Goal: Transaction & Acquisition: Purchase product/service

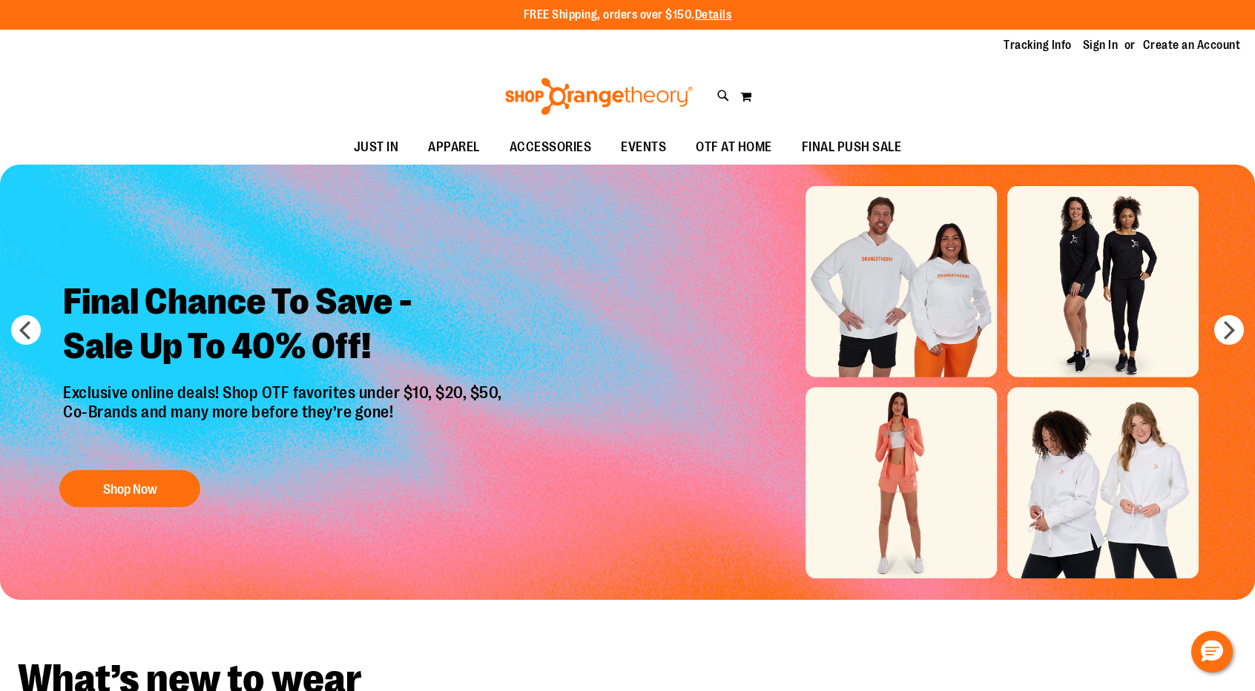
type input "**********"
click at [1105, 37] on li "Sign In" at bounding box center [1107, 45] width 49 height 17
click at [1105, 44] on link "Sign In" at bounding box center [1101, 45] width 36 height 16
click at [1103, 52] on link "Sign In" at bounding box center [1101, 45] width 36 height 16
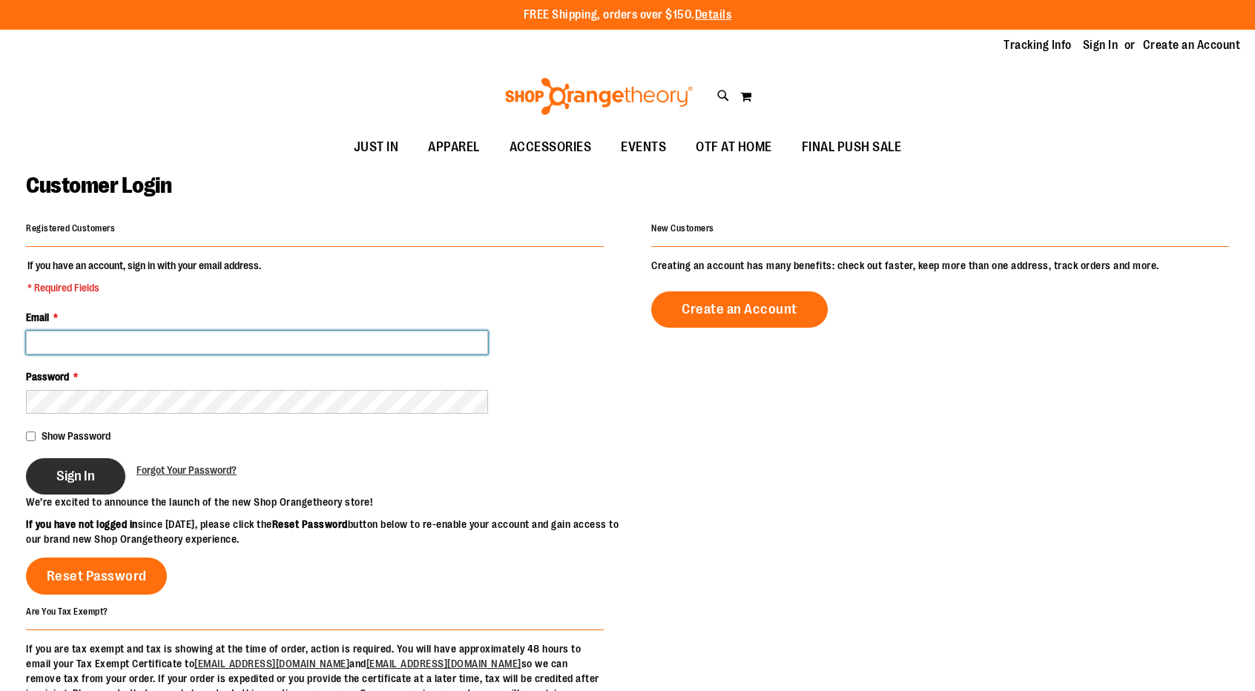
type input "**********"
click at [73, 478] on span "Sign In" at bounding box center [75, 476] width 39 height 16
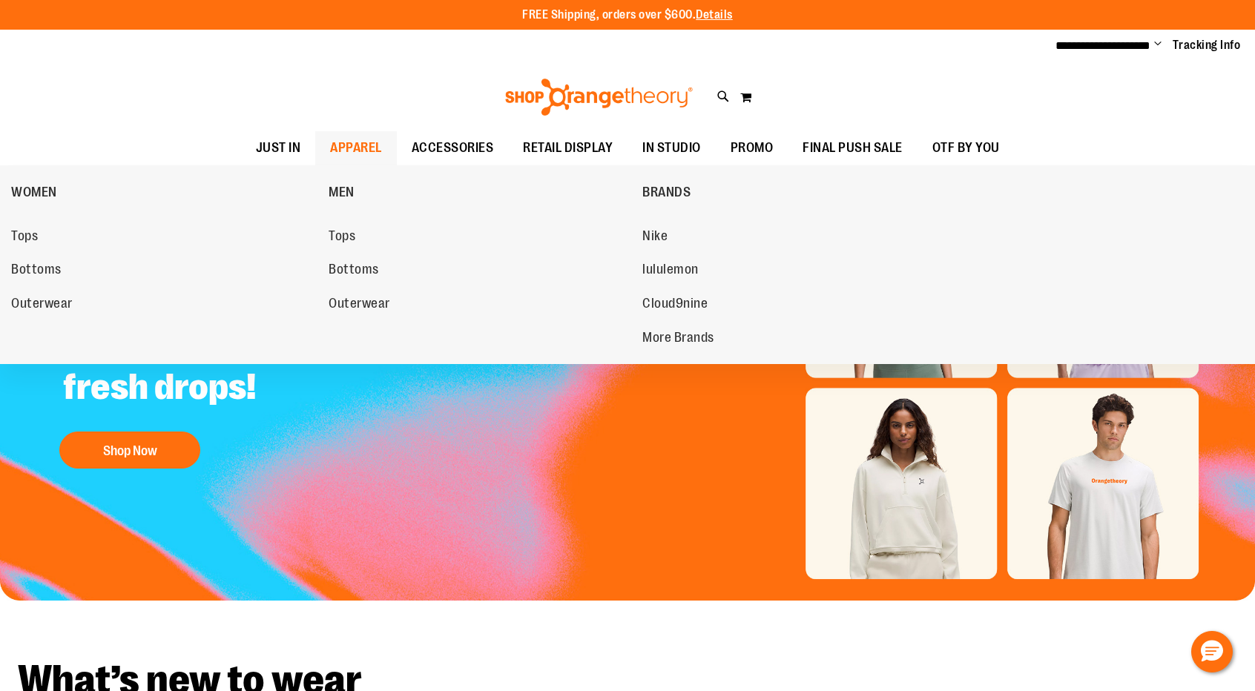
type input "**********"
click at [351, 142] on span "APPAREL" at bounding box center [356, 147] width 52 height 33
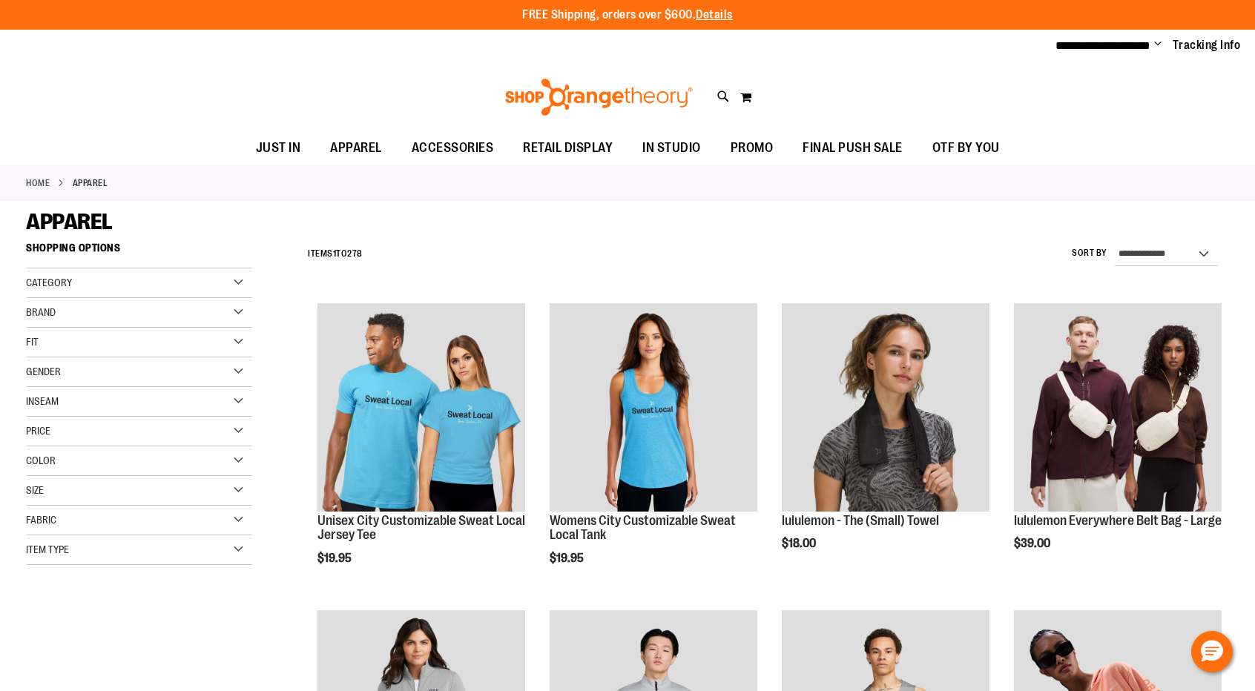
type input "**********"
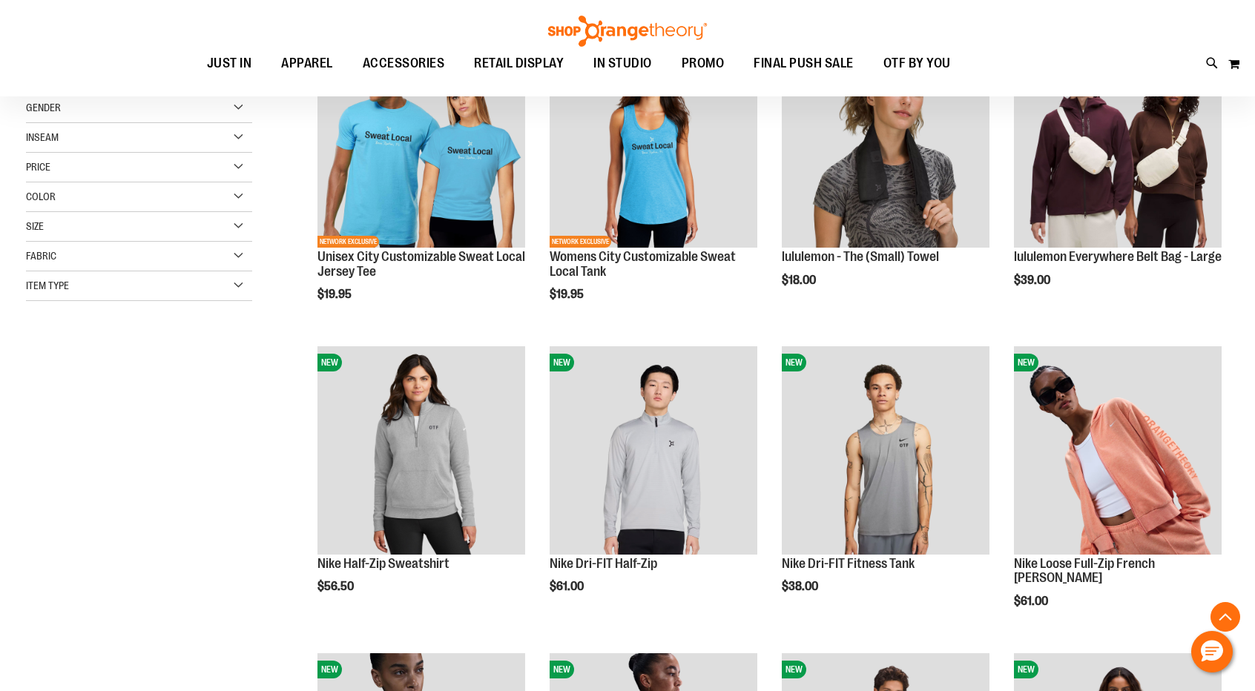
scroll to position [277, 0]
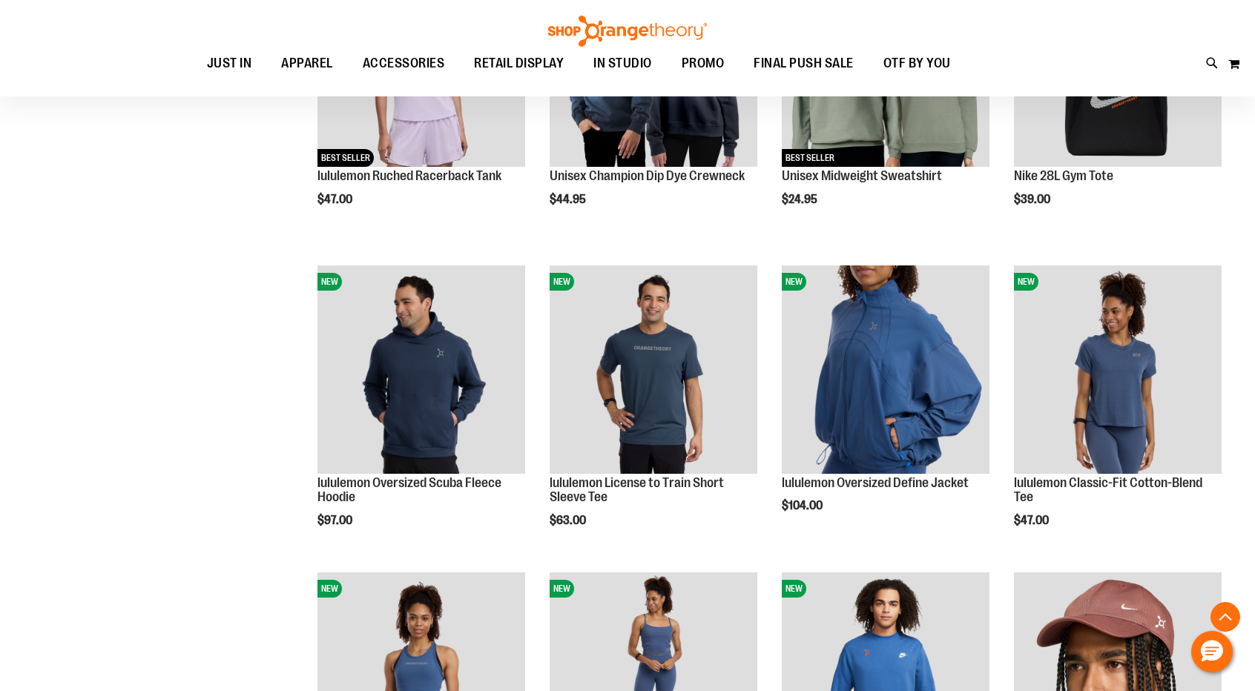
scroll to position [1271, 0]
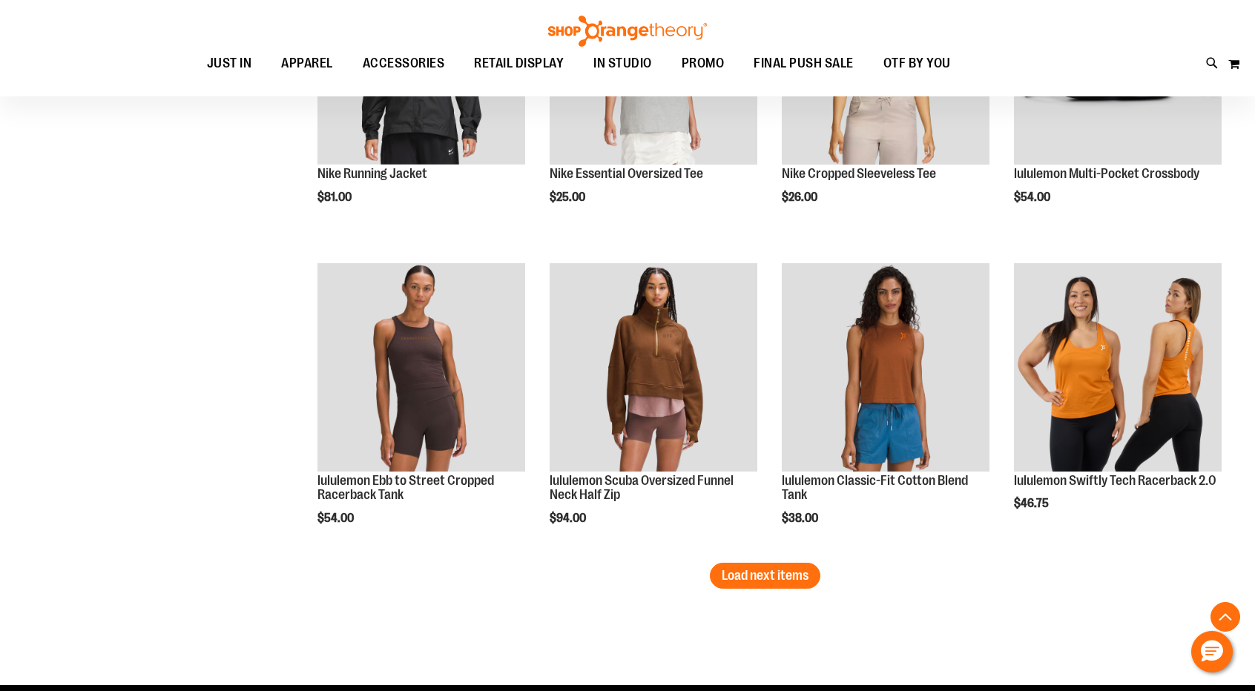
scroll to position [2581, 0]
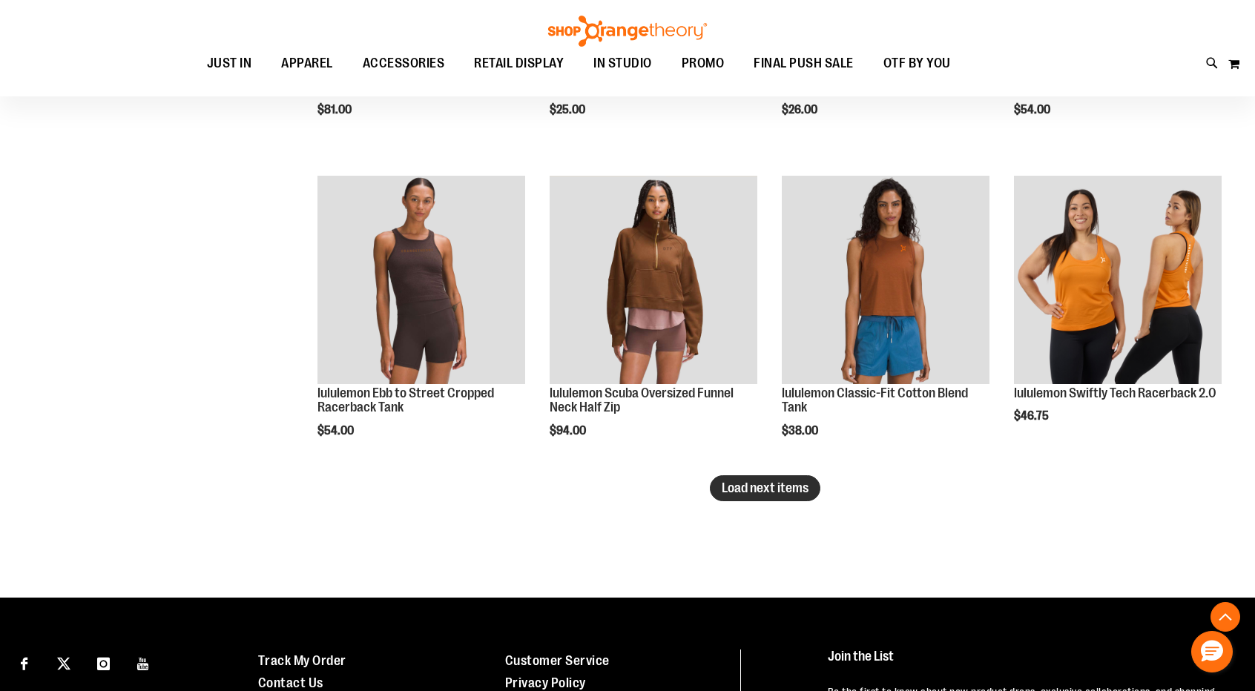
click at [781, 483] on span "Load next items" at bounding box center [765, 488] width 87 height 15
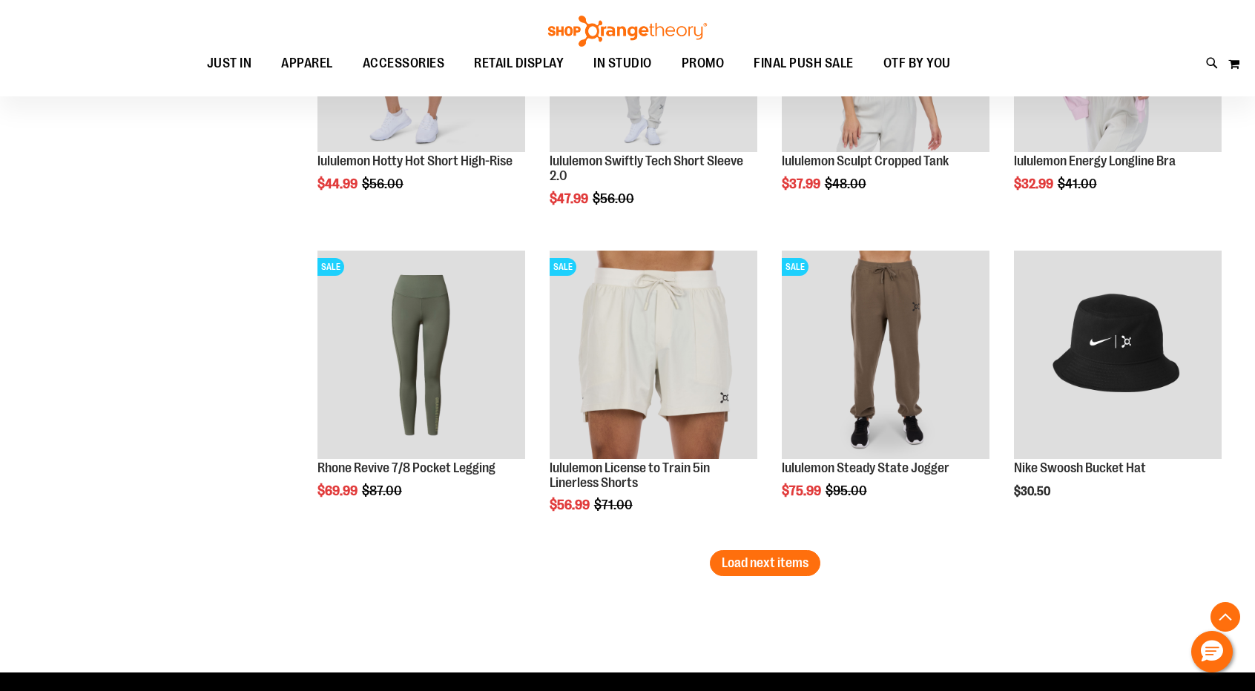
scroll to position [3432, 0]
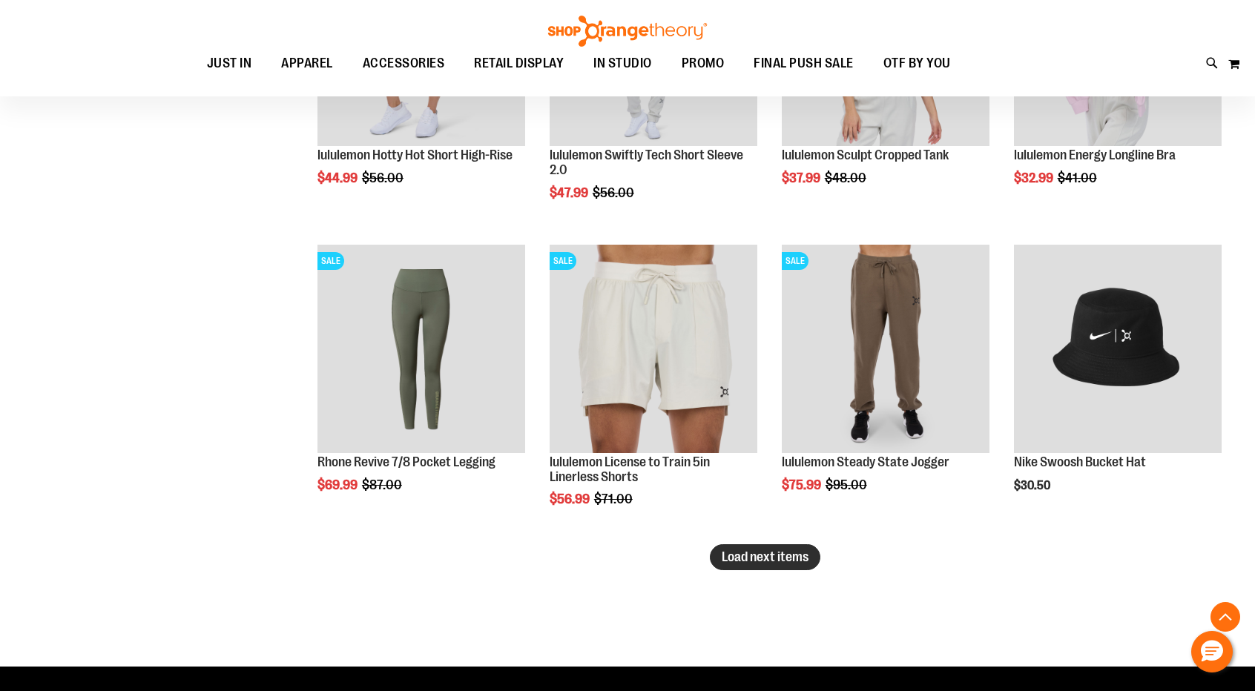
click at [734, 566] on button "Load next items" at bounding box center [765, 557] width 110 height 26
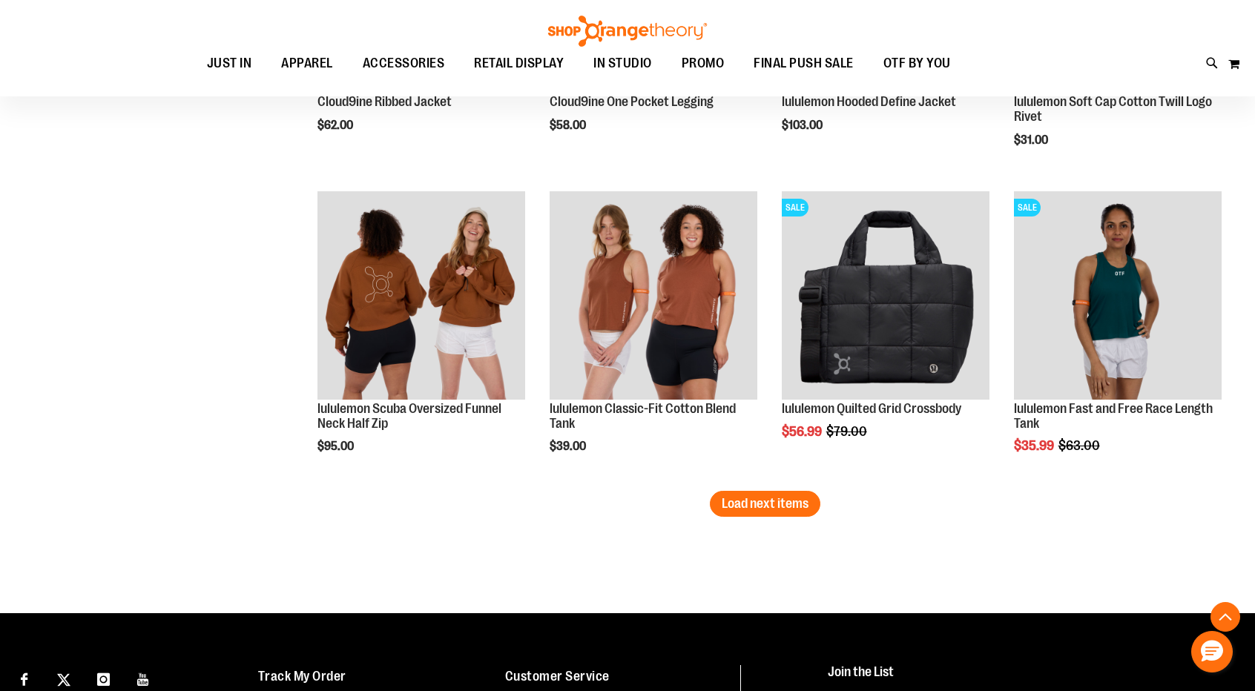
scroll to position [4411, 0]
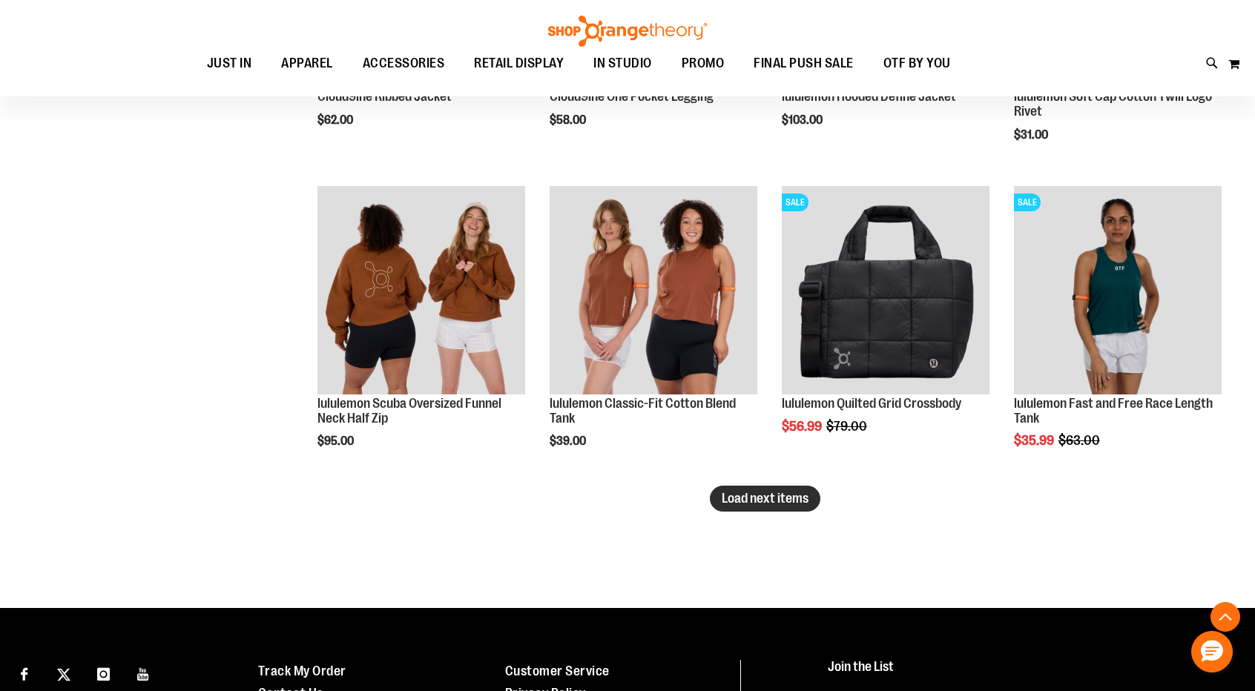
click at [748, 495] on span "Load next items" at bounding box center [765, 498] width 87 height 15
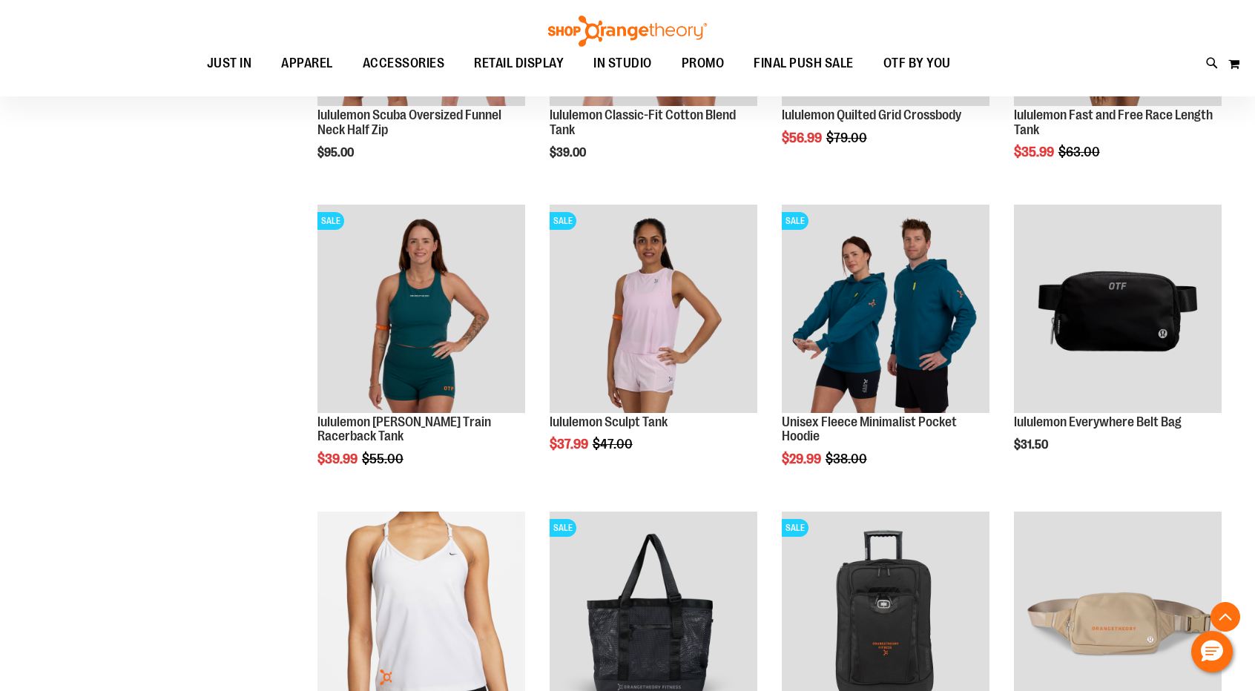
scroll to position [4707, 0]
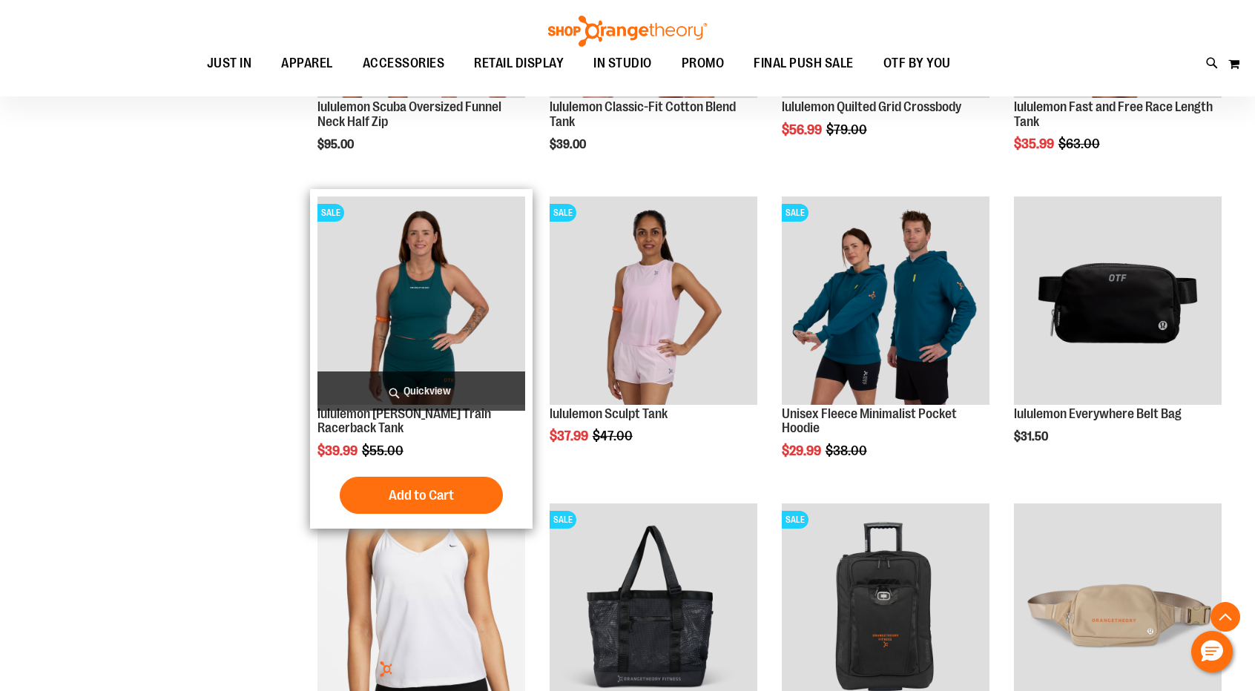
click at [449, 260] on img "product" at bounding box center [421, 301] width 208 height 208
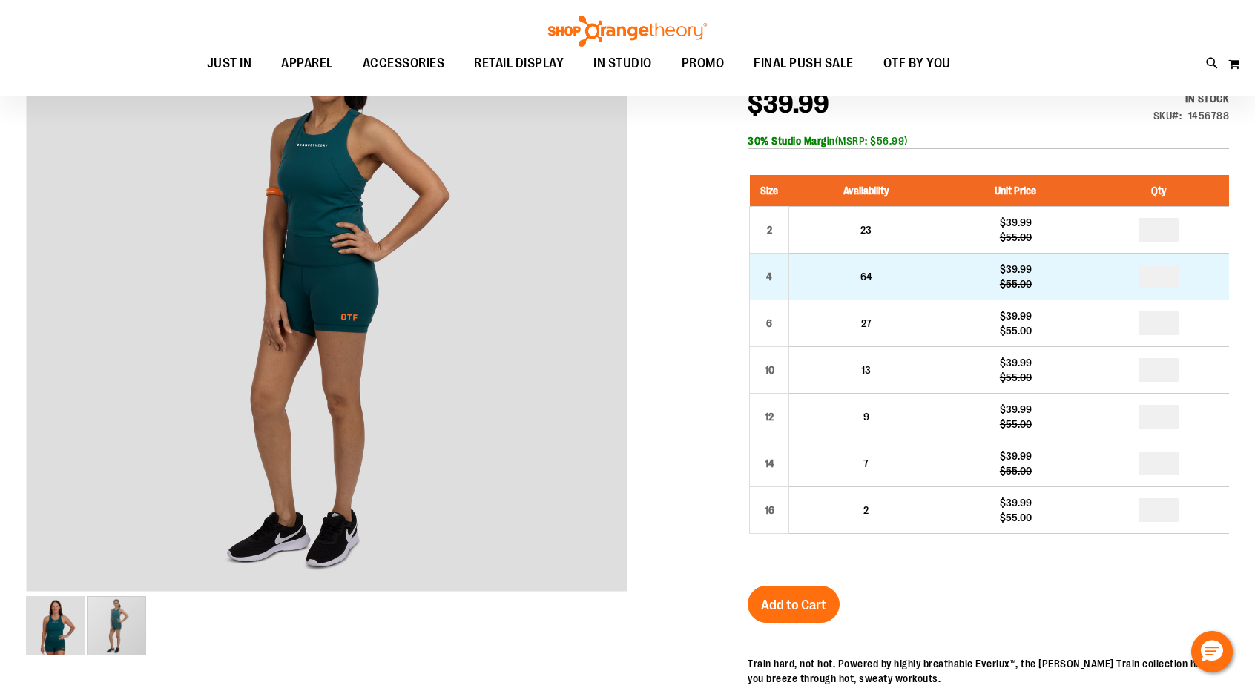
scroll to position [58, 0]
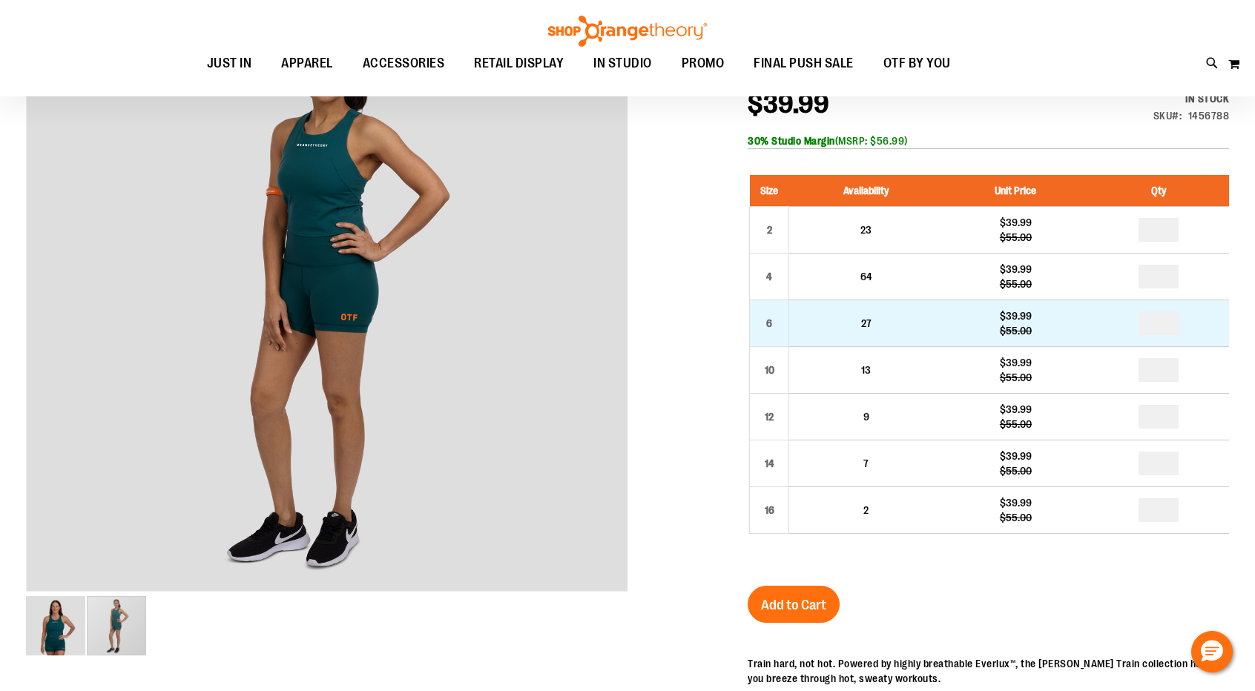
click at [1093, 314] on td "*" at bounding box center [1158, 323] width 141 height 47
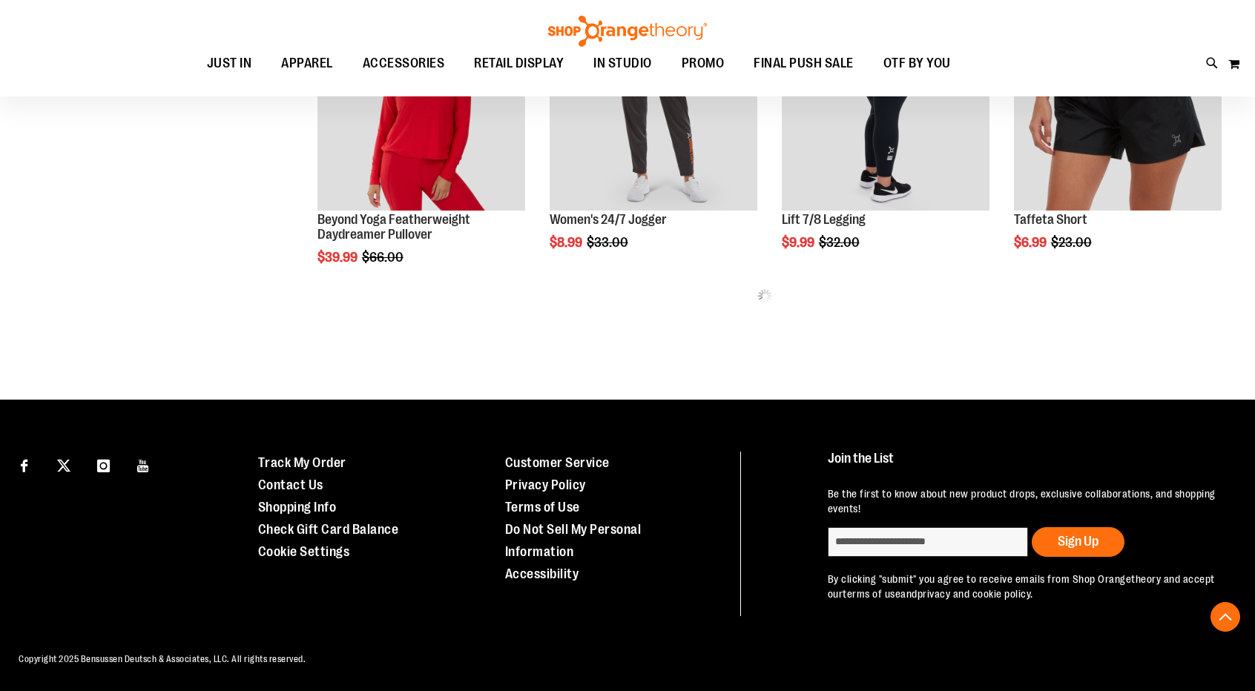
scroll to position [721, 0]
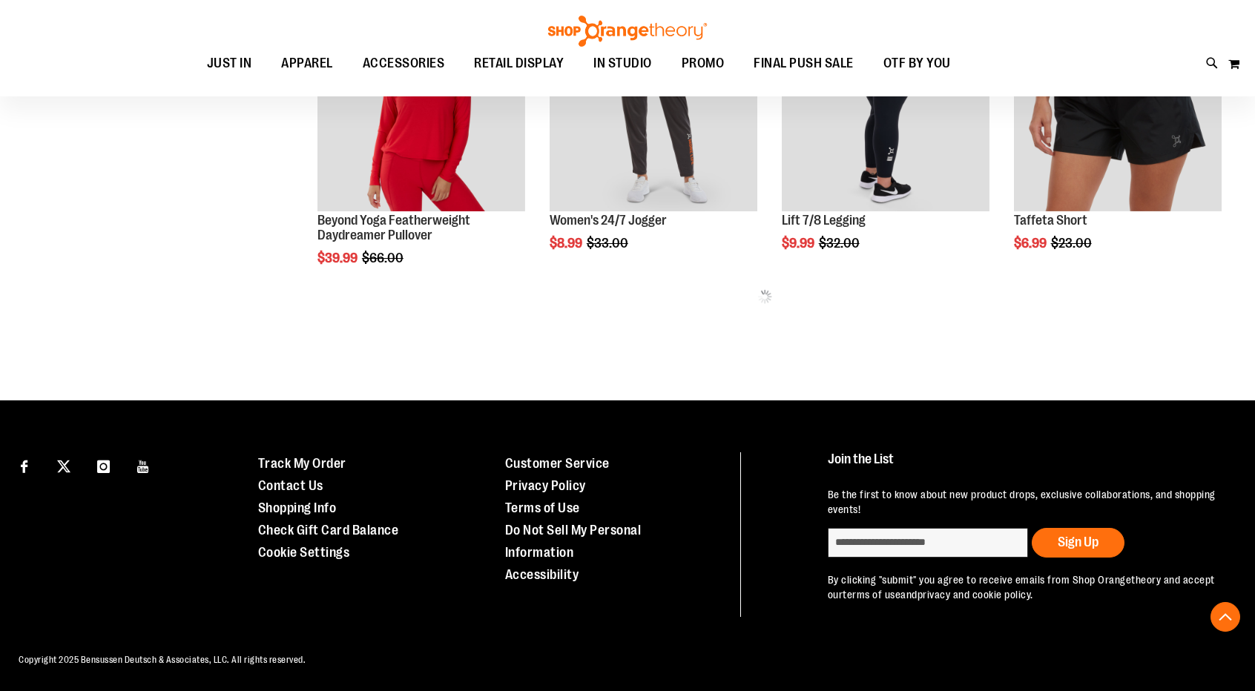
type input "**********"
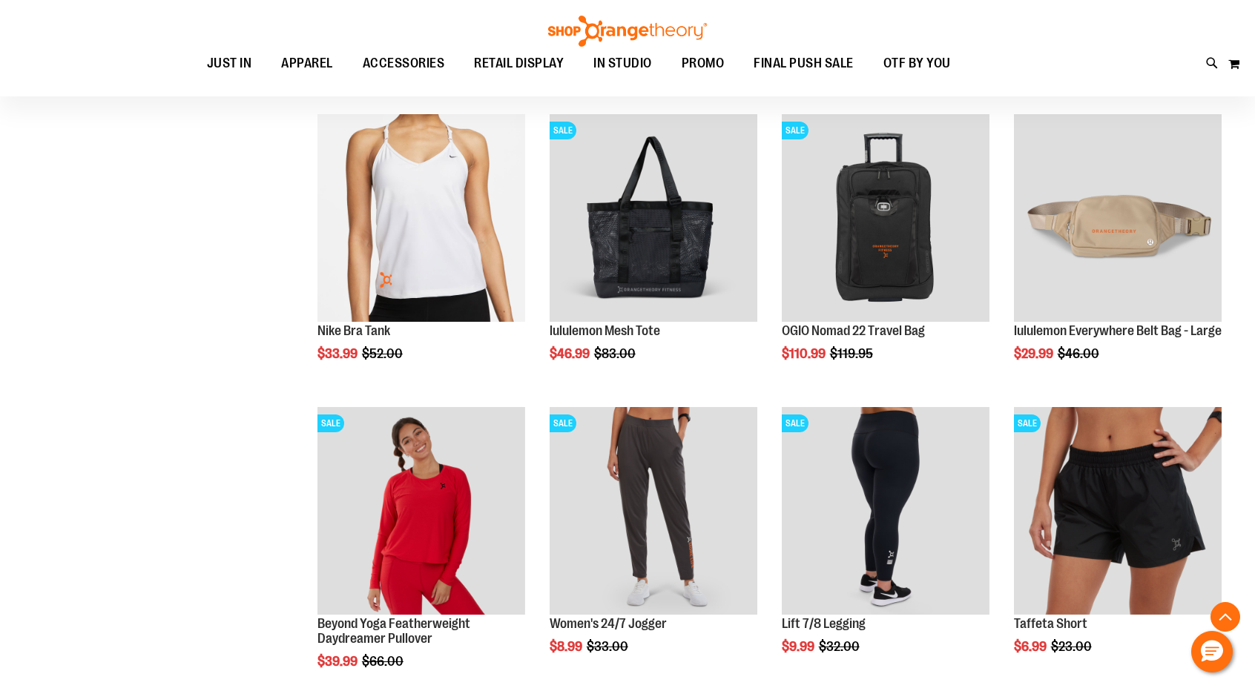
scroll to position [0, 0]
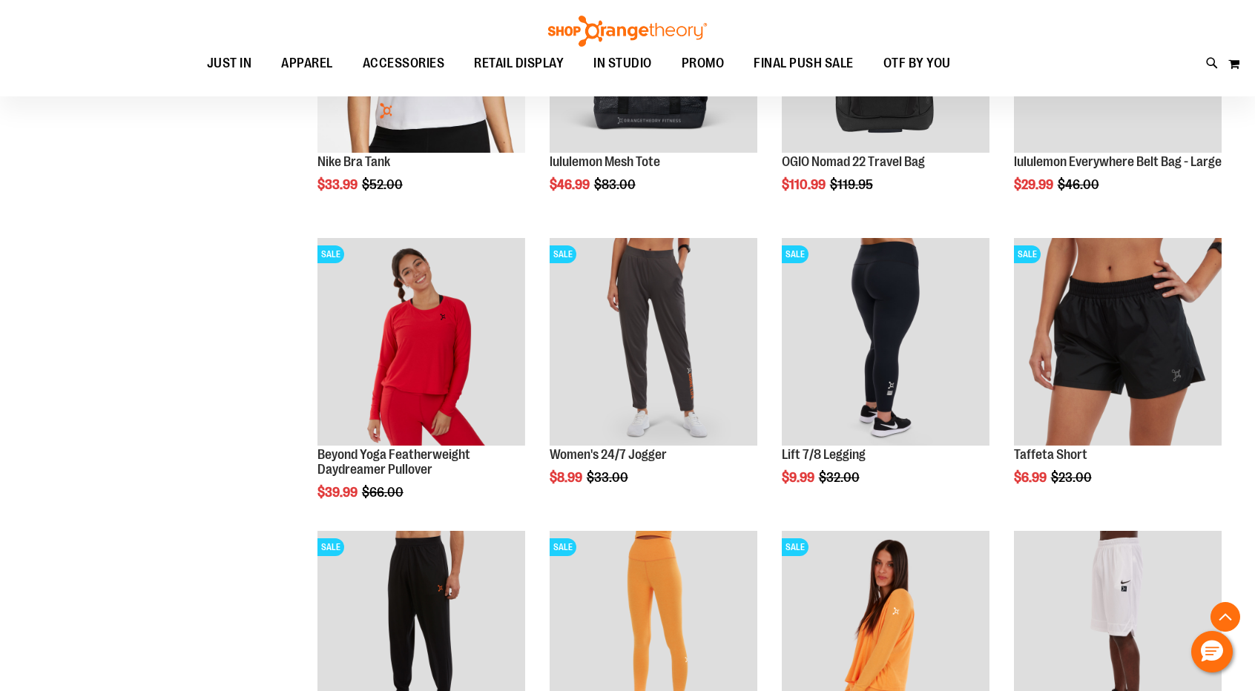
scroll to position [537, 0]
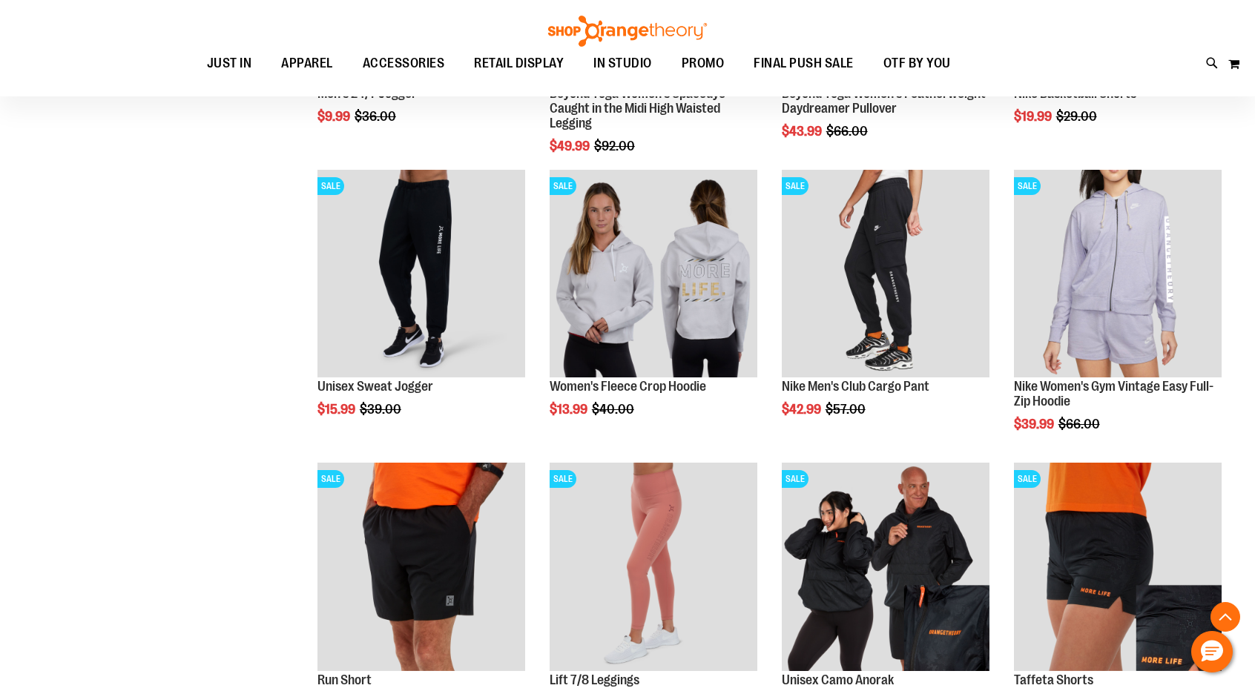
scroll to position [1175, 0]
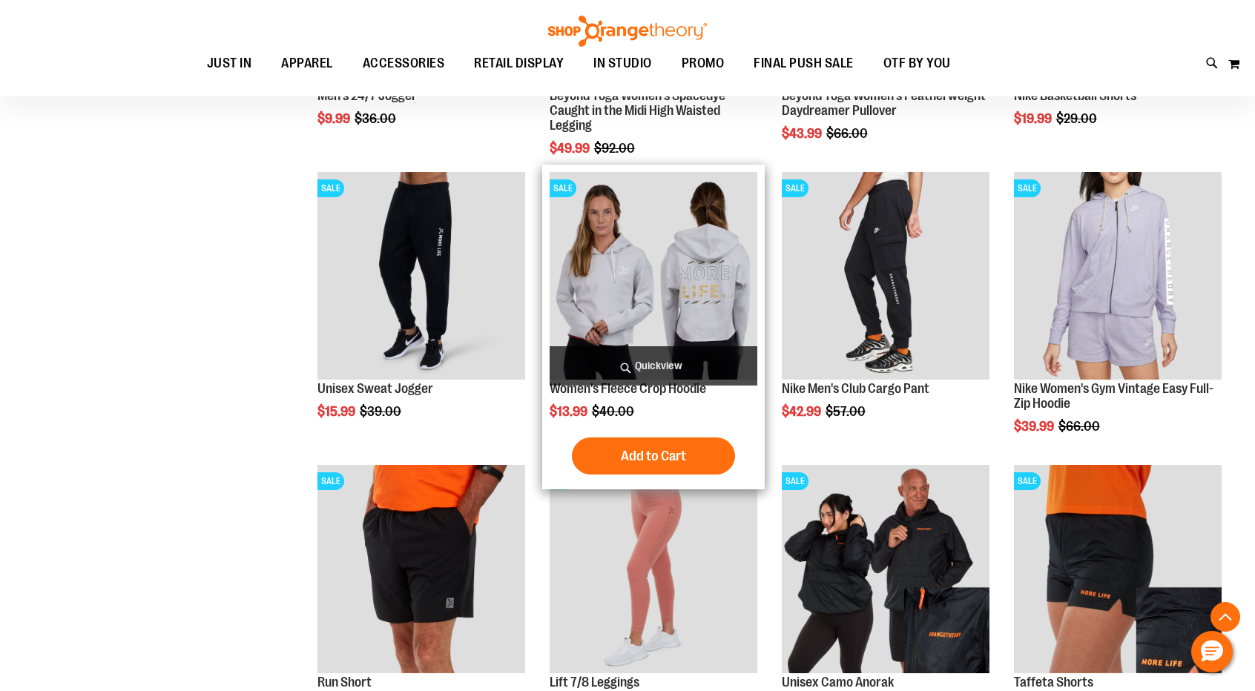
click at [681, 326] on img "product" at bounding box center [653, 276] width 208 height 208
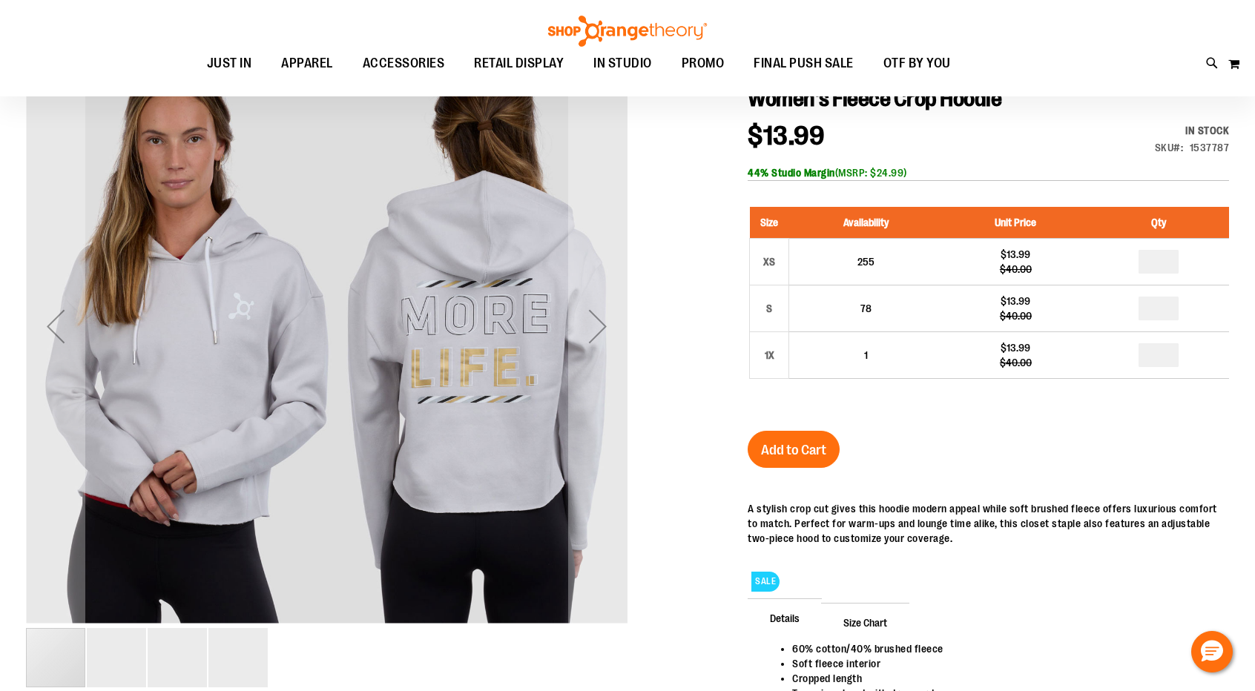
scroll to position [188, 0]
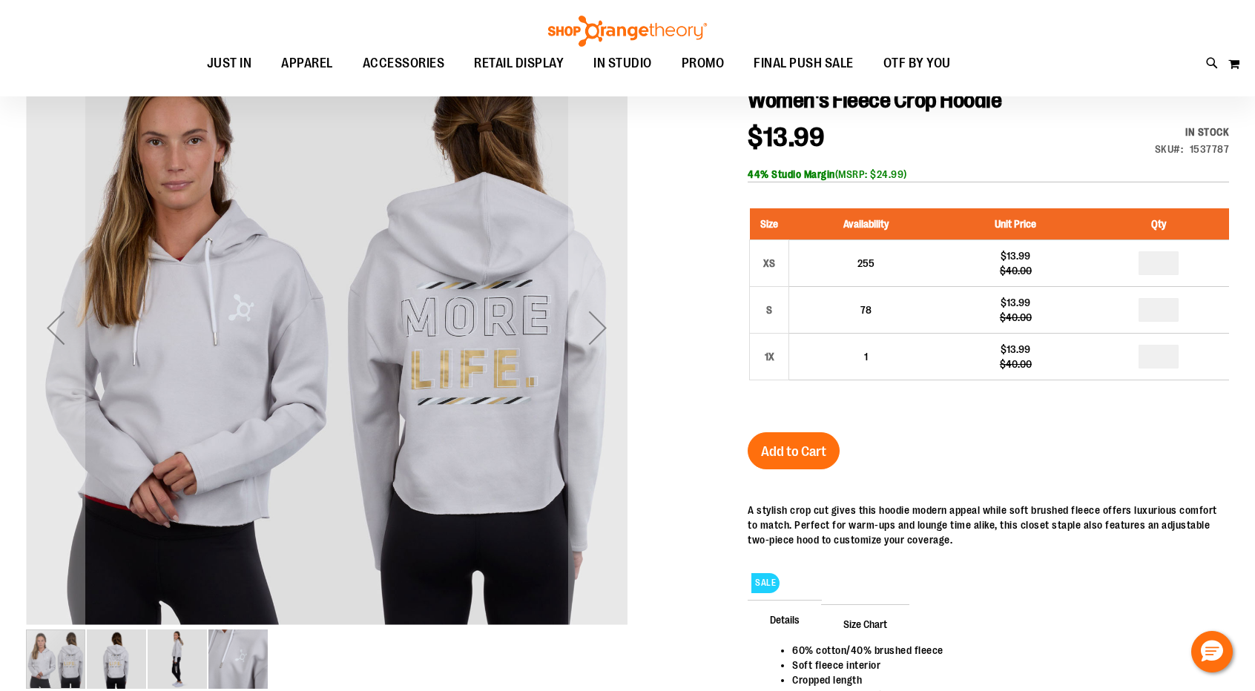
click at [1254, 248] on html "**********" at bounding box center [627, 157] width 1255 height 691
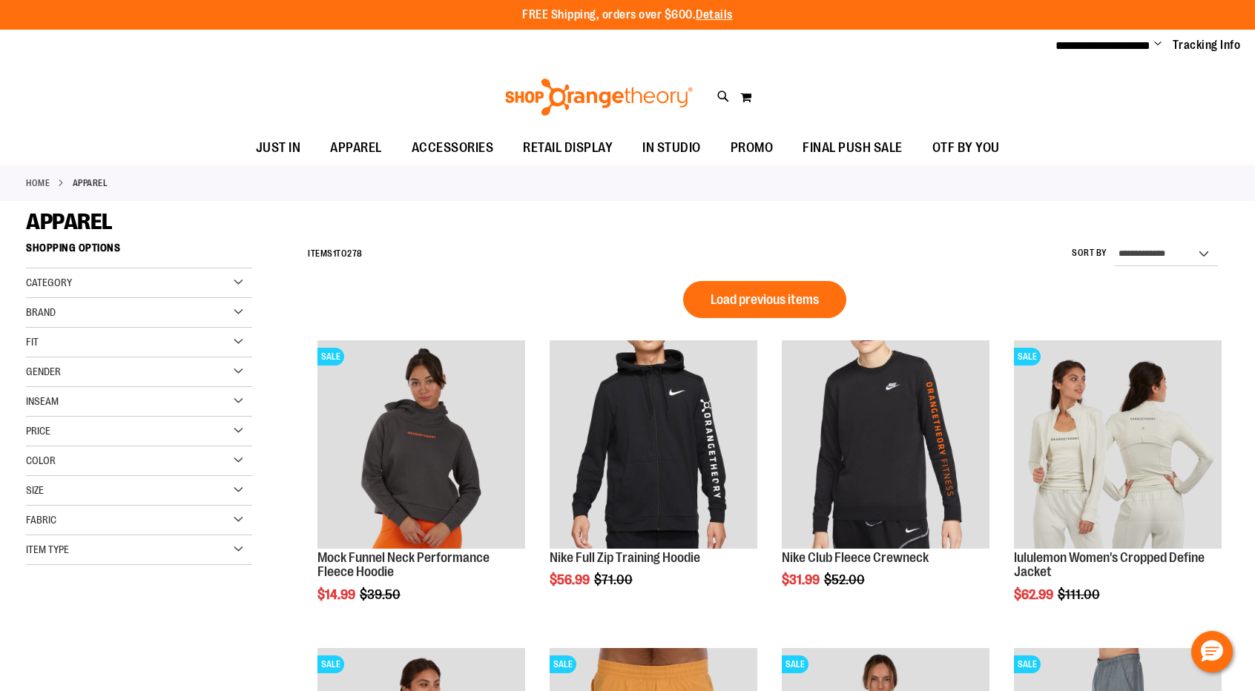
scroll to position [952, 0]
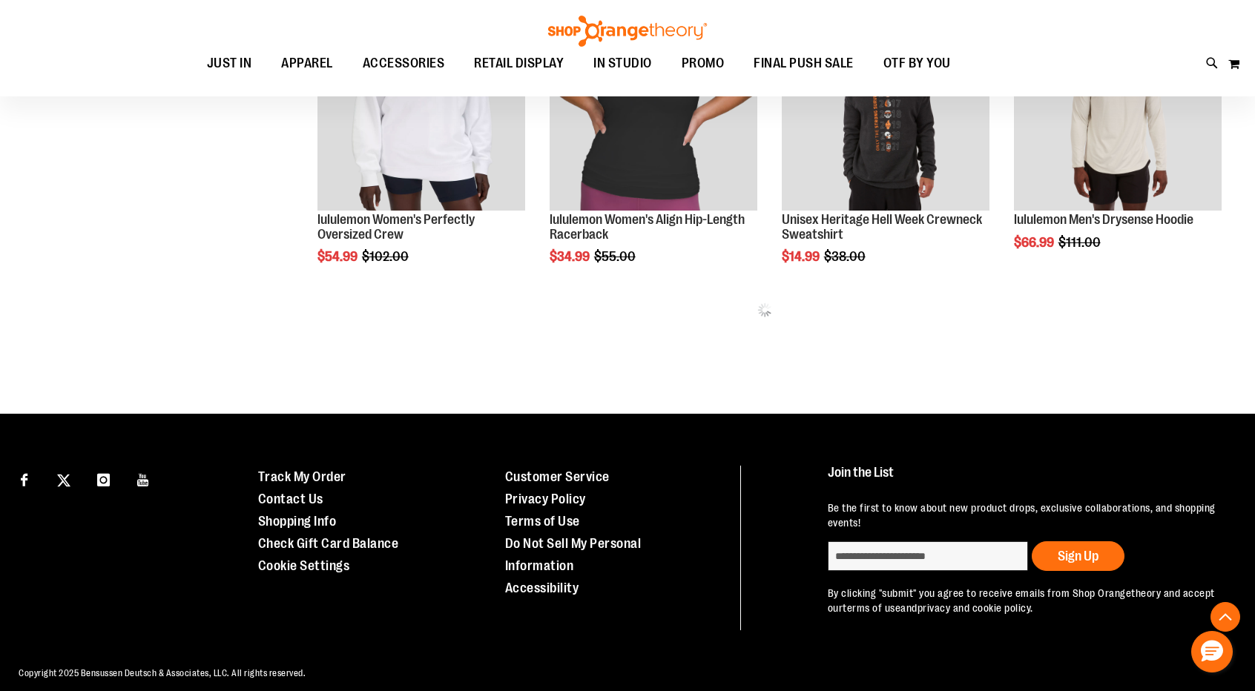
type input "**********"
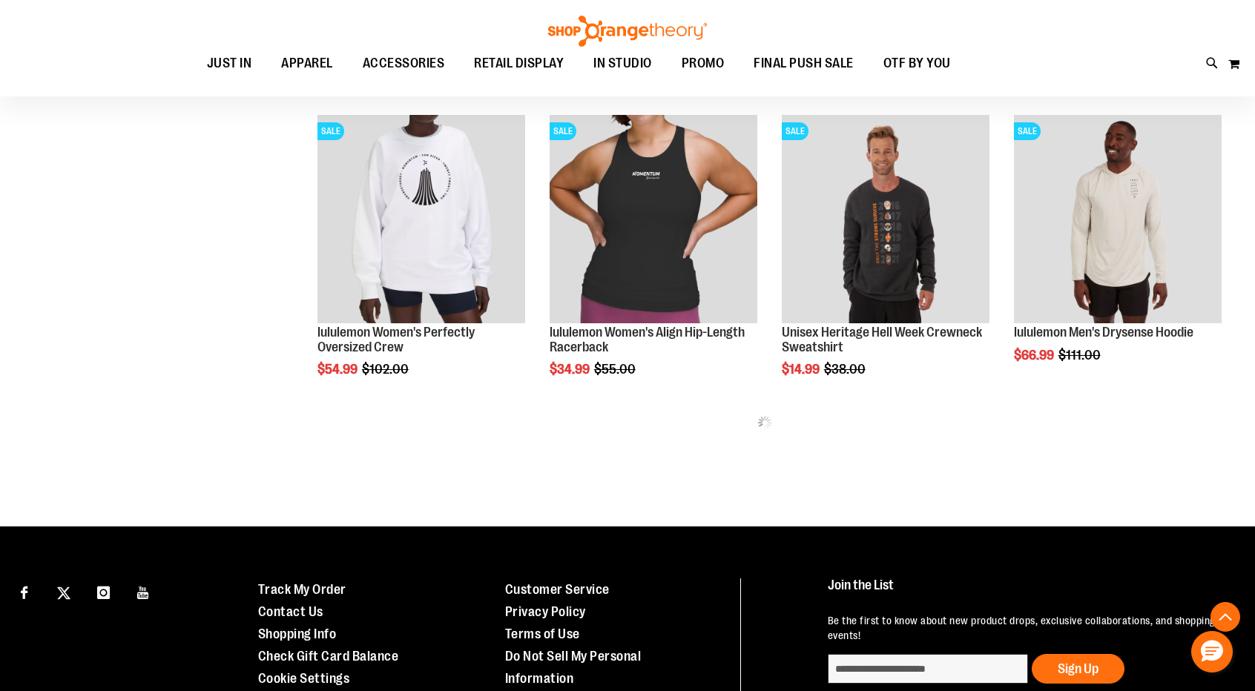
scroll to position [788, 0]
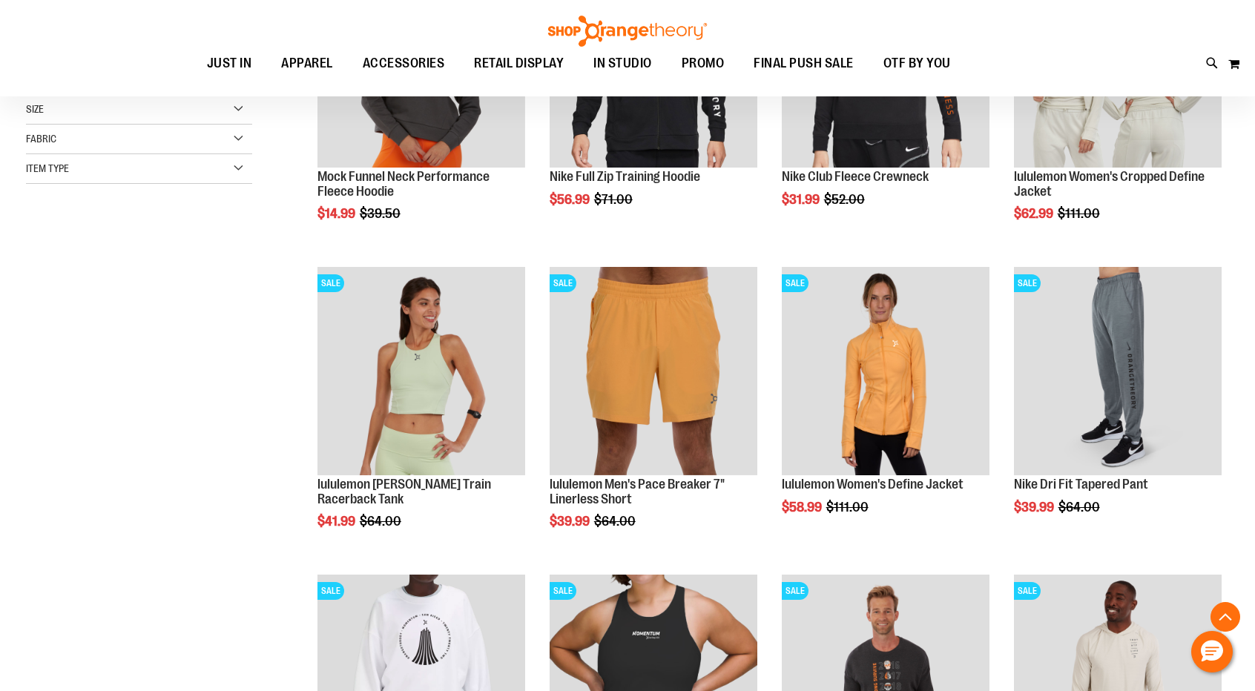
scroll to position [360, 0]
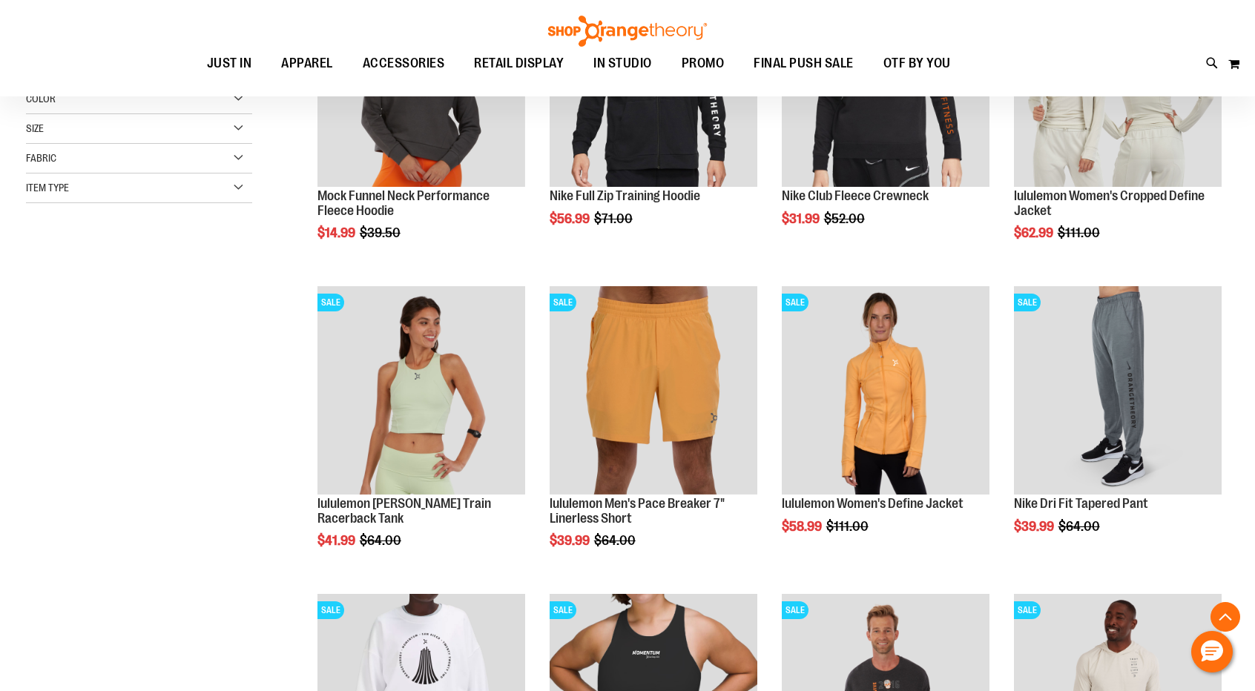
drag, startPoint x: 1244, startPoint y: 257, endPoint x: 1261, endPoint y: 139, distance: 119.0
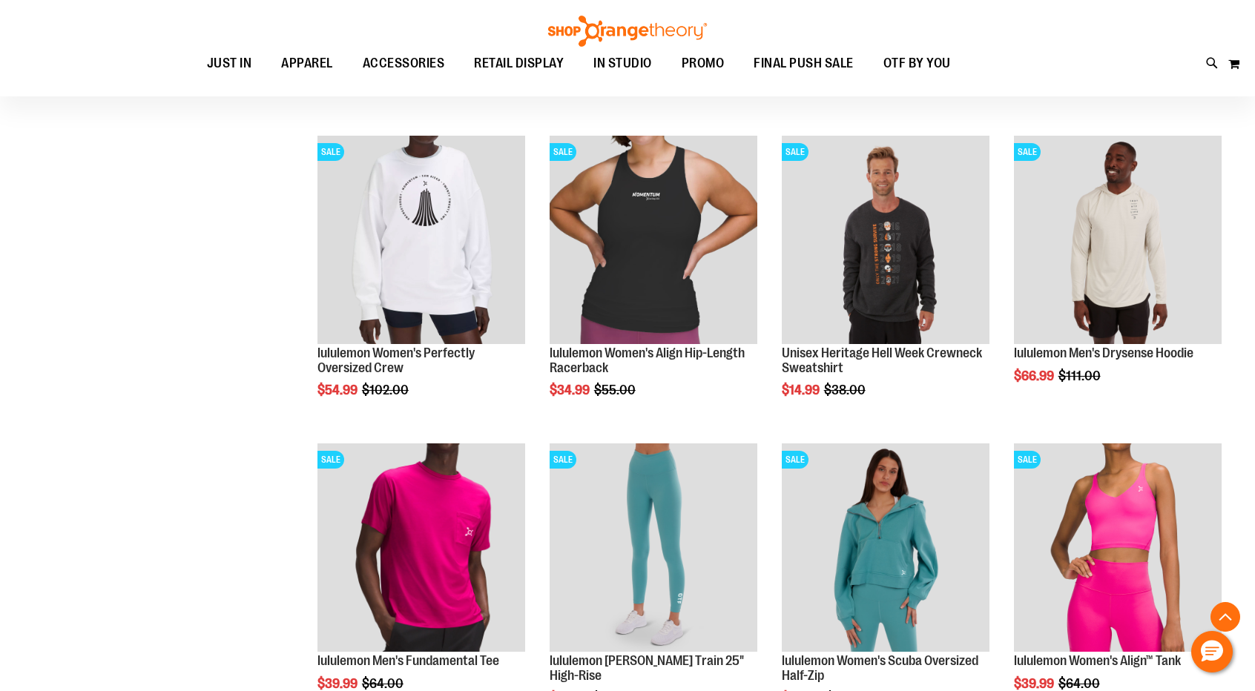
scroll to position [832, 0]
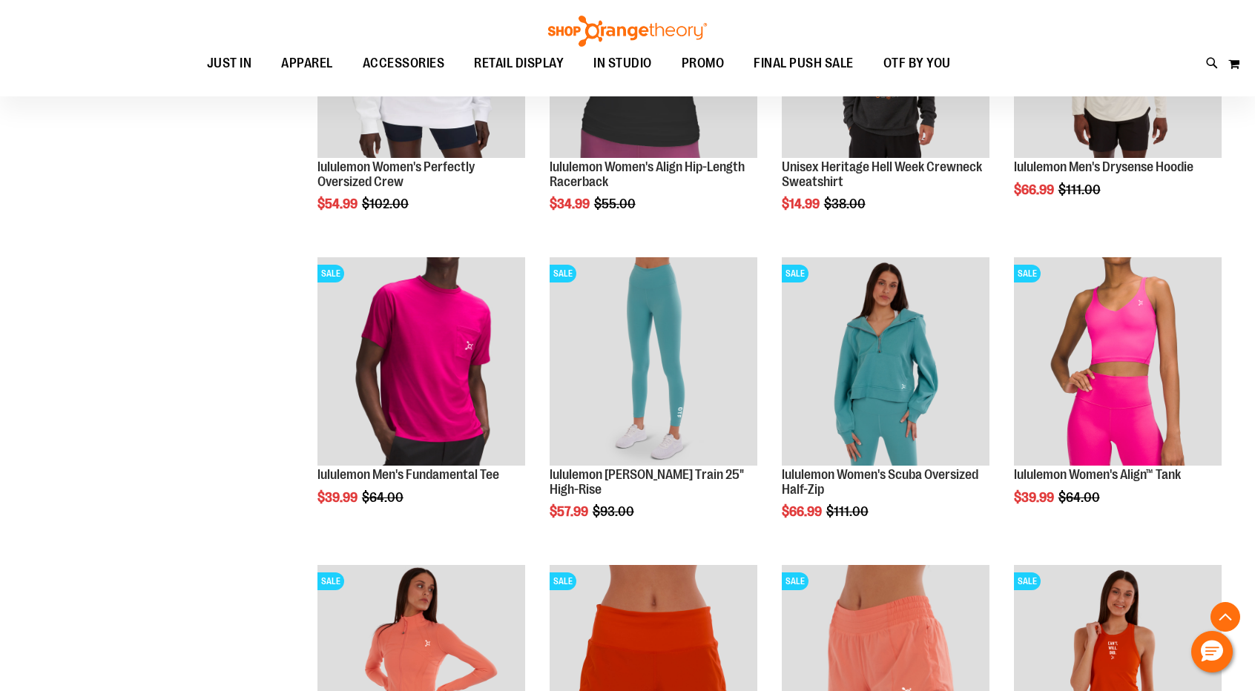
scroll to position [1008, 0]
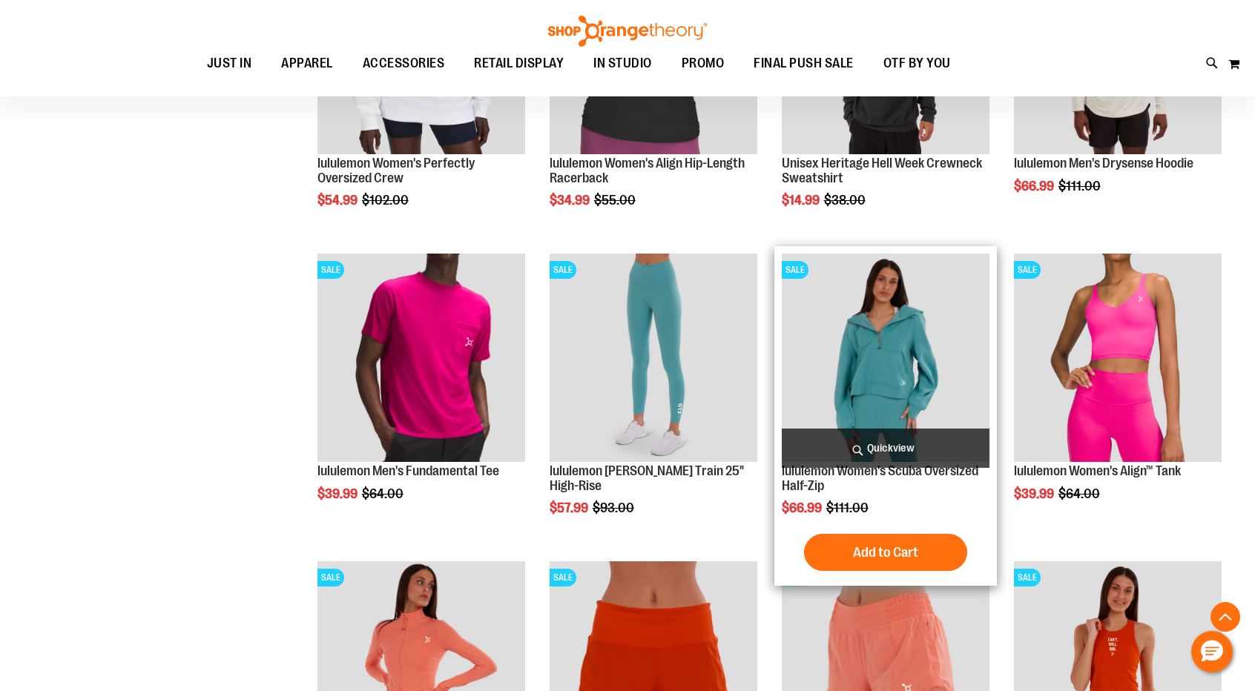
click at [899, 376] on img "product" at bounding box center [886, 358] width 208 height 208
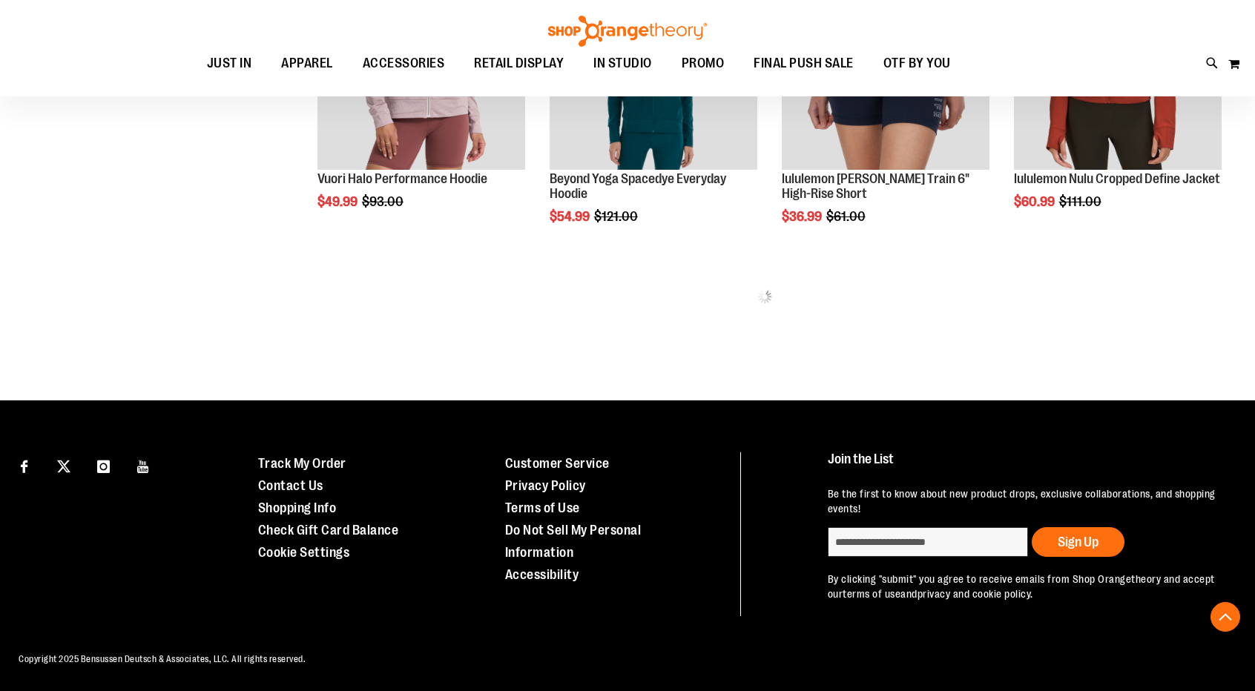
scroll to position [845, 0]
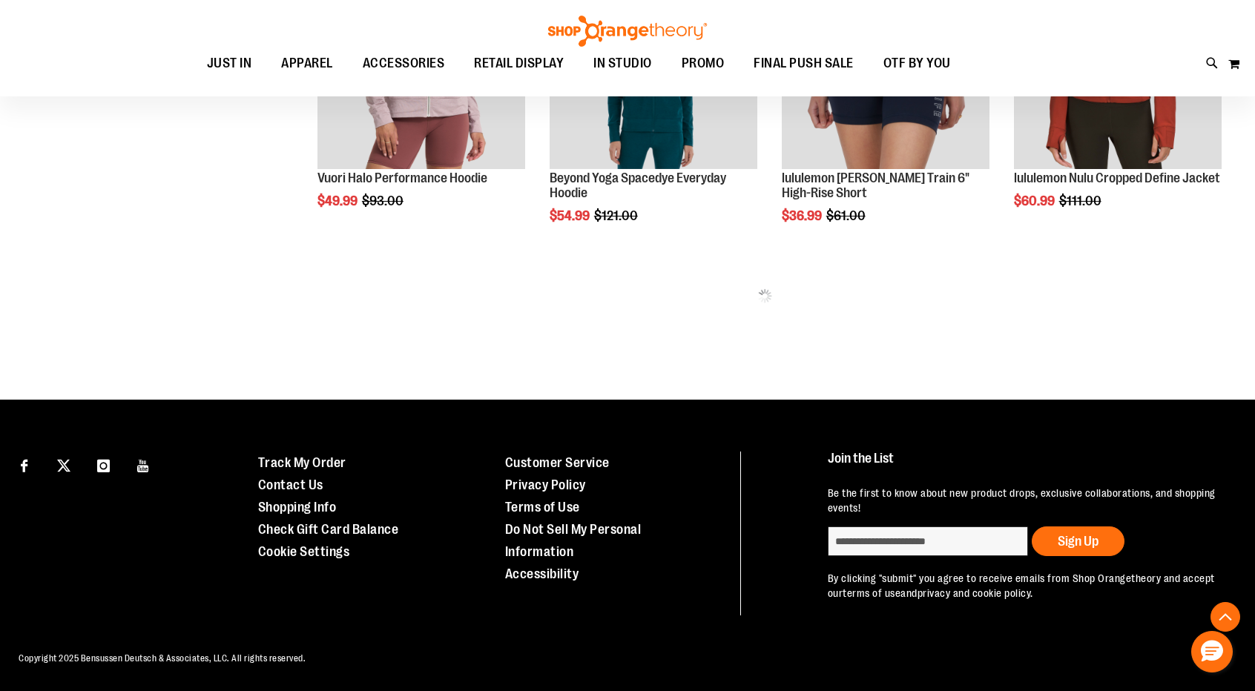
type input "**********"
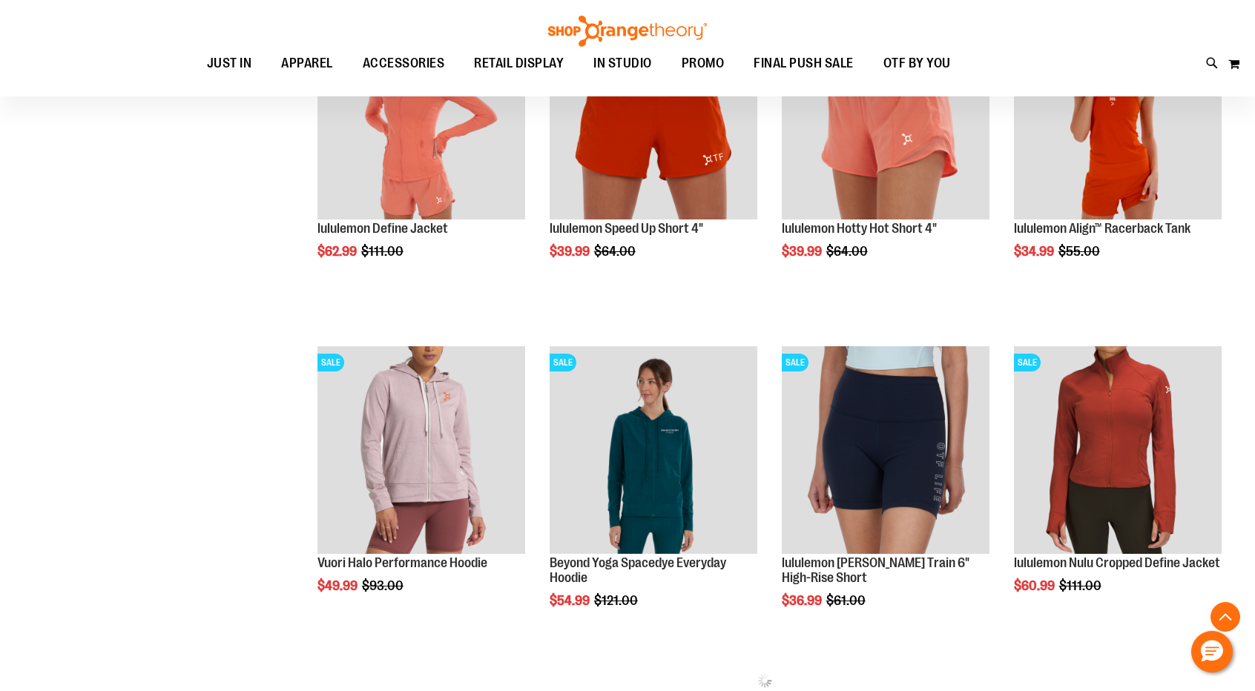
scroll to position [460, 0]
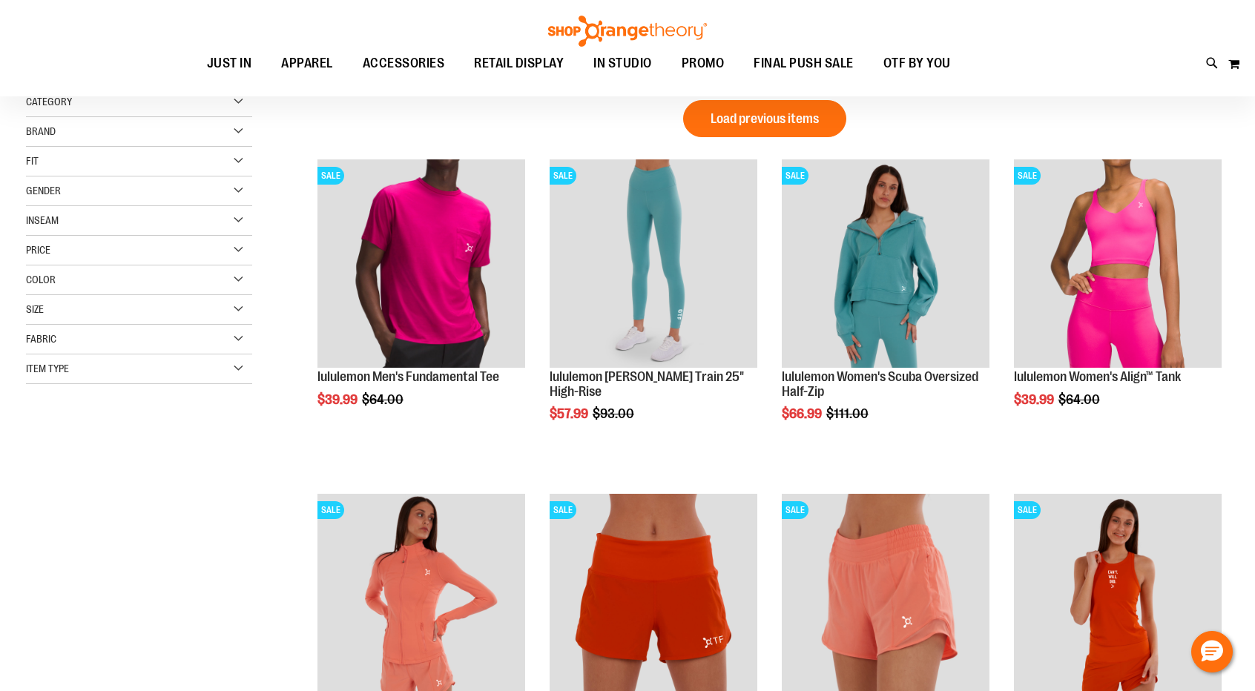
scroll to position [33, 0]
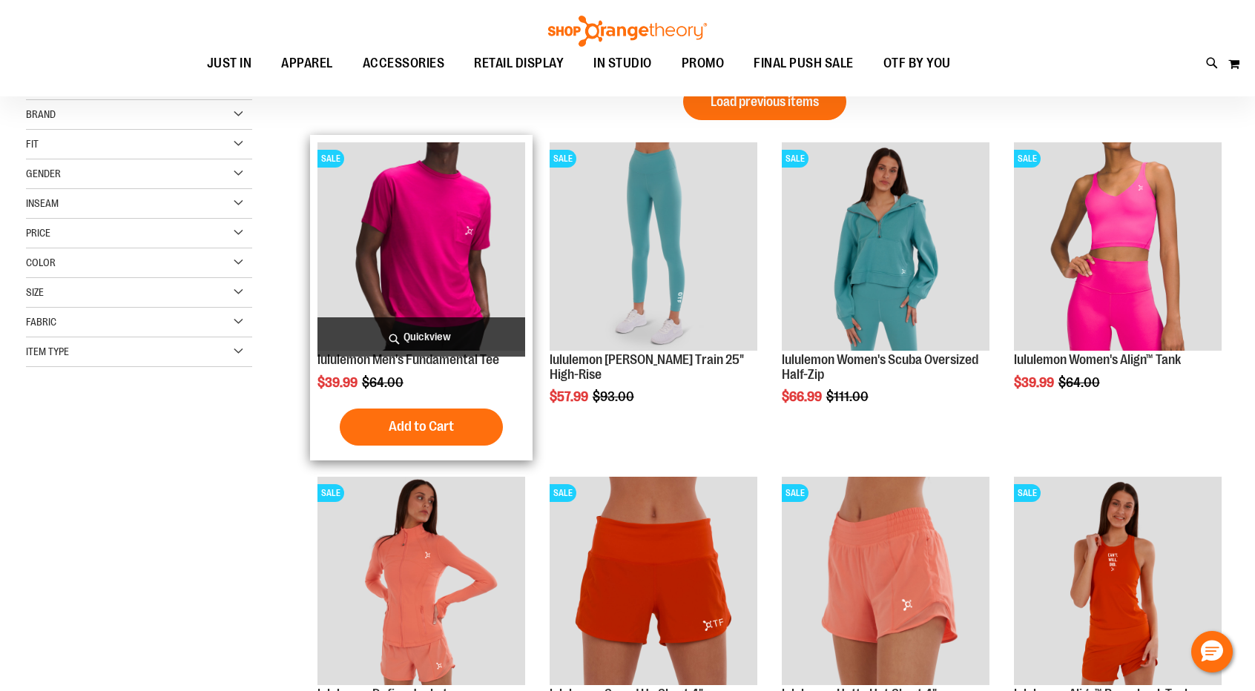
click at [439, 239] on img "product" at bounding box center [421, 246] width 208 height 208
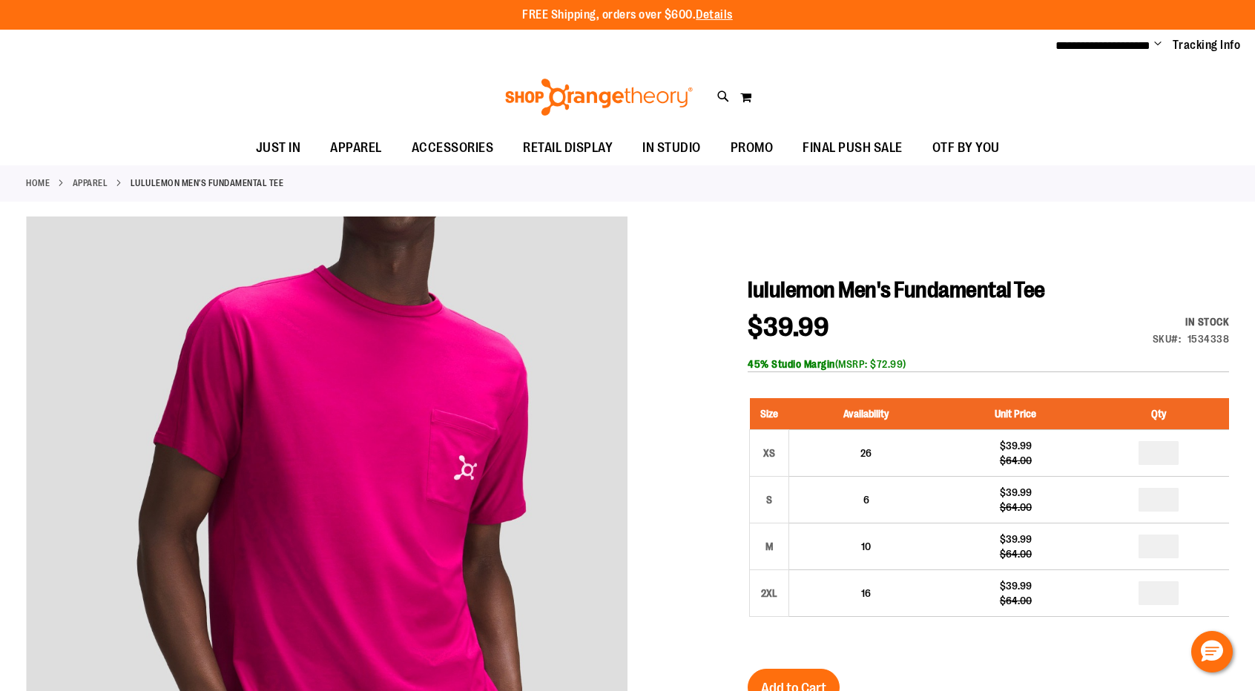
type input "**********"
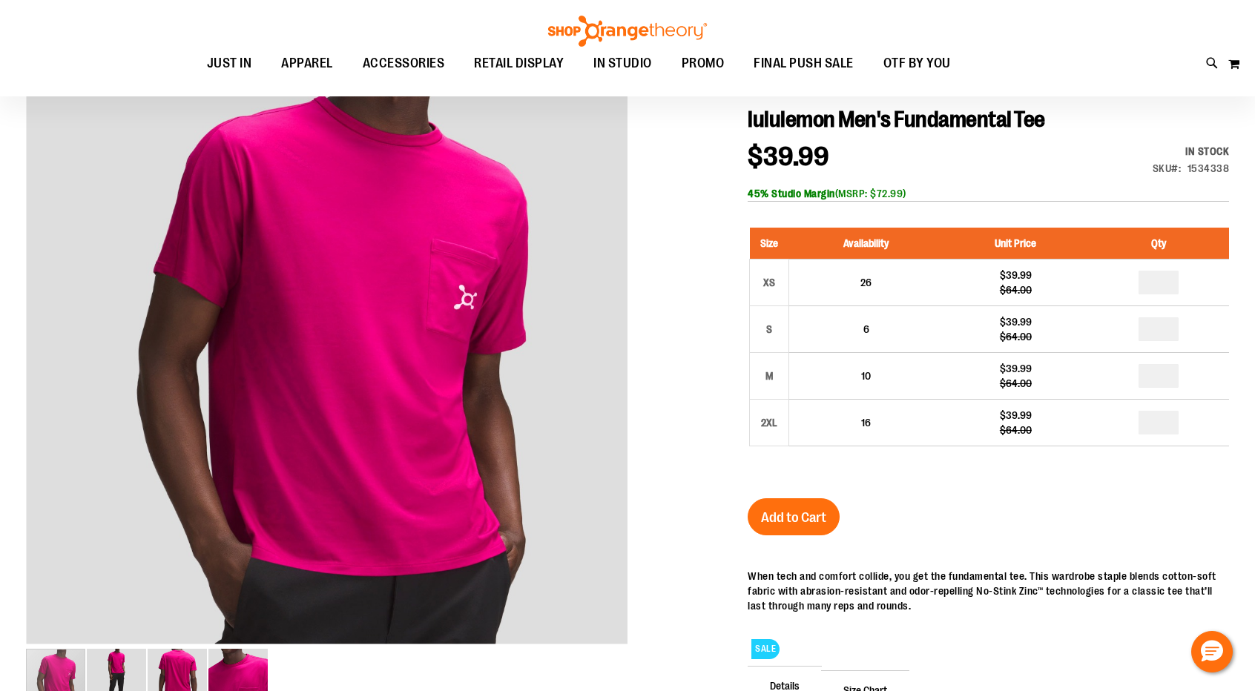
scroll to position [165, 0]
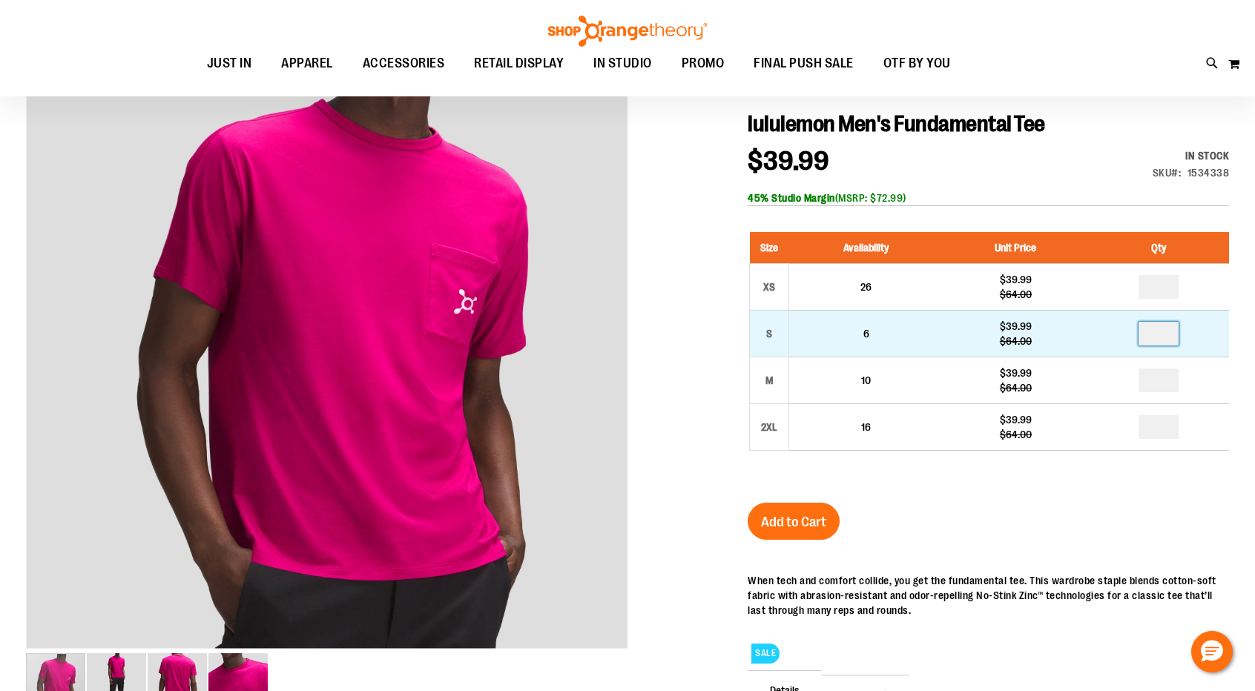
click at [1167, 331] on input "number" at bounding box center [1158, 334] width 40 height 24
type input "*"
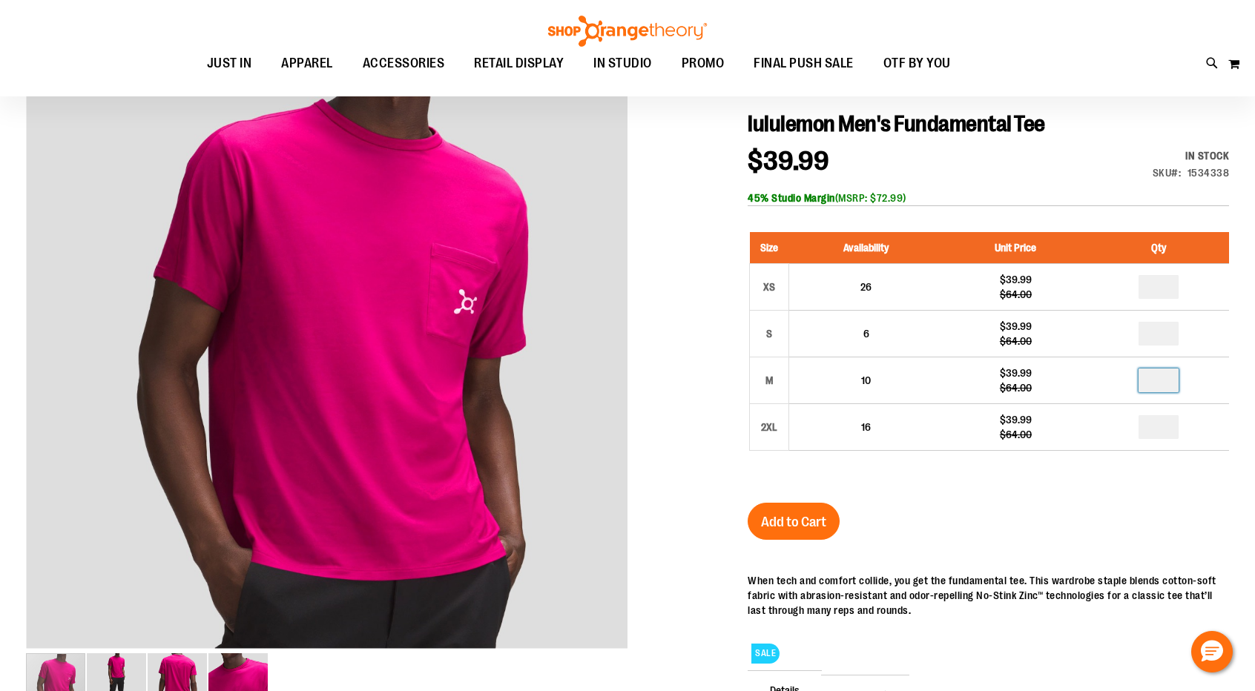
click at [1170, 377] on input "number" at bounding box center [1158, 381] width 40 height 24
type input "*"
click at [805, 524] on span "Add to Cart" at bounding box center [793, 522] width 65 height 16
click at [794, 529] on span "Add to Cart" at bounding box center [793, 522] width 65 height 16
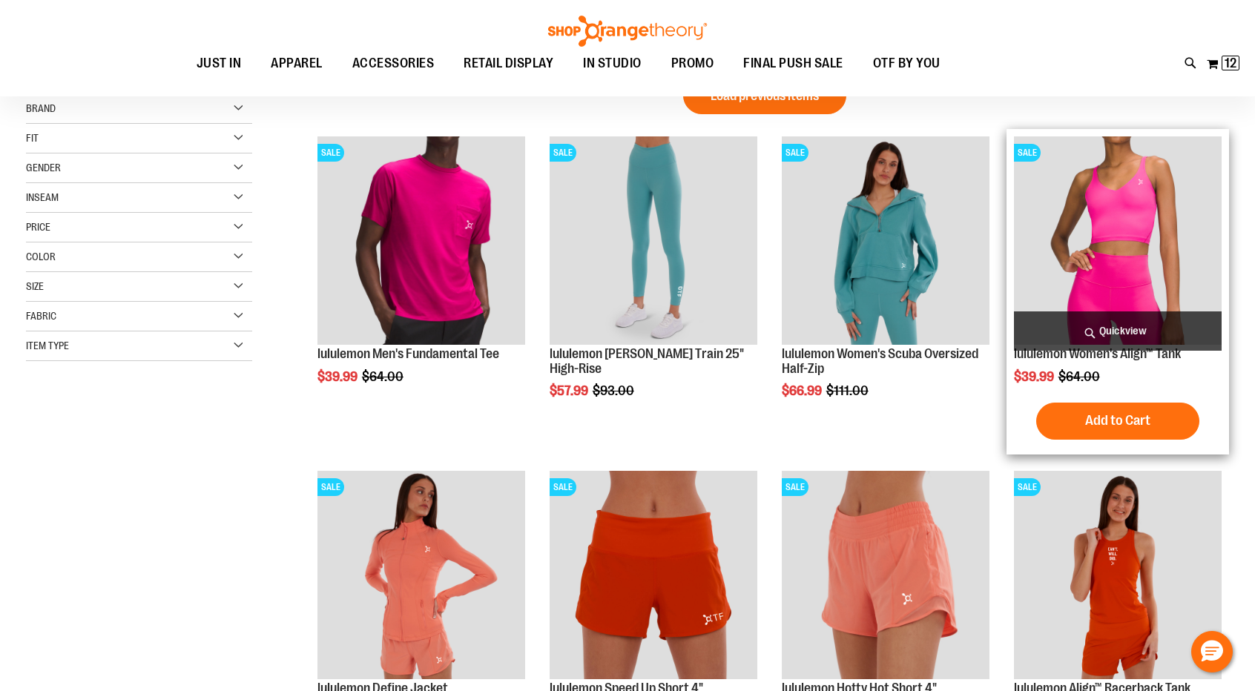
scroll to position [33, 0]
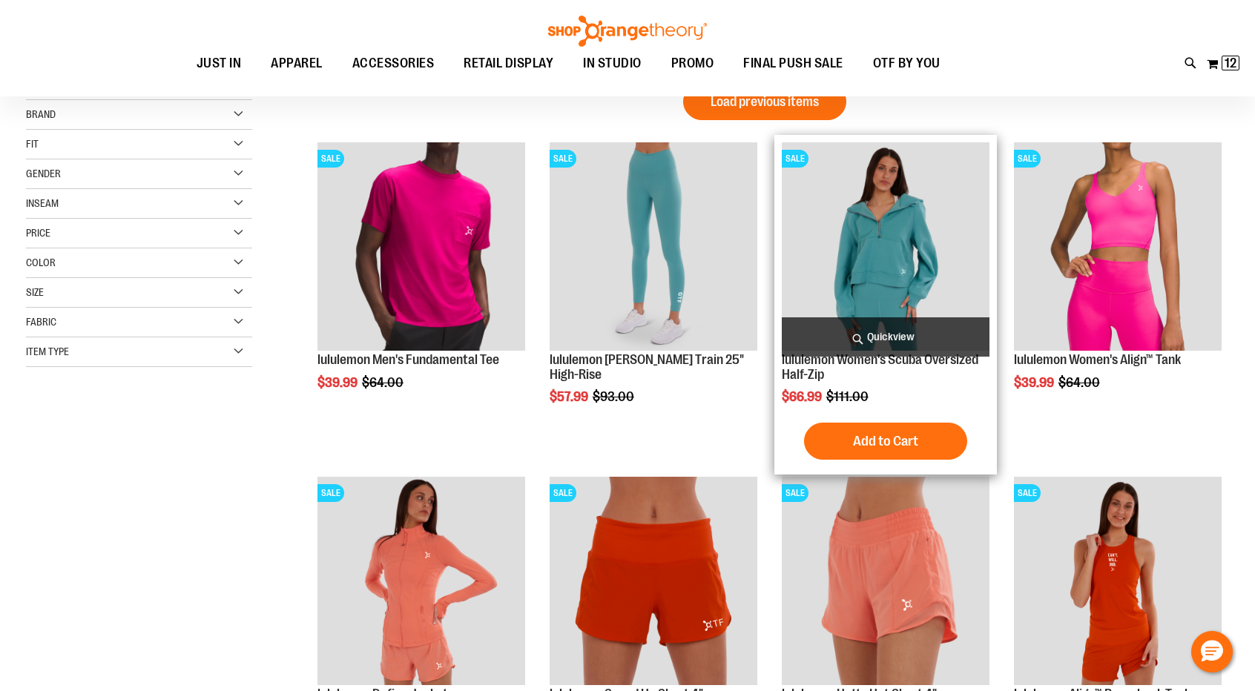
type input "**********"
click at [911, 279] on img "product" at bounding box center [886, 246] width 208 height 208
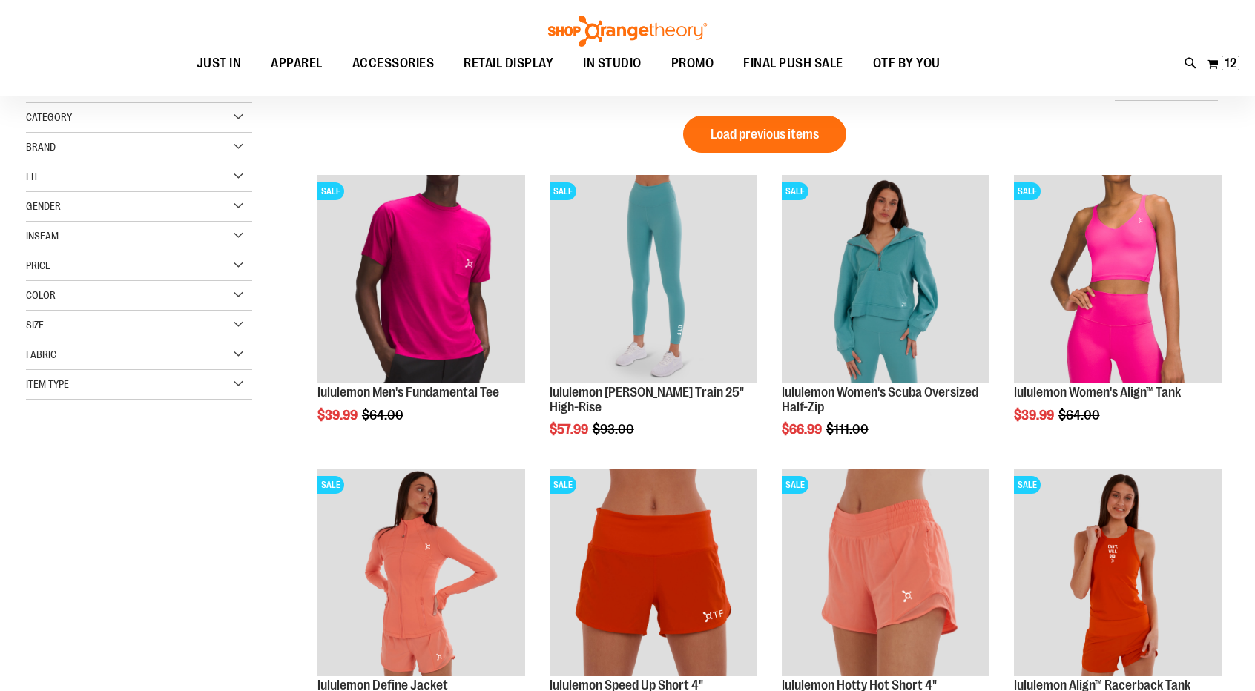
scroll to position [39, 0]
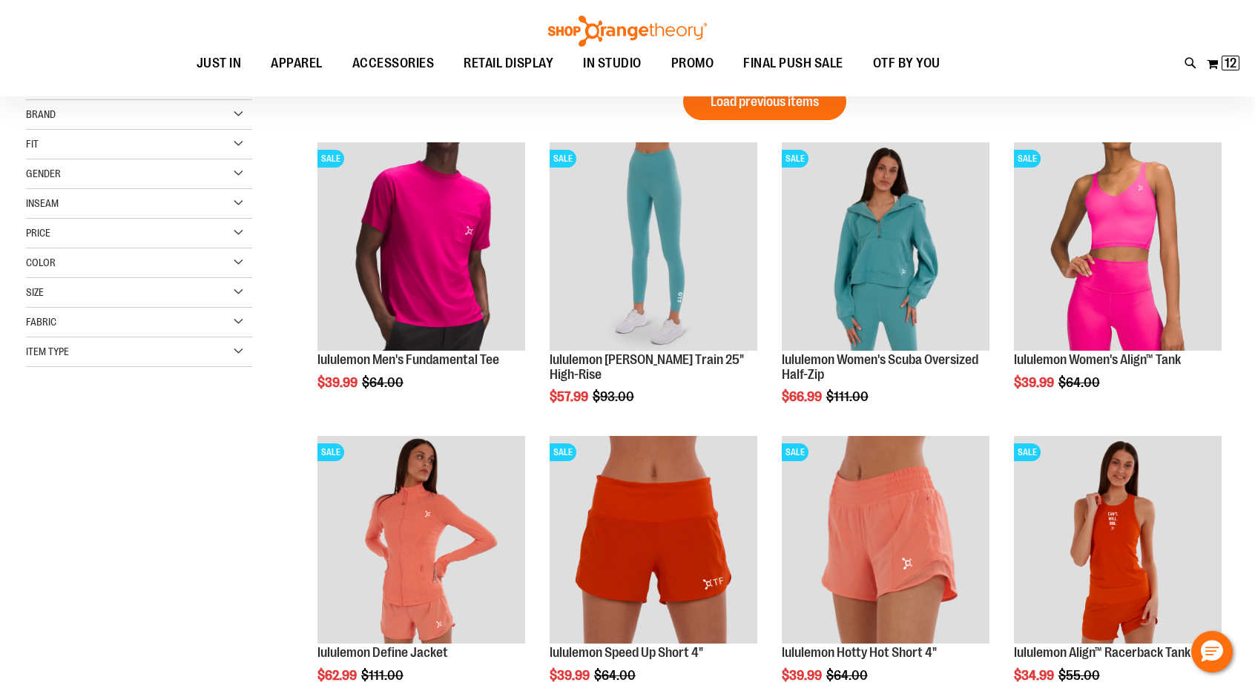
type input "**********"
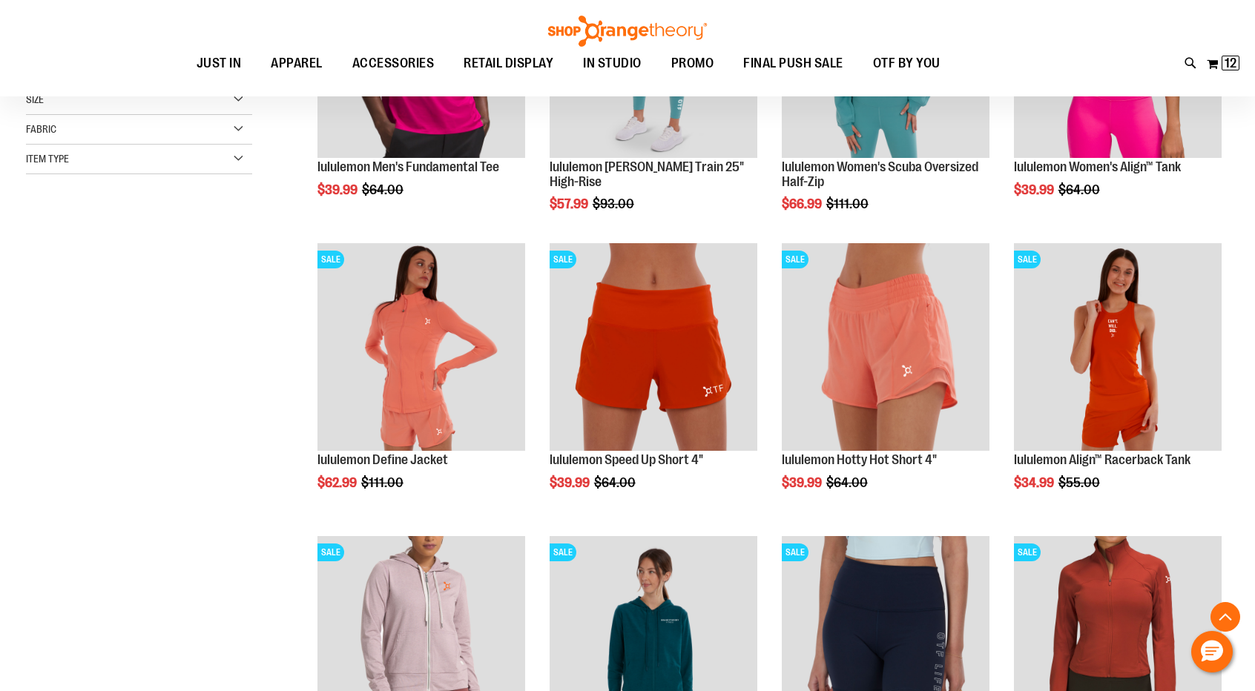
scroll to position [243, 0]
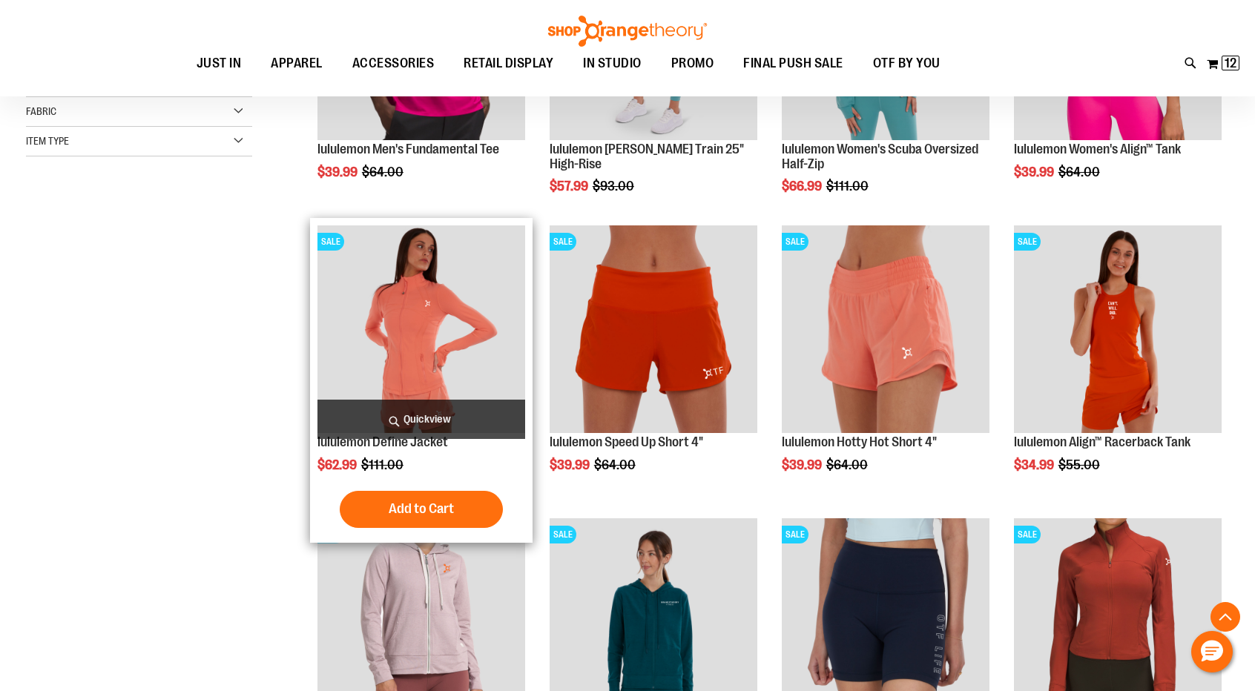
click at [446, 331] on img "product" at bounding box center [421, 329] width 208 height 208
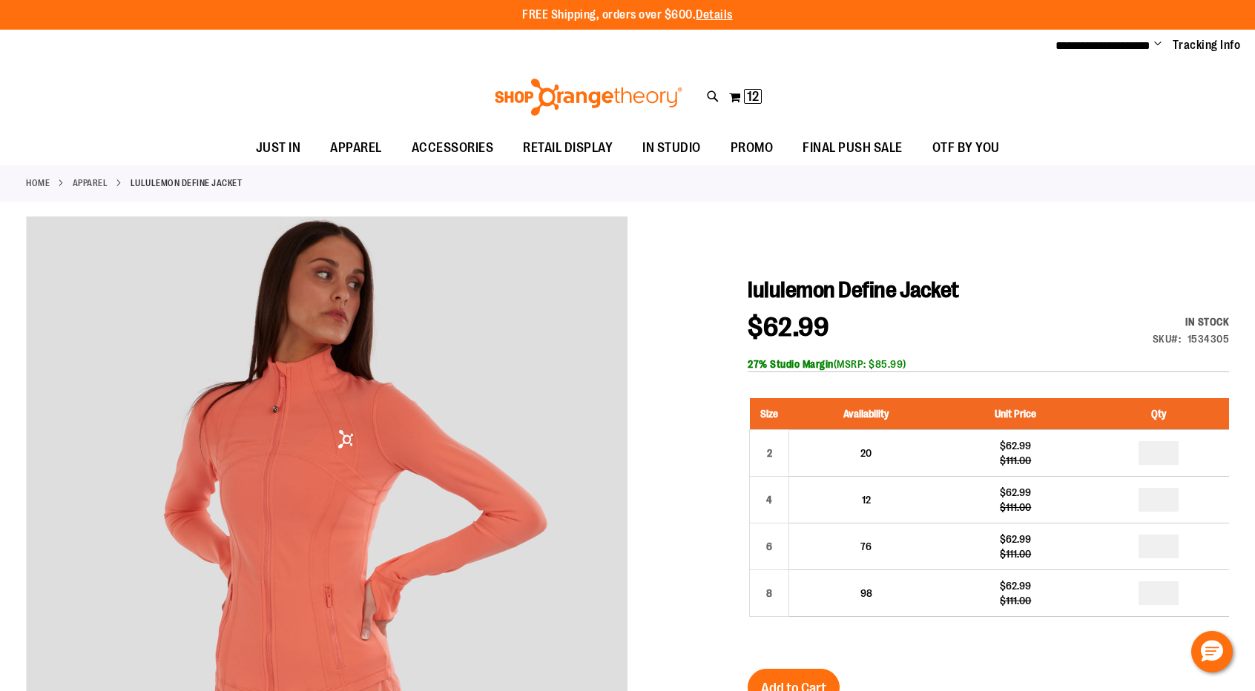
type input "**********"
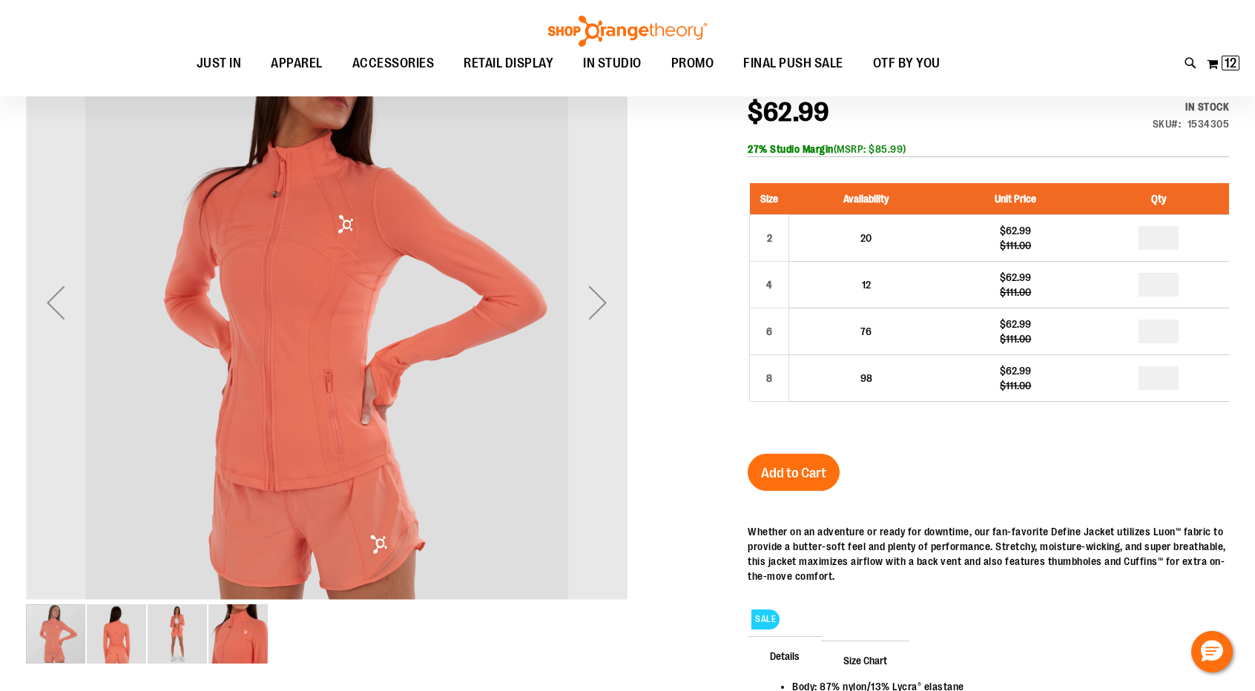
scroll to position [213, 0]
click at [244, 634] on img "image 4 of 4" at bounding box center [237, 634] width 59 height 59
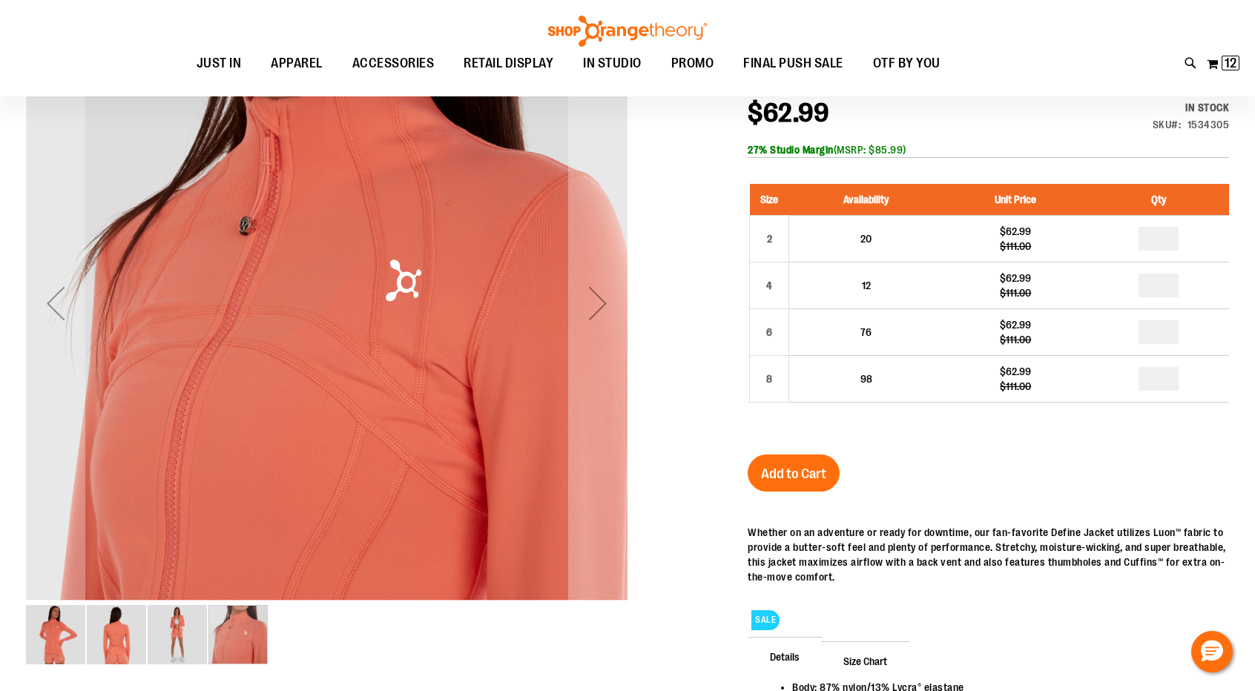
click at [208, 633] on div "carousel" at bounding box center [237, 634] width 59 height 59
click at [200, 633] on img "image 3 of 4" at bounding box center [177, 634] width 59 height 59
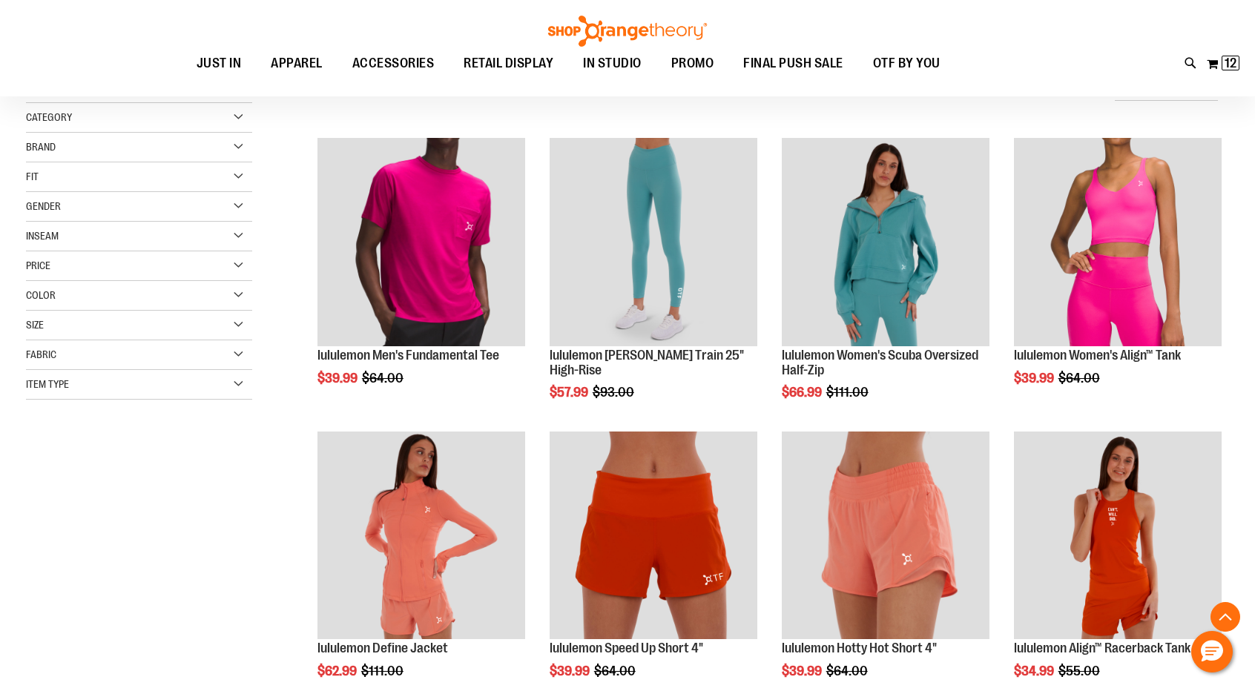
scroll to position [310, 0]
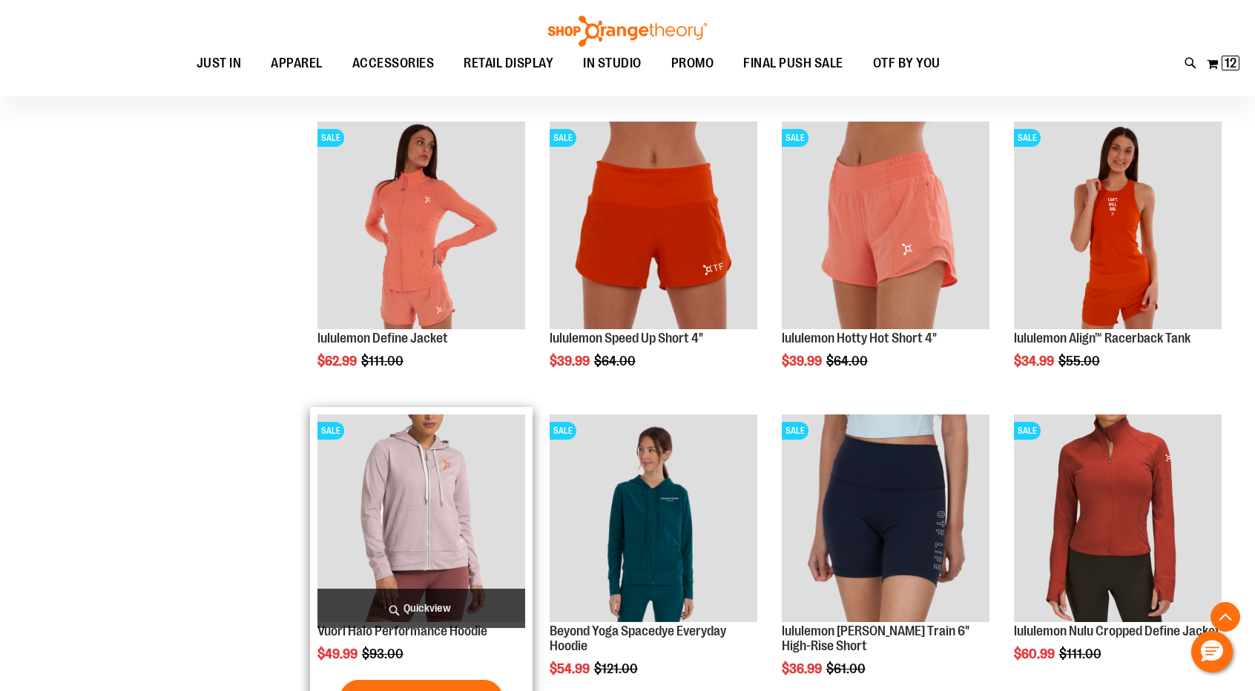
type input "**********"
click at [436, 471] on img "product" at bounding box center [421, 519] width 208 height 208
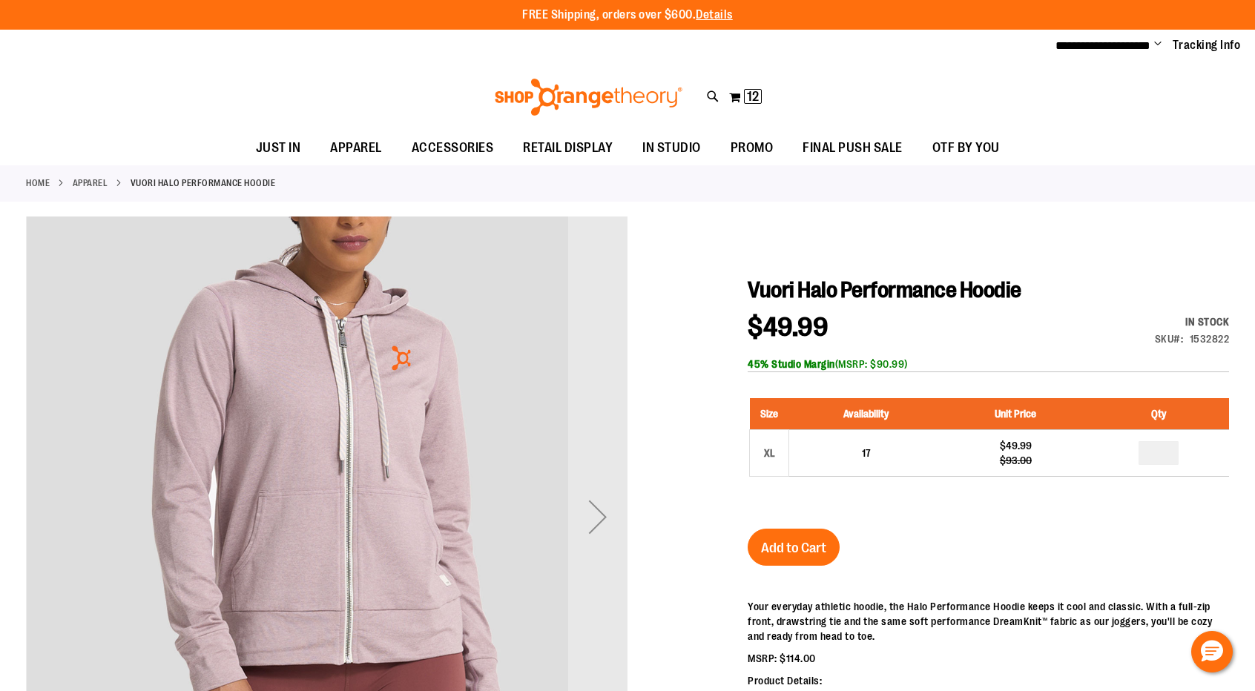
type input "**********"
drag, startPoint x: 19, startPoint y: 3, endPoint x: 257, endPoint y: 81, distance: 250.4
click at [257, 81] on div "Toggle Nav Search Popular Suggestions Advanced Search" at bounding box center [627, 97] width 1255 height 68
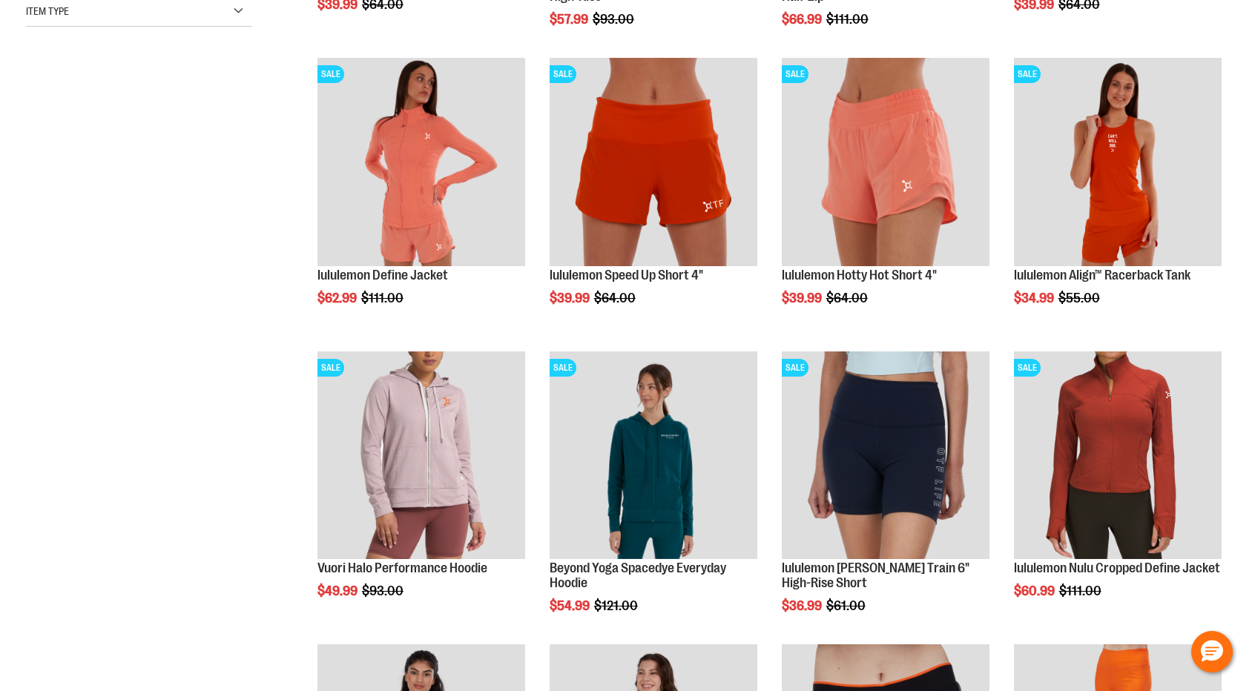
type input "**********"
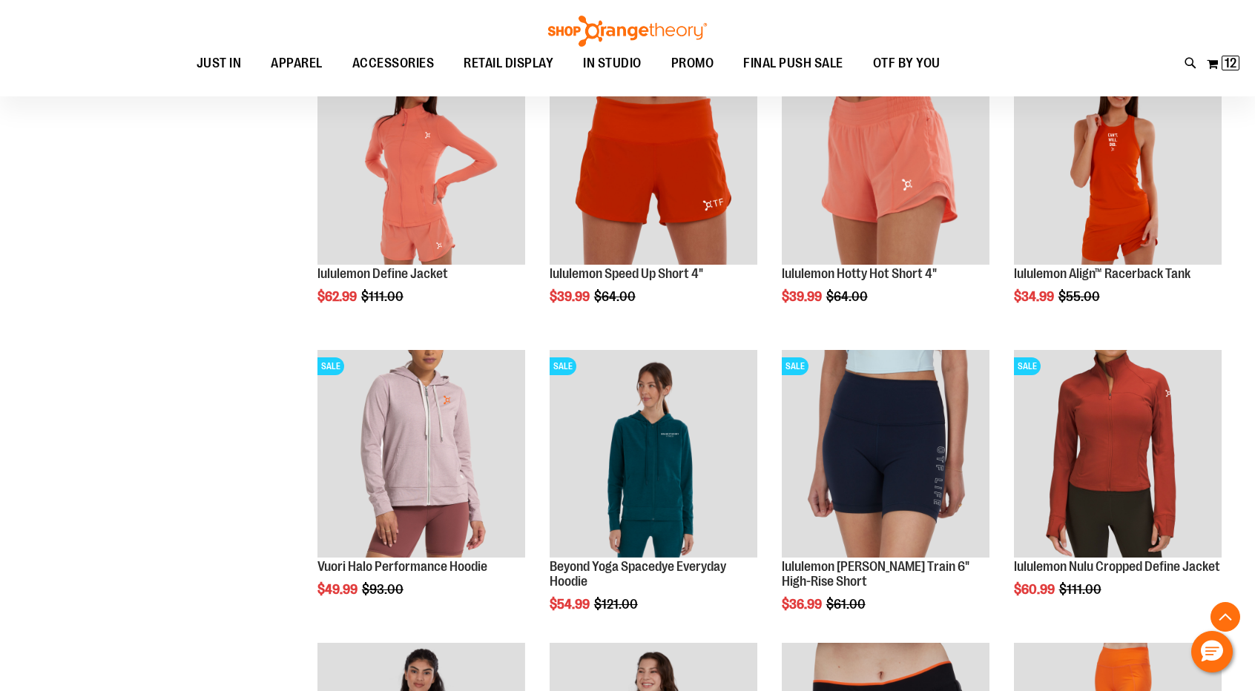
scroll to position [1143, 0]
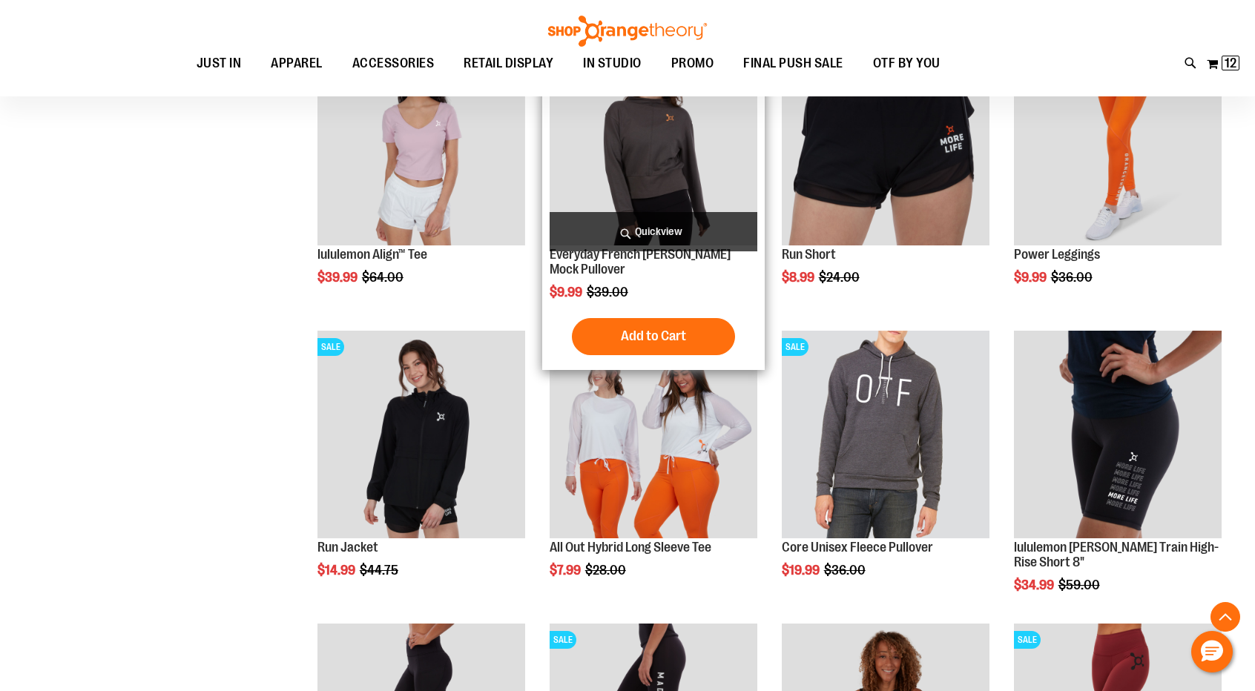
click at [650, 191] on img "product" at bounding box center [653, 142] width 208 height 208
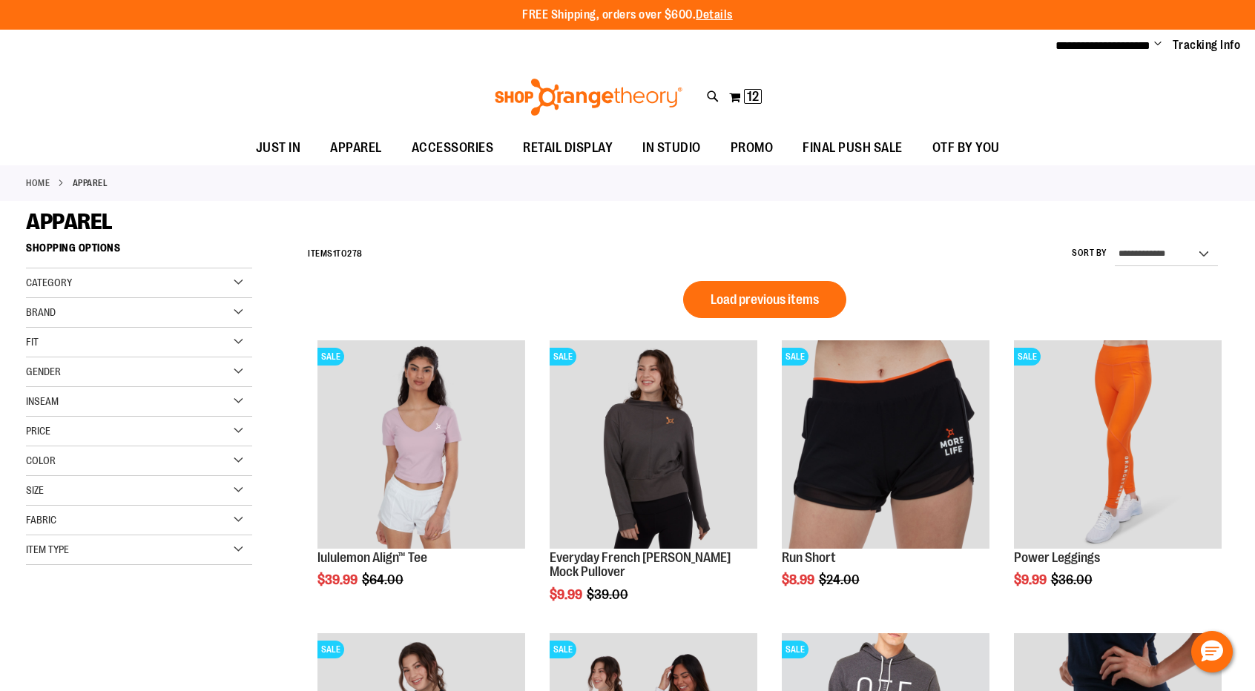
scroll to position [887, 0]
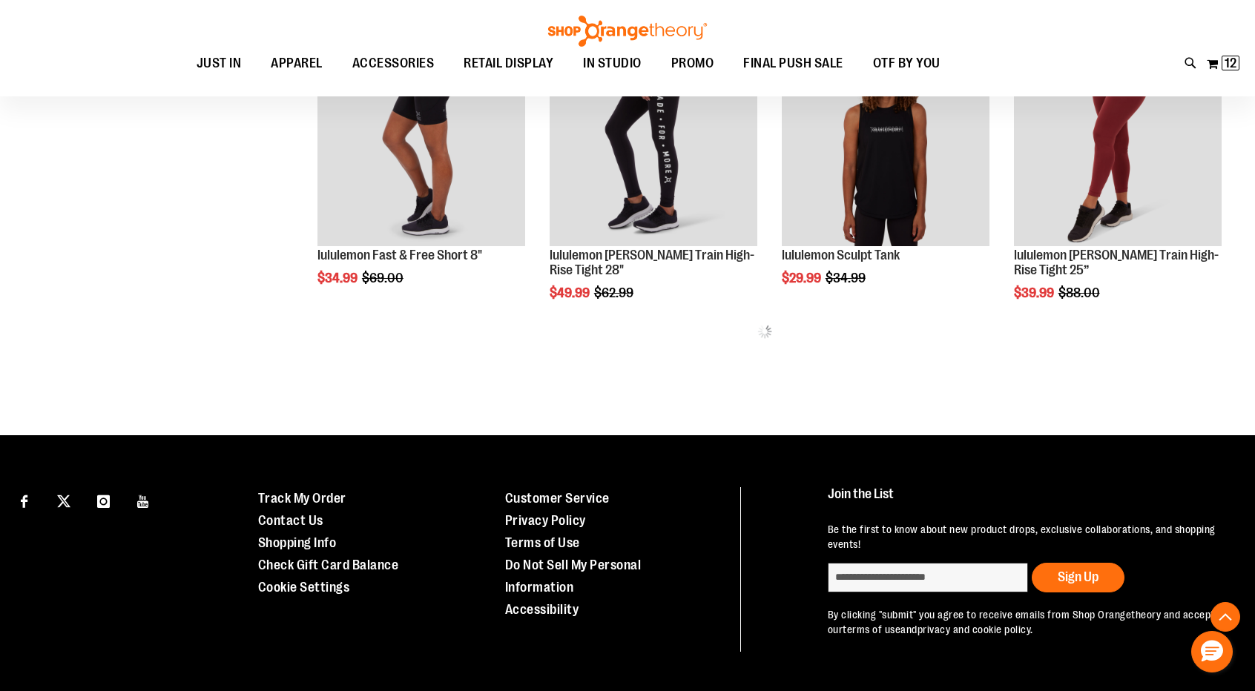
type input "**********"
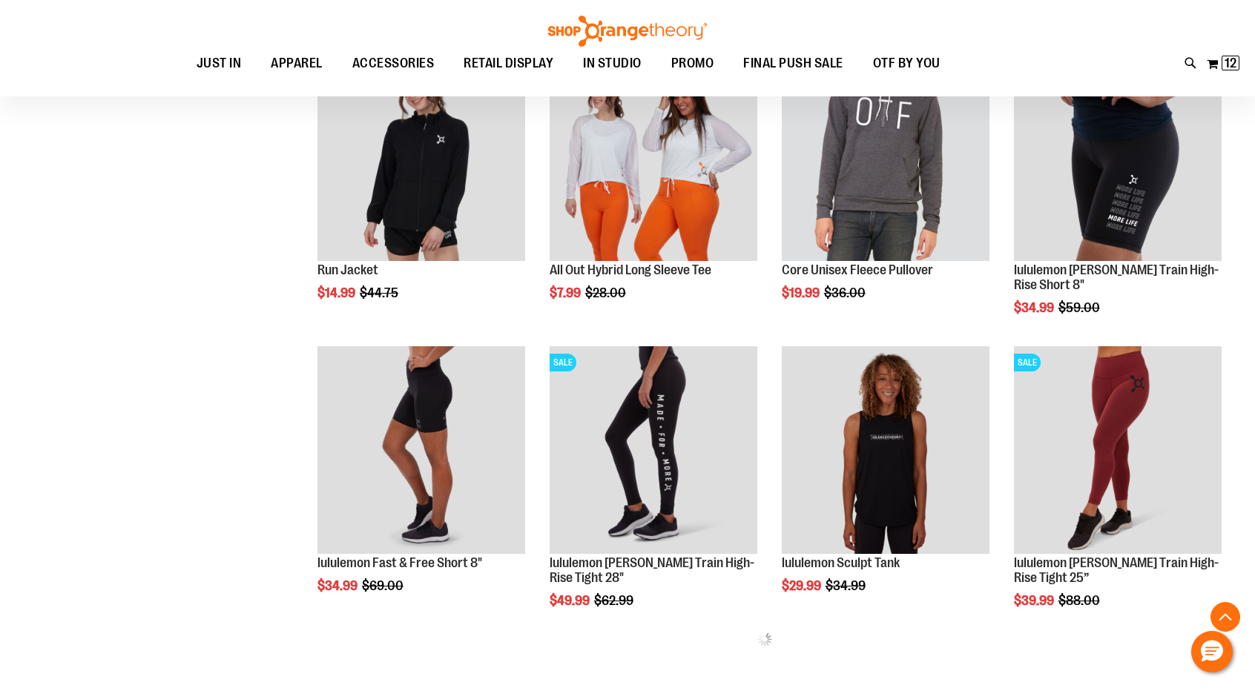
scroll to position [575, 0]
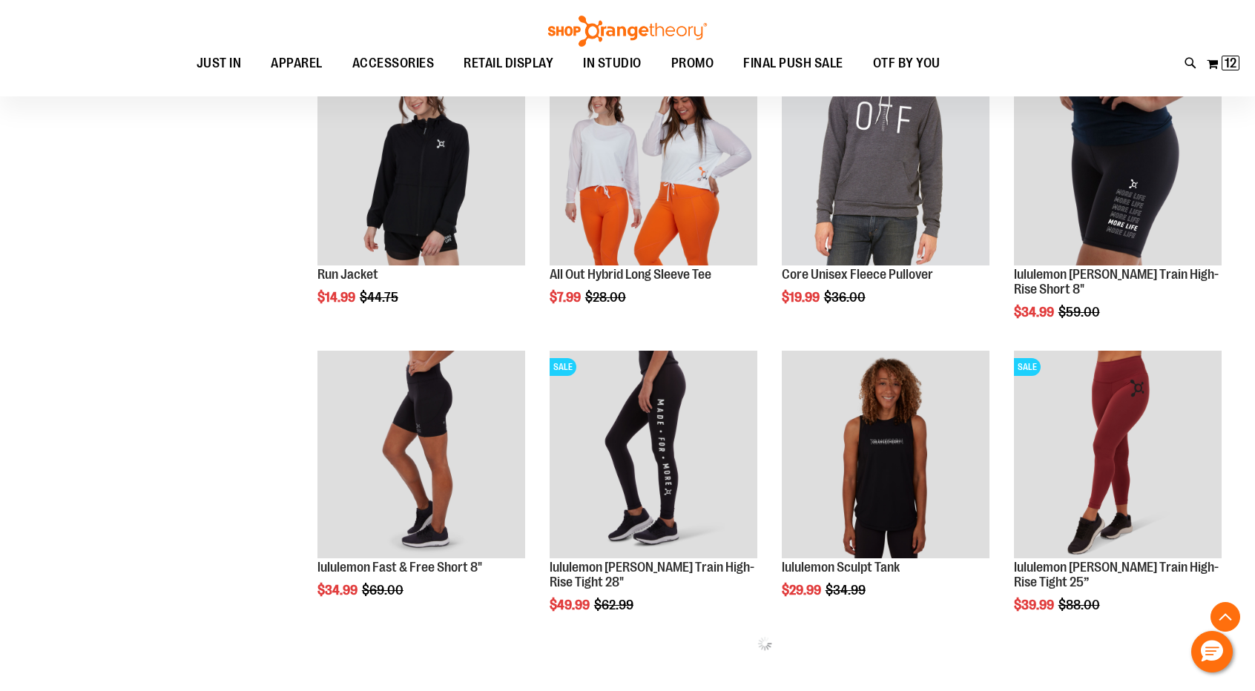
drag, startPoint x: 1247, startPoint y: 328, endPoint x: 1247, endPoint y: 306, distance: 22.3
click at [1247, 306] on main "**********" at bounding box center [627, 186] width 1255 height 1123
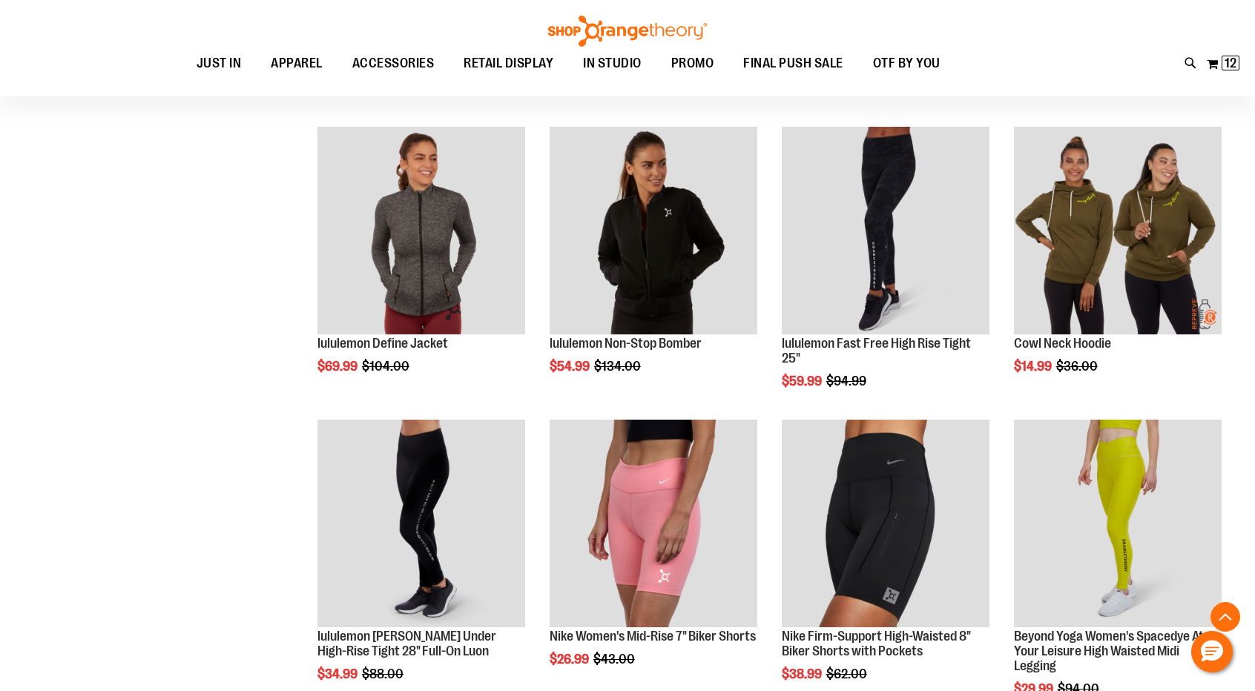
scroll to position [1090, 0]
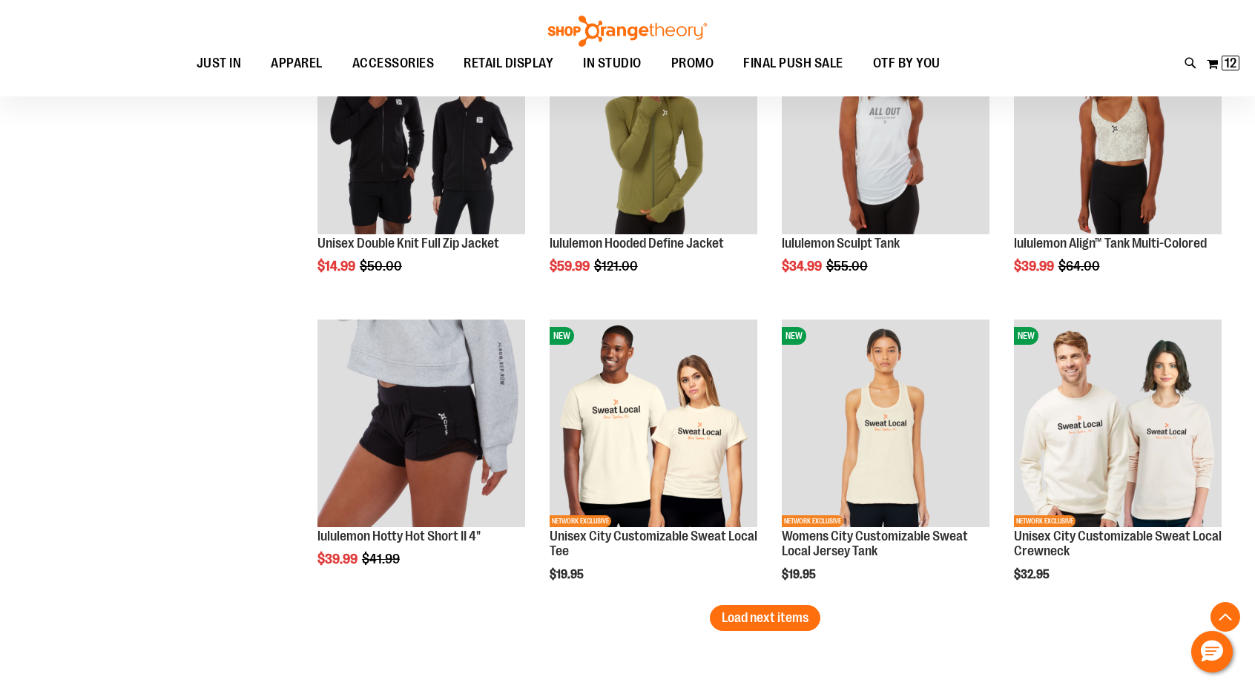
scroll to position [2359, 0]
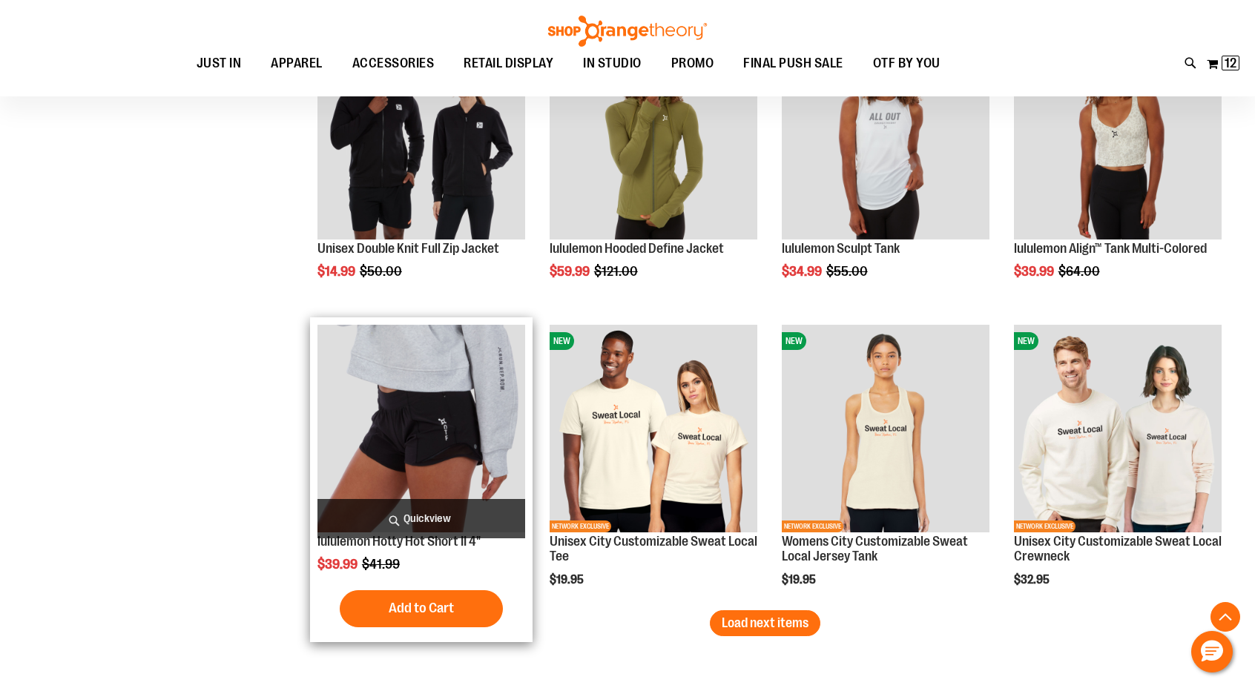
click at [489, 462] on img "product" at bounding box center [421, 429] width 208 height 208
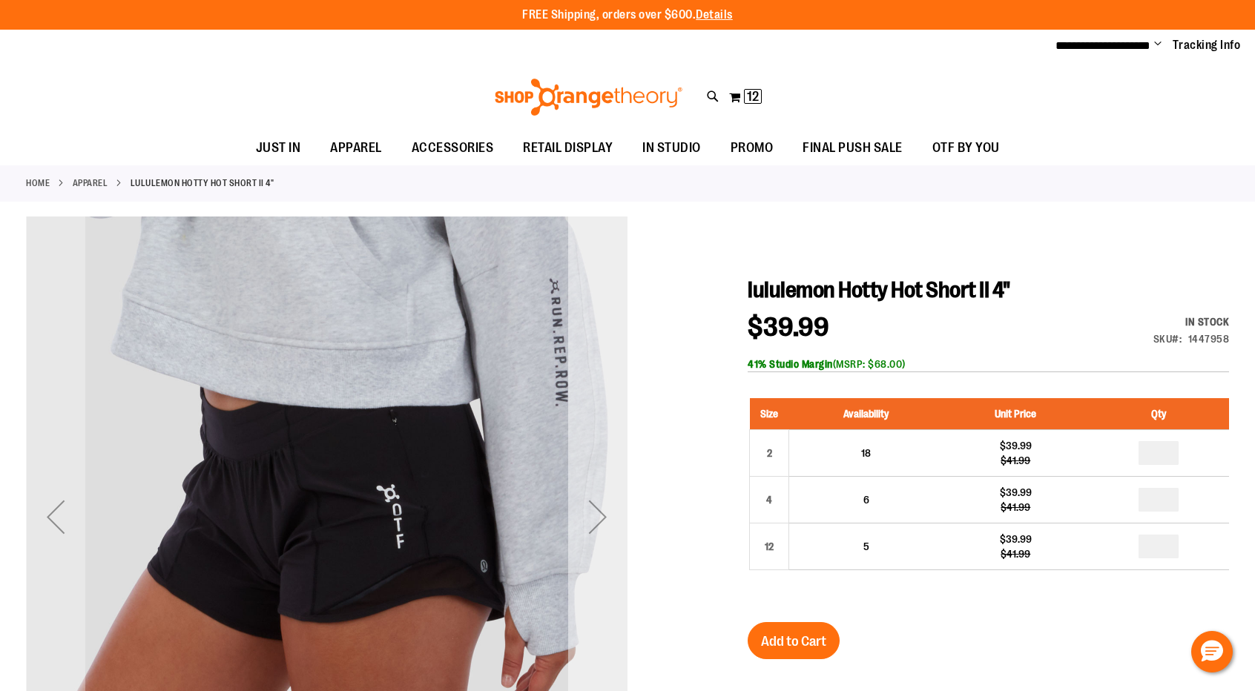
type input "**********"
click at [604, 518] on div "Next" at bounding box center [597, 516] width 59 height 59
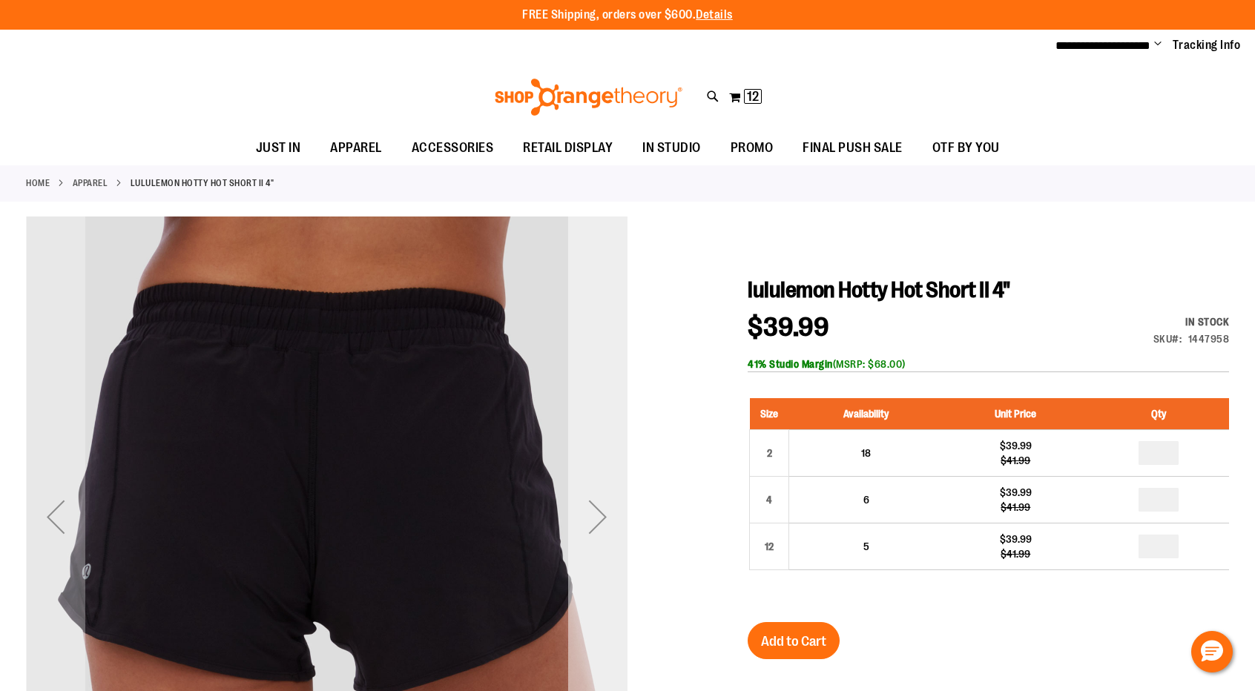
click at [595, 521] on div "Next" at bounding box center [597, 516] width 59 height 59
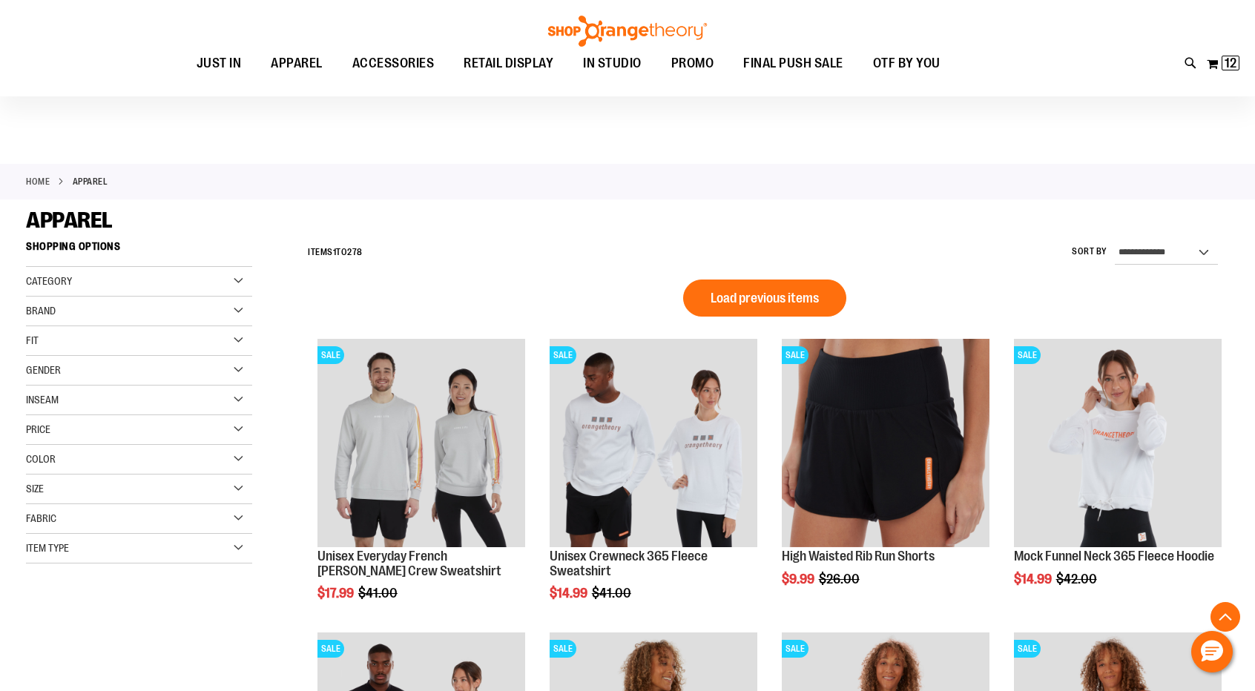
scroll to position [601, 0]
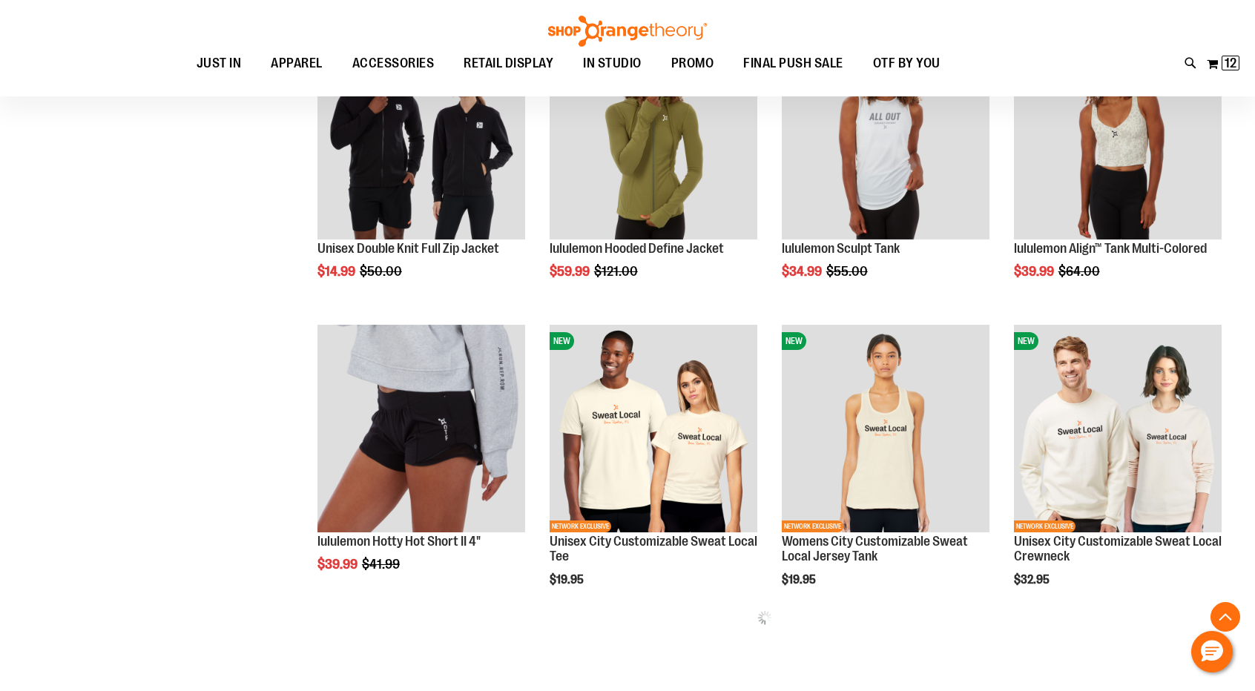
type input "**********"
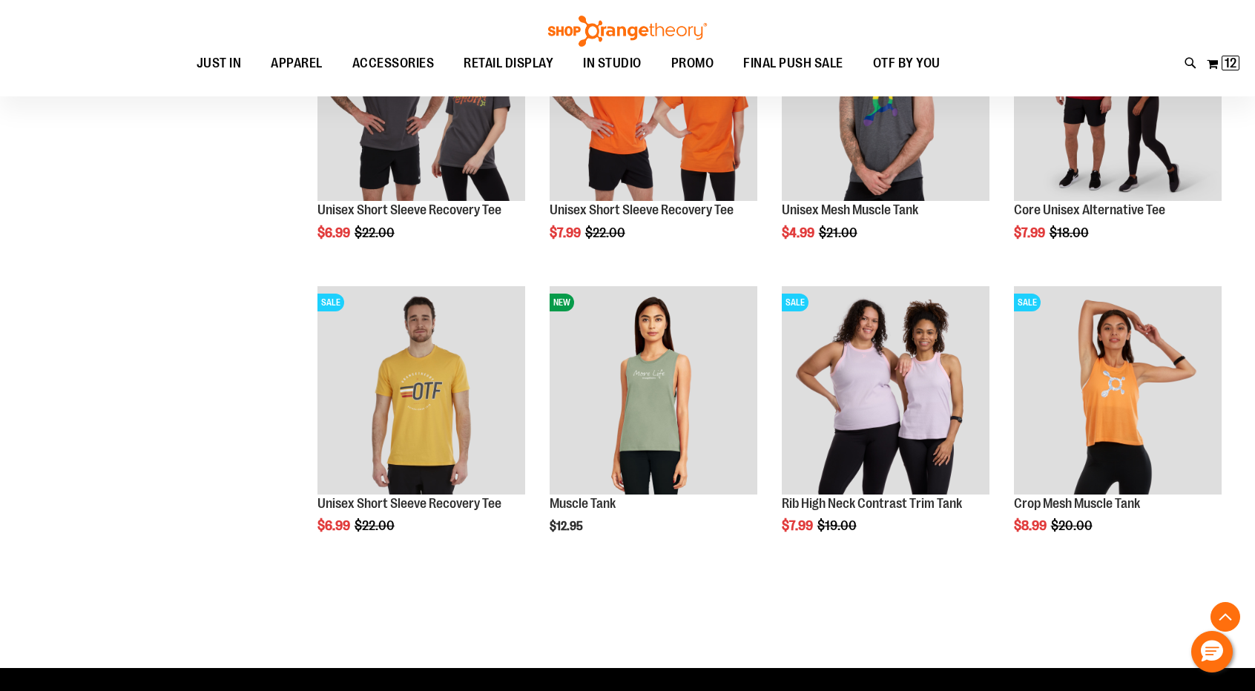
scroll to position [1528, 0]
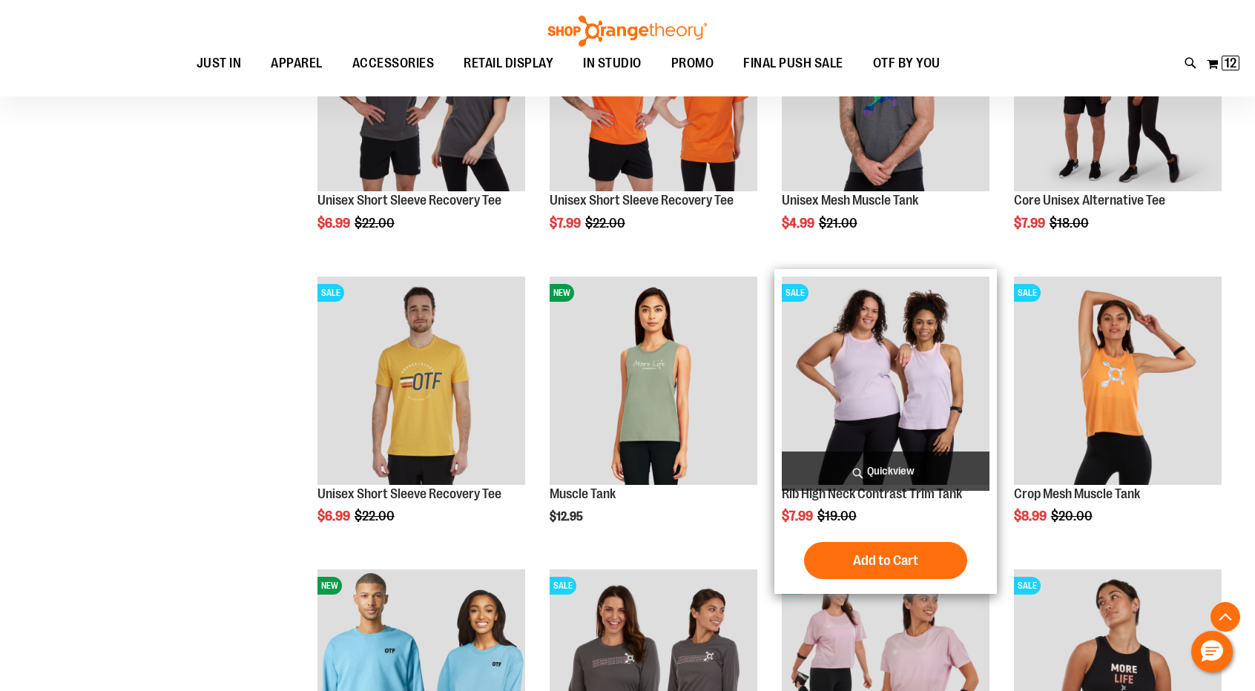
click at [921, 403] on img "product" at bounding box center [886, 381] width 208 height 208
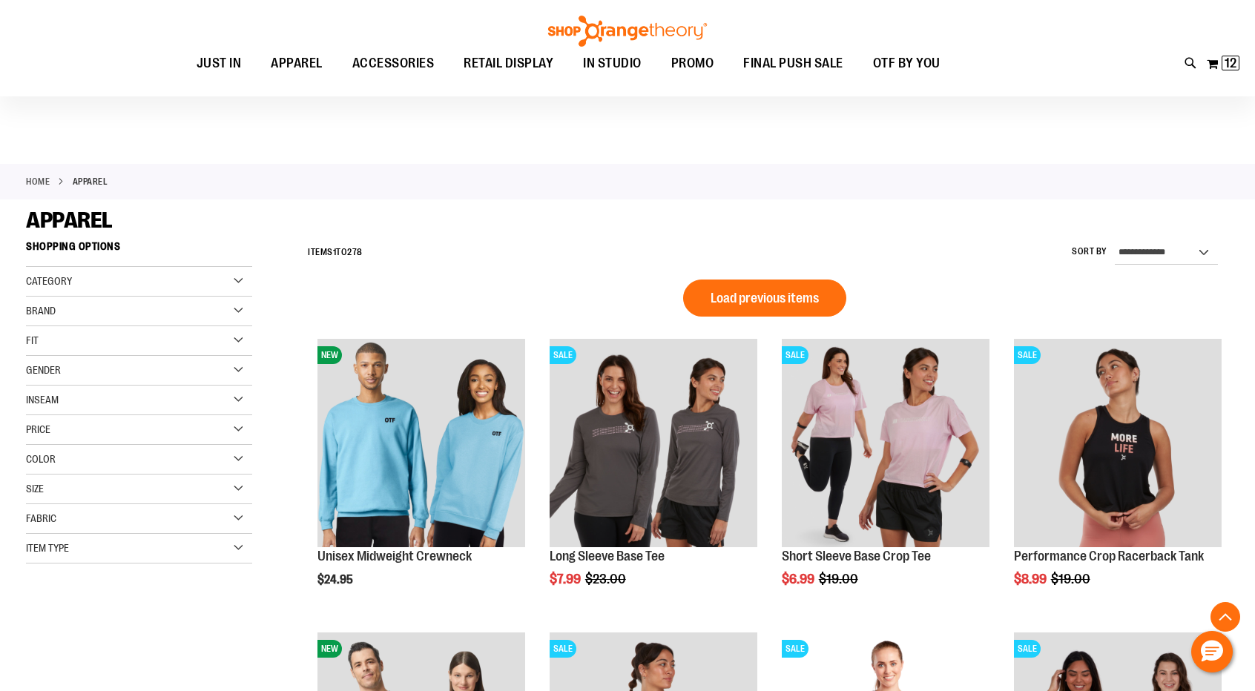
scroll to position [908, 0]
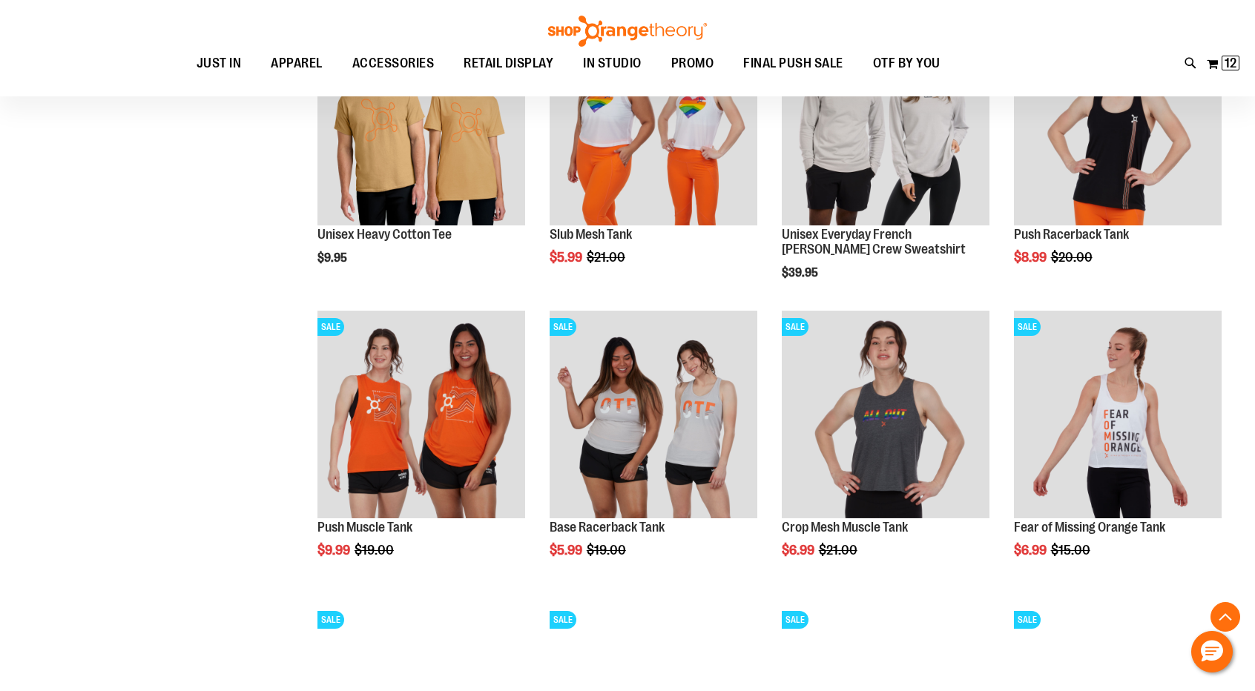
type input "**********"
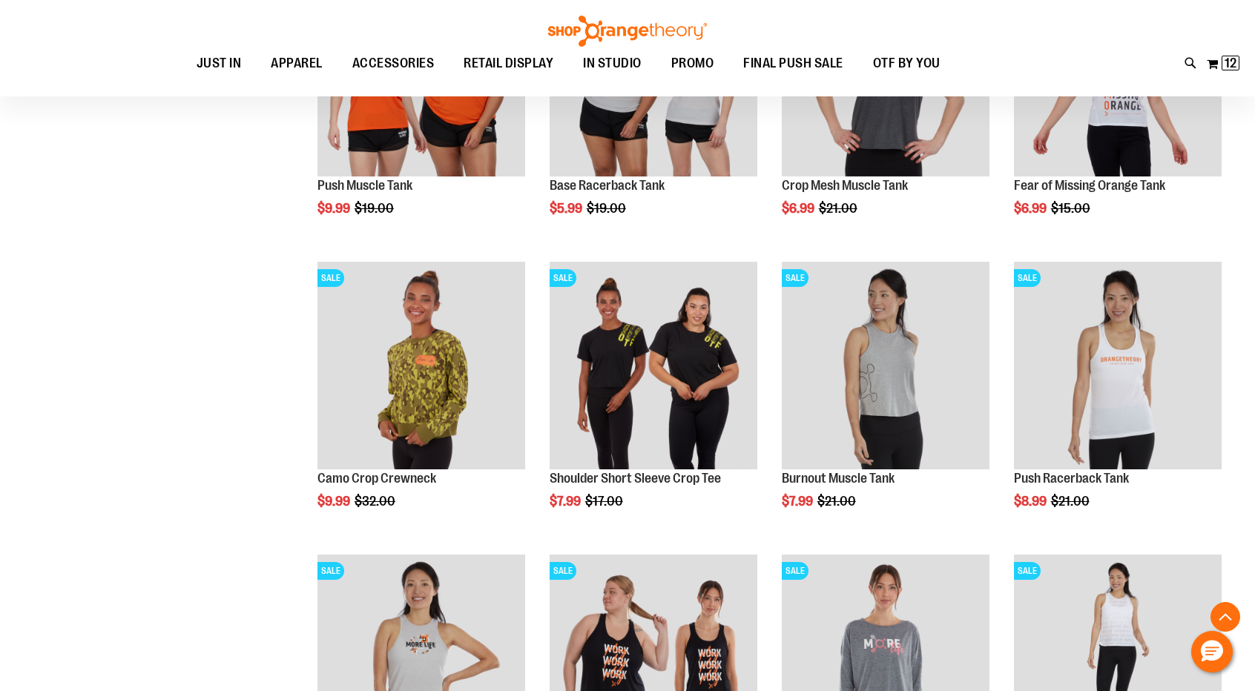
scroll to position [1252, 0]
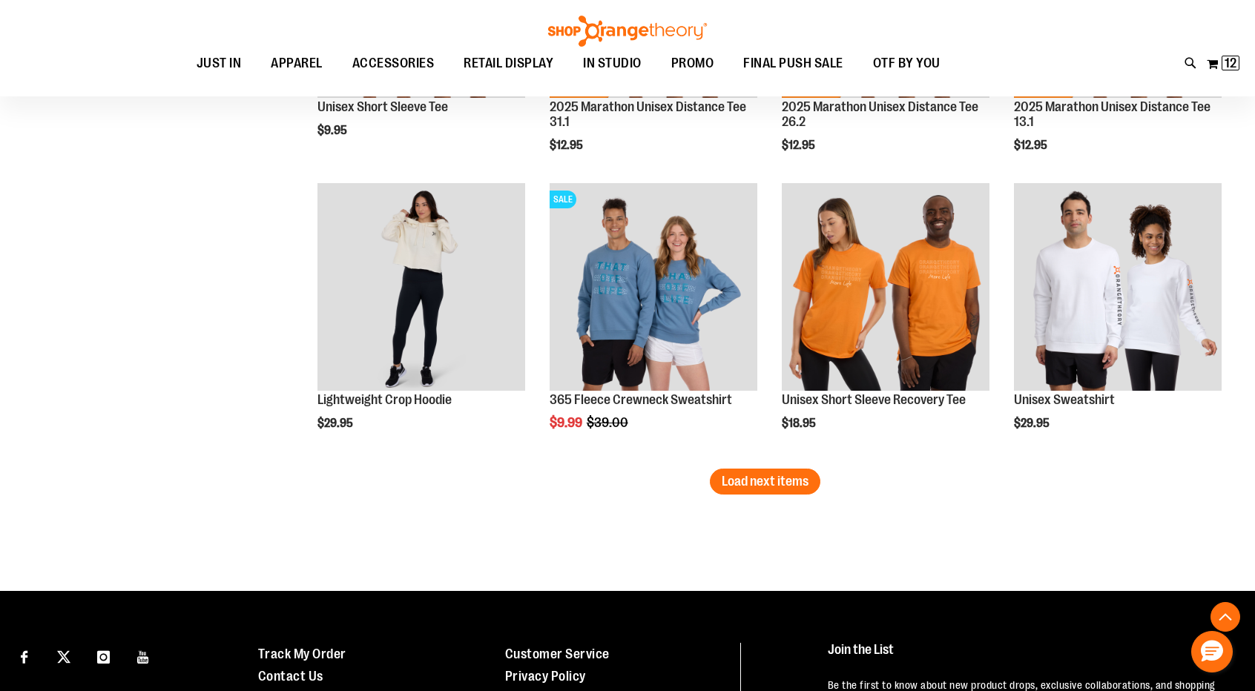
scroll to position [2506, 0]
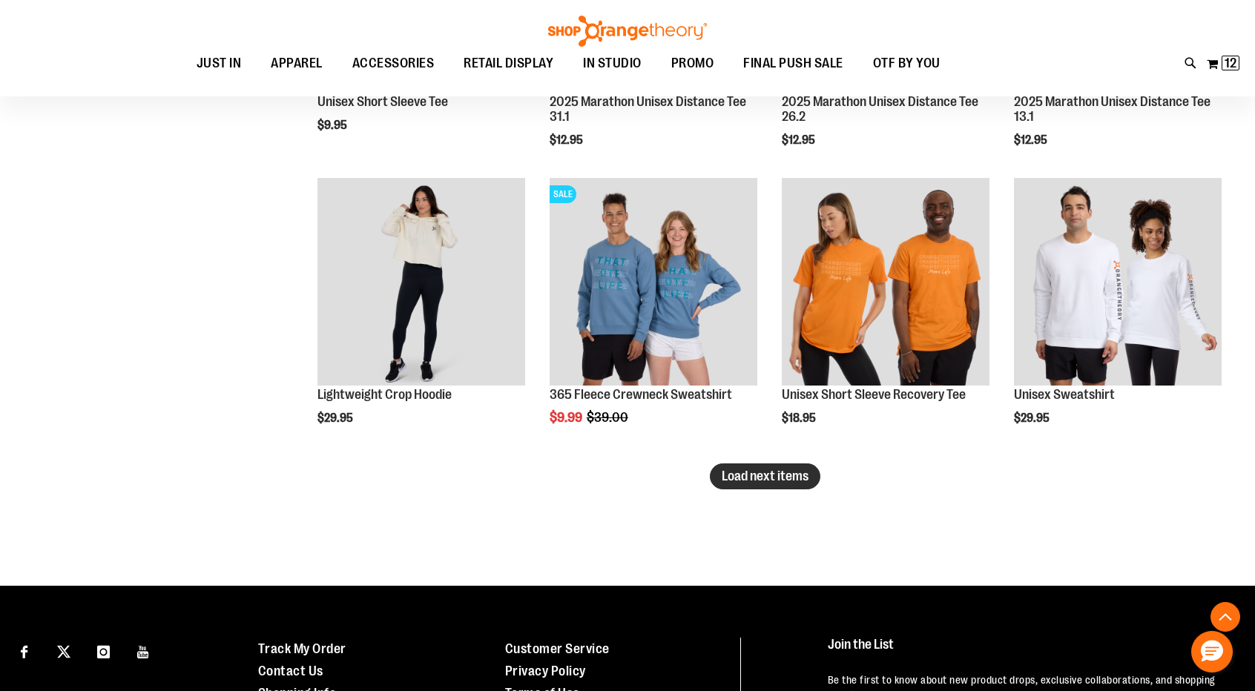
click at [767, 477] on span "Load next items" at bounding box center [765, 476] width 87 height 15
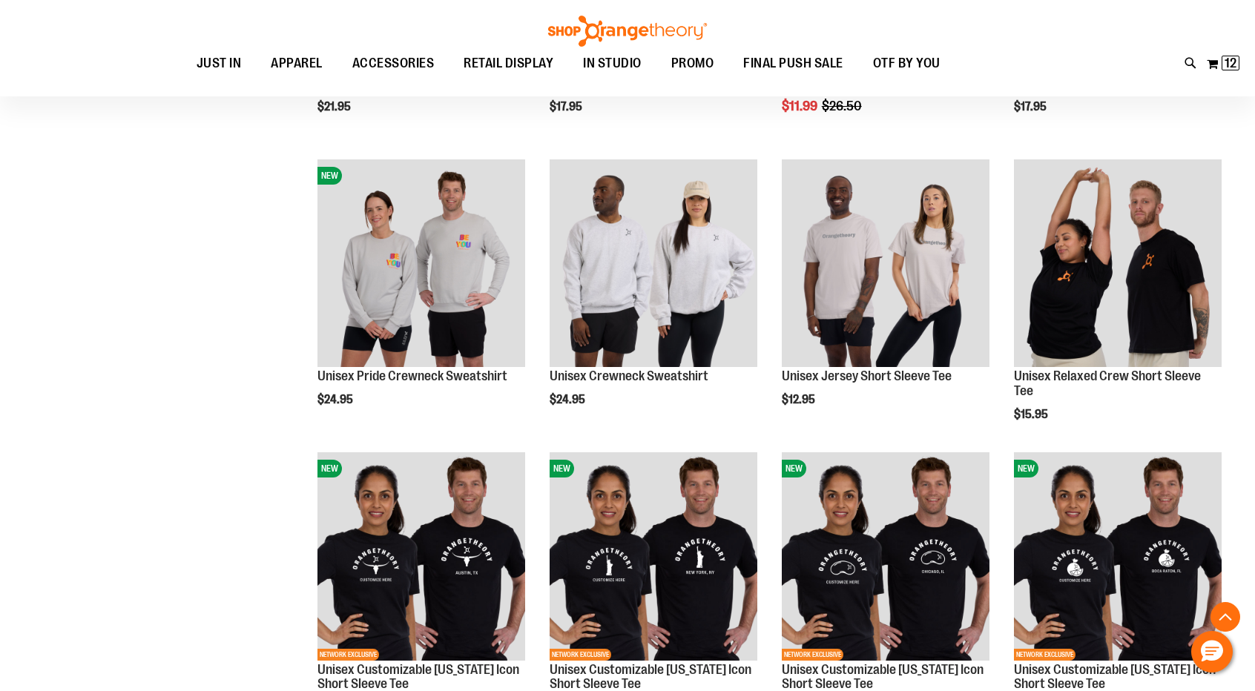
scroll to position [3570, 0]
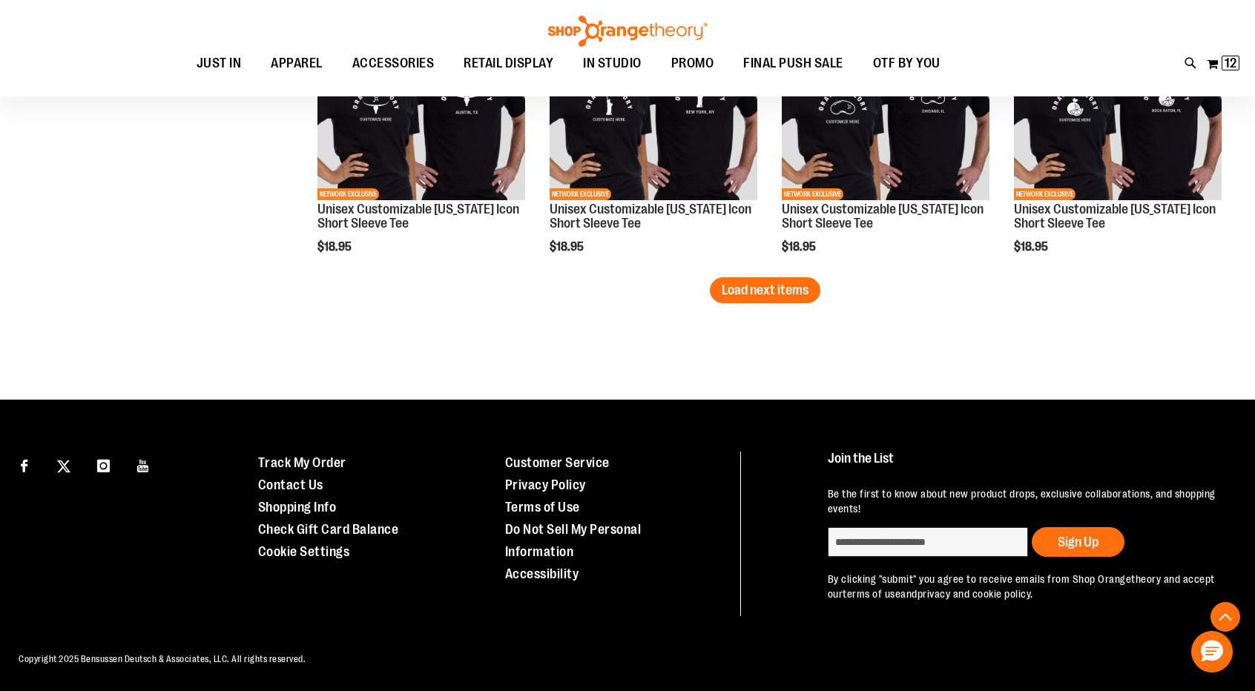
click at [777, 302] on button "Load next items" at bounding box center [765, 290] width 110 height 26
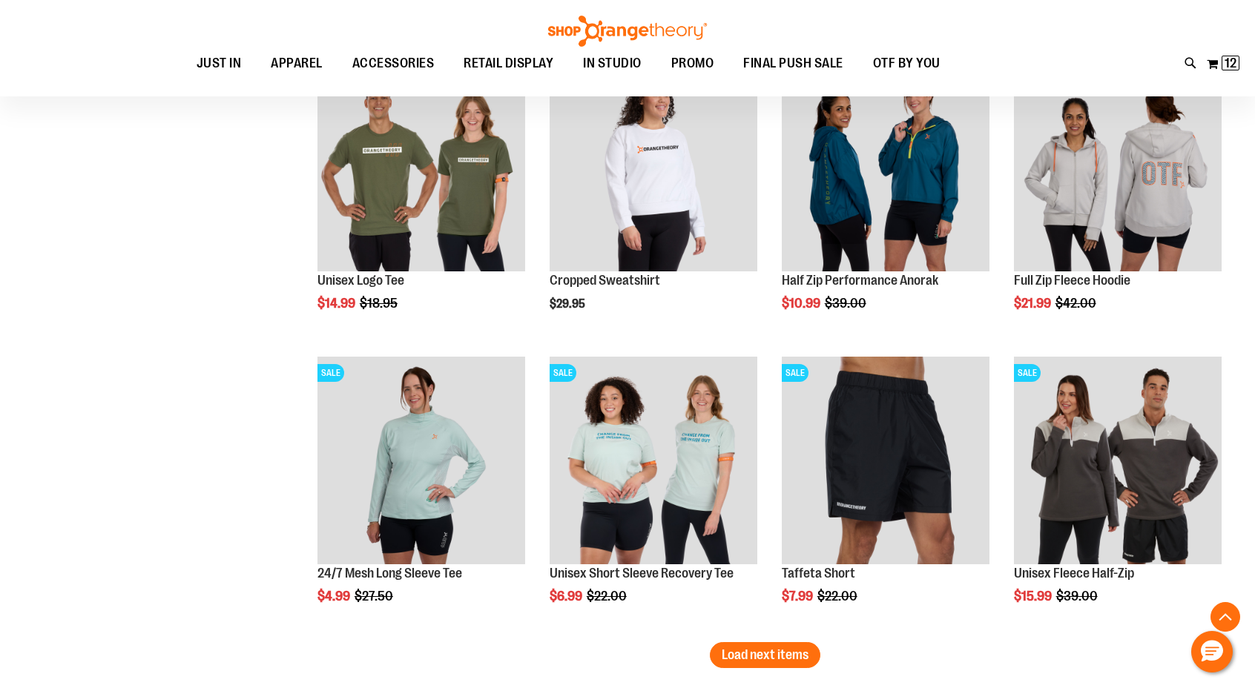
scroll to position [4074, 0]
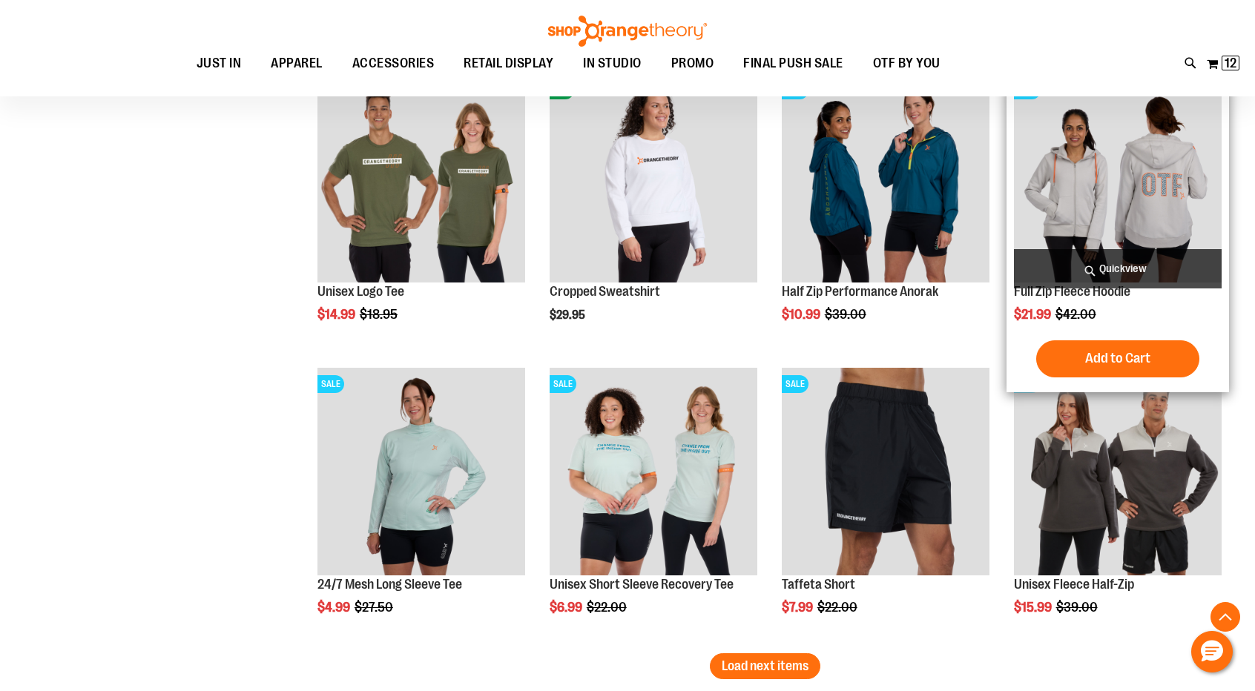
click at [1102, 229] on img "product" at bounding box center [1118, 178] width 208 height 208
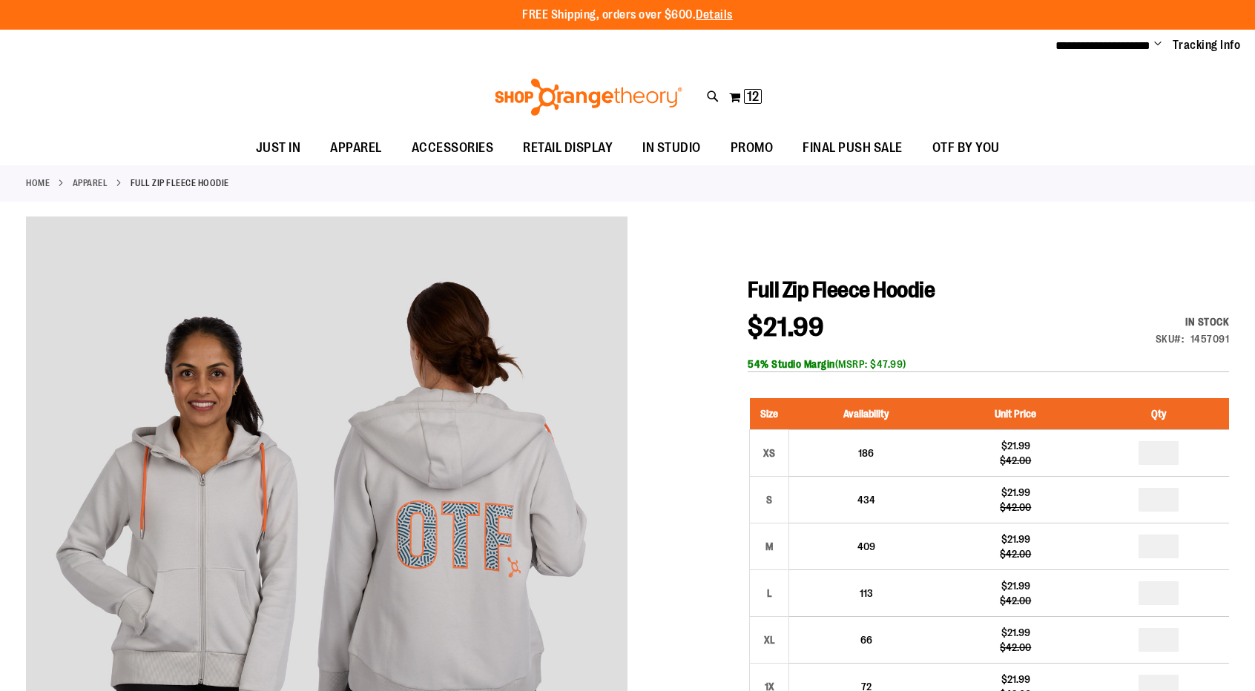
type input "**********"
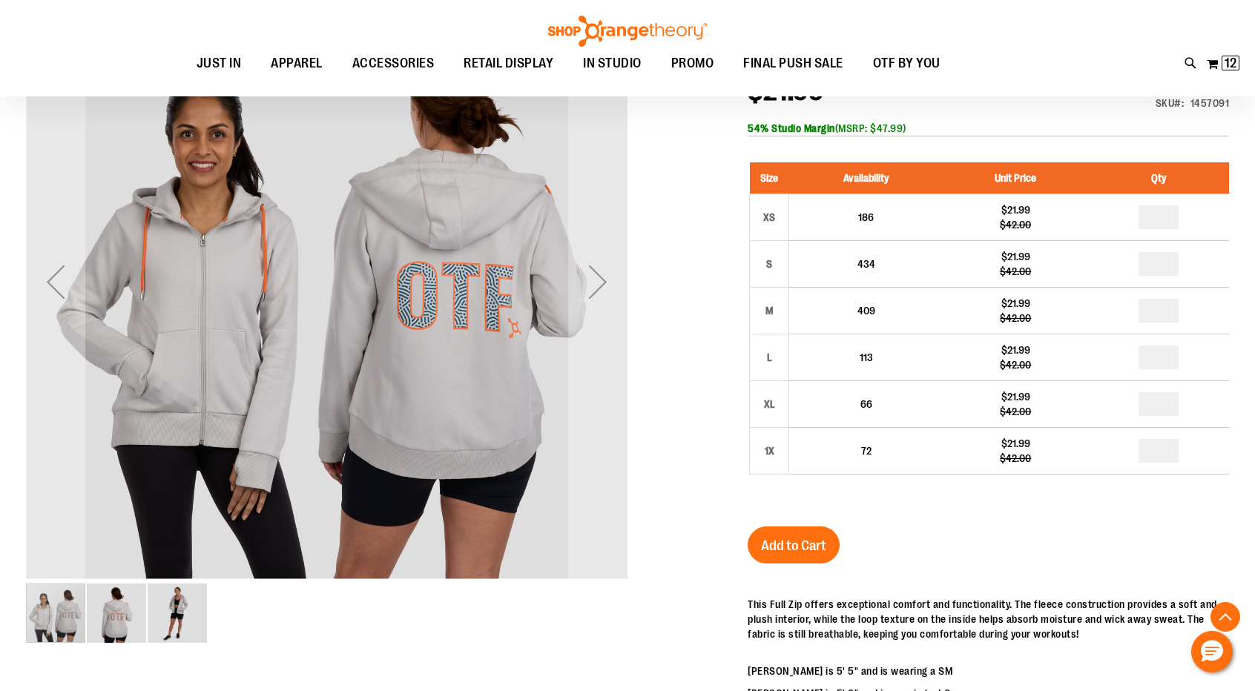
scroll to position [234, 0]
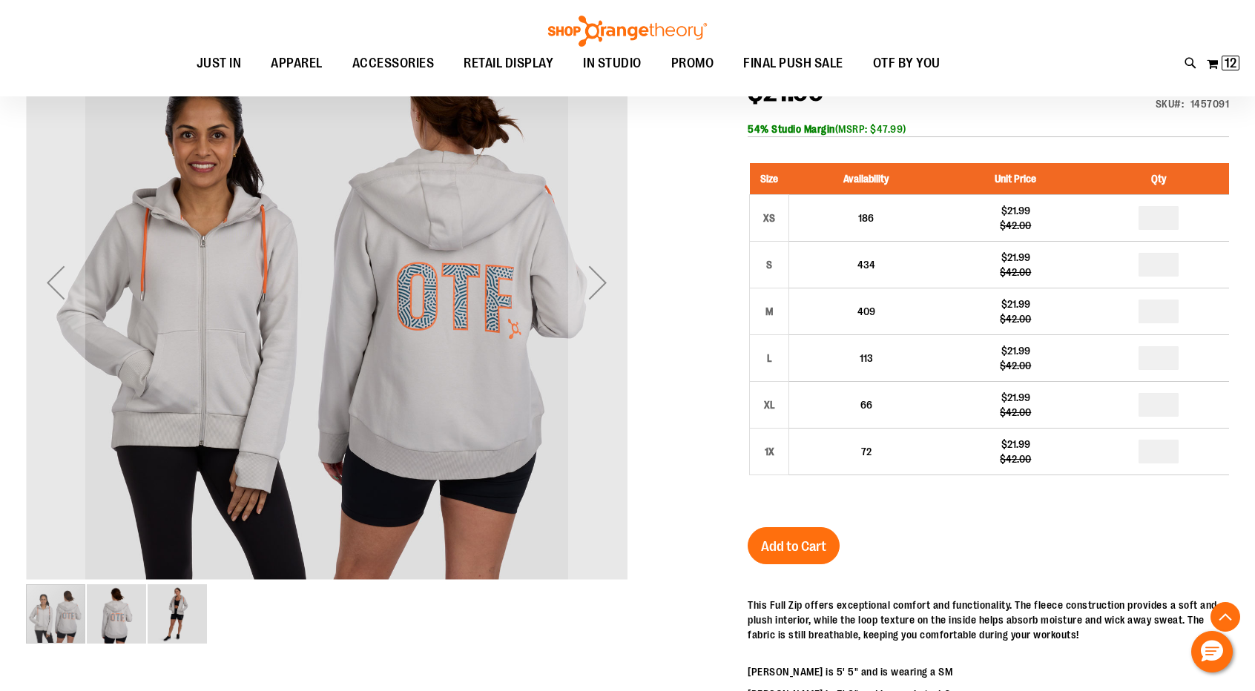
click at [200, 617] on img "image 3 of 3" at bounding box center [177, 613] width 59 height 59
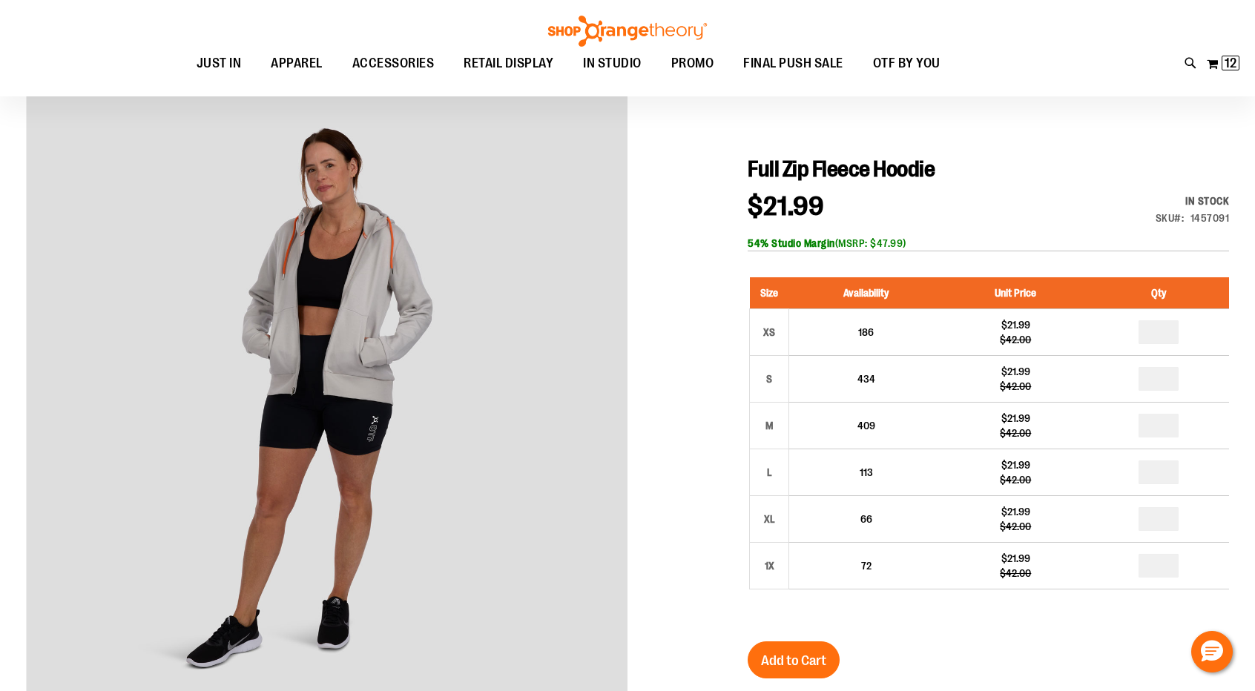
scroll to position [118, 0]
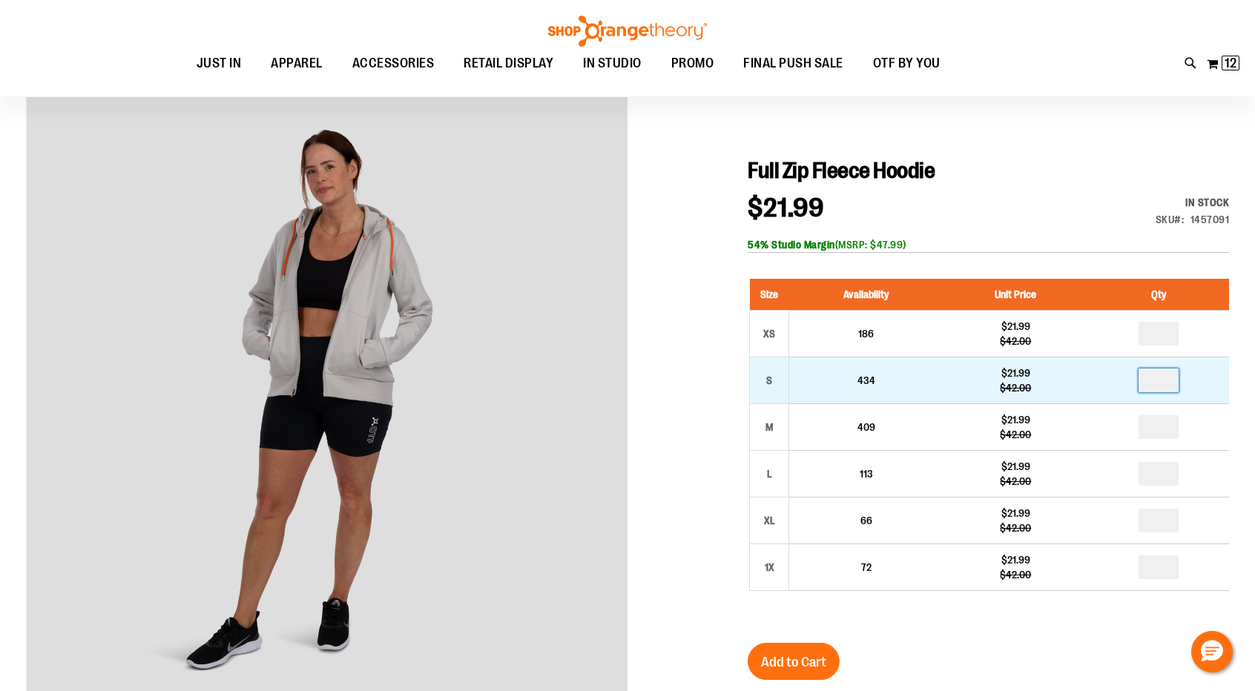
click at [1163, 382] on input "number" at bounding box center [1158, 381] width 40 height 24
type input "*"
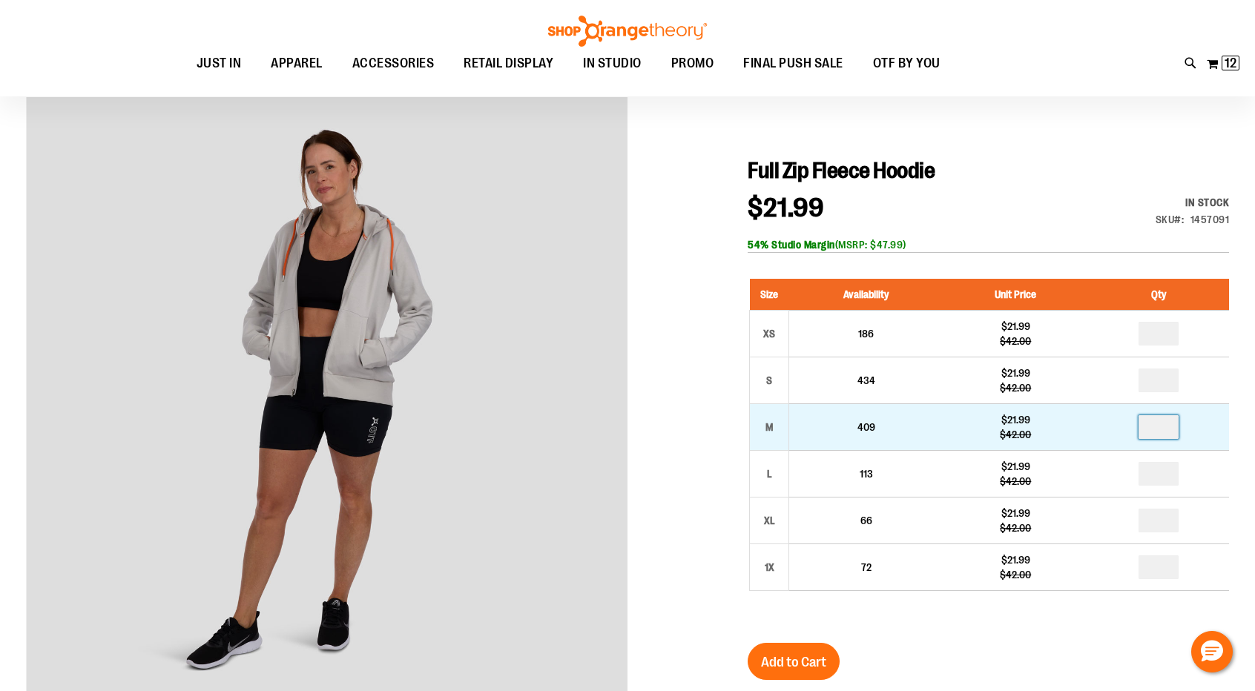
click at [1164, 425] on input "number" at bounding box center [1158, 427] width 40 height 24
type input "*"
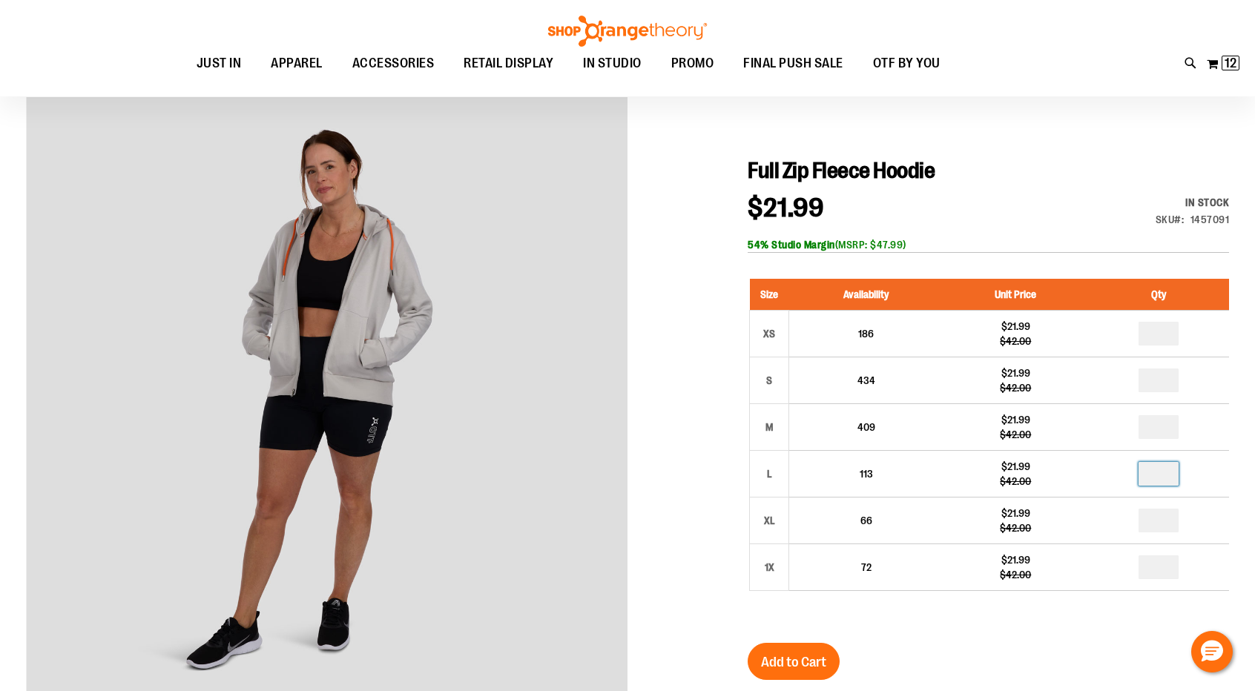
click at [1167, 469] on input "number" at bounding box center [1158, 474] width 40 height 24
type input "*"
click at [805, 662] on span "Add to Cart" at bounding box center [793, 662] width 65 height 16
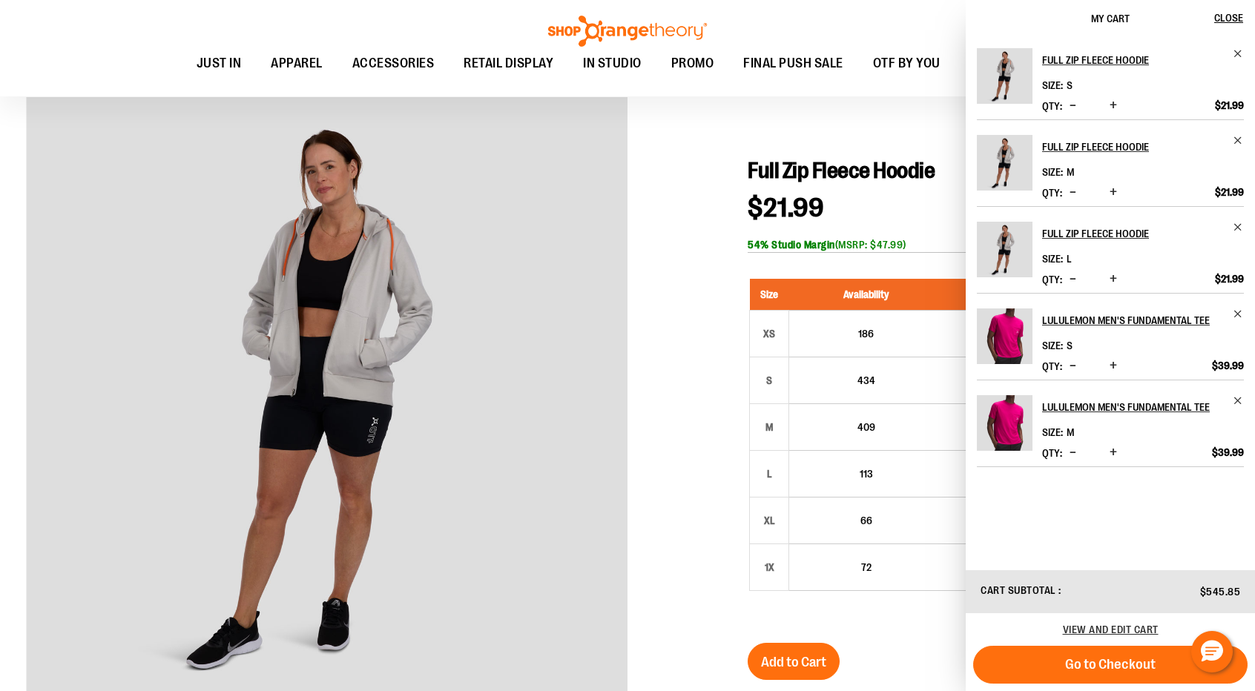
click at [647, 161] on div at bounding box center [627, 590] width 1203 height 987
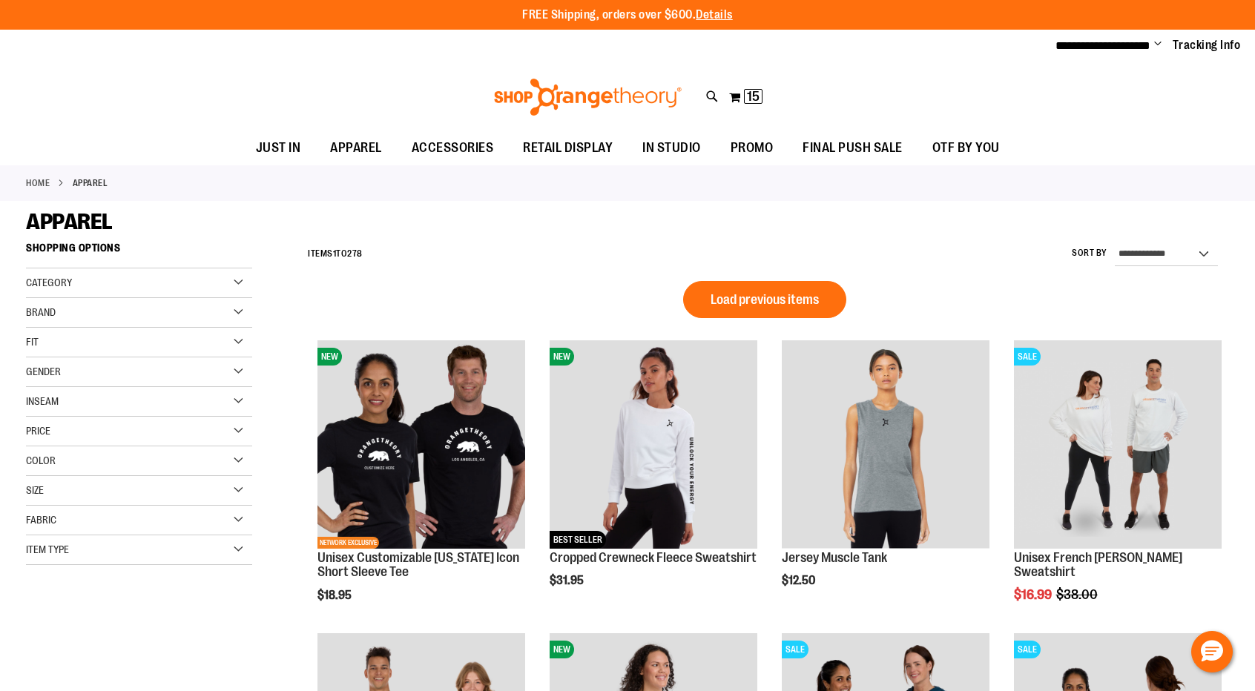
scroll to position [908, 0]
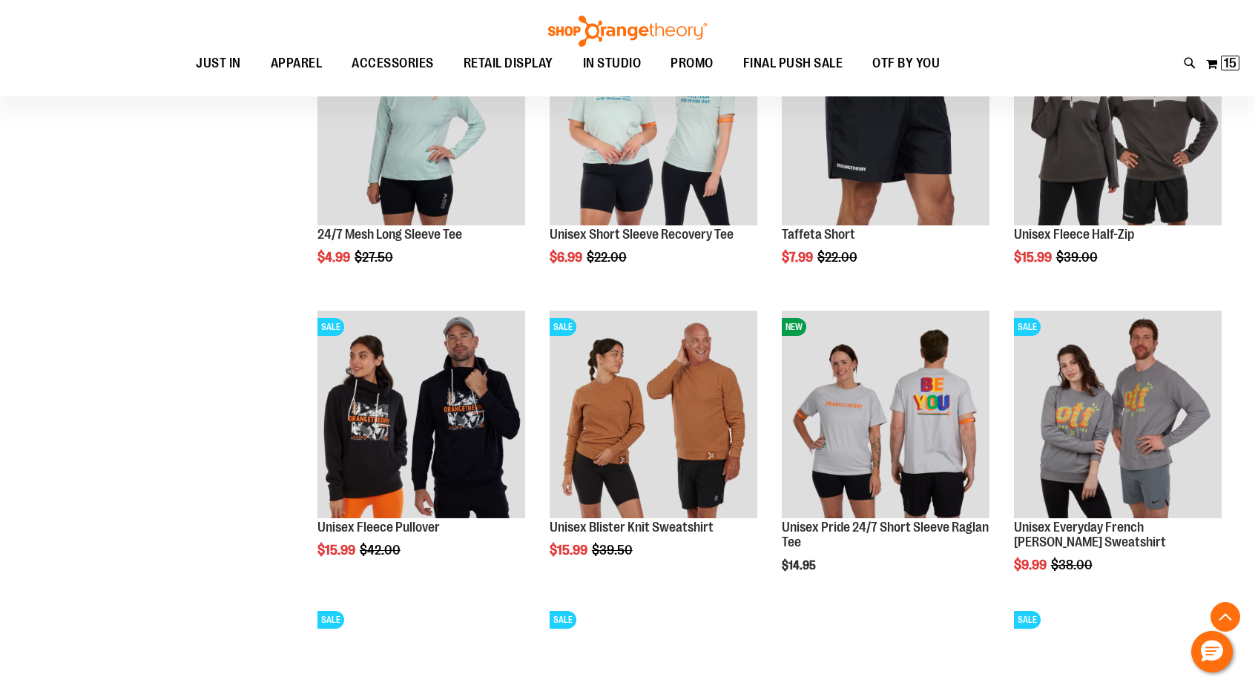
type input "**********"
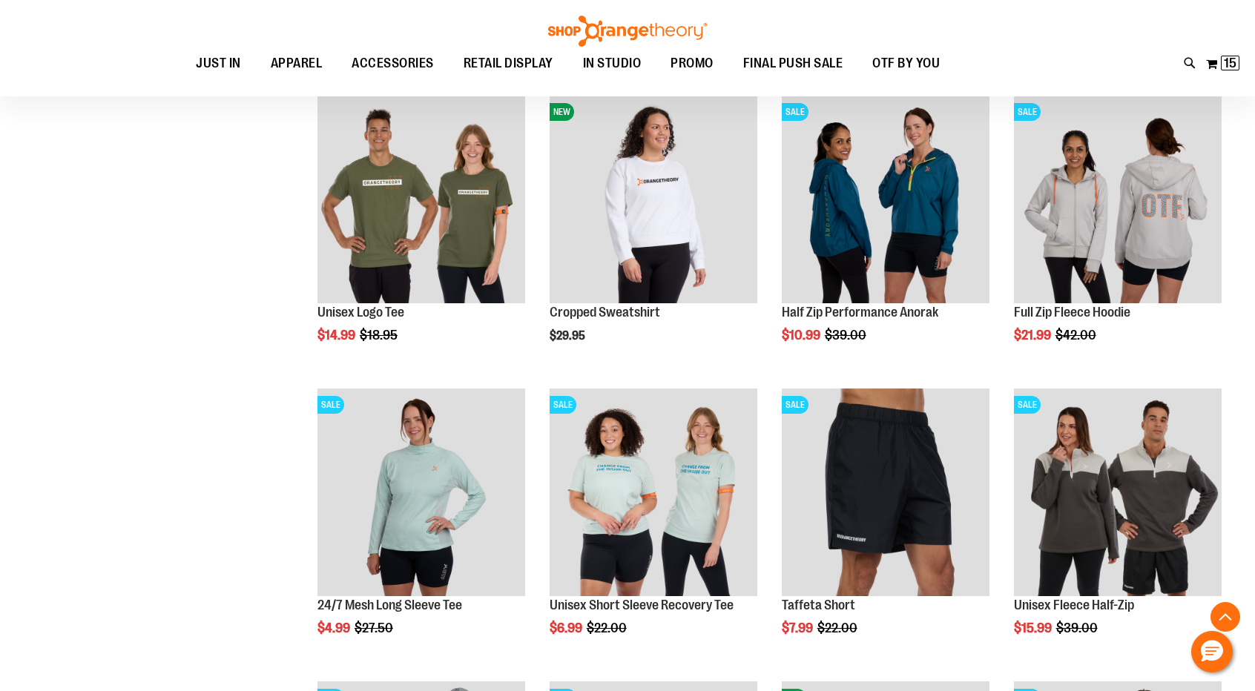
scroll to position [511, 0]
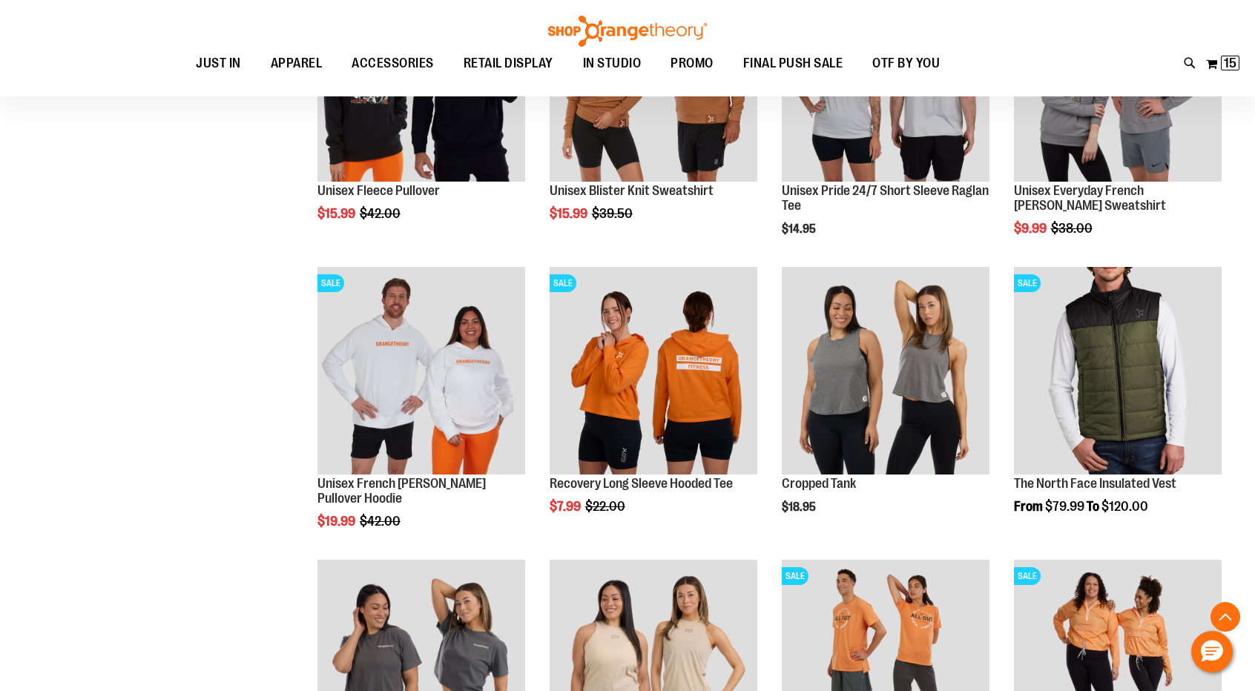
scroll to position [1787, 0]
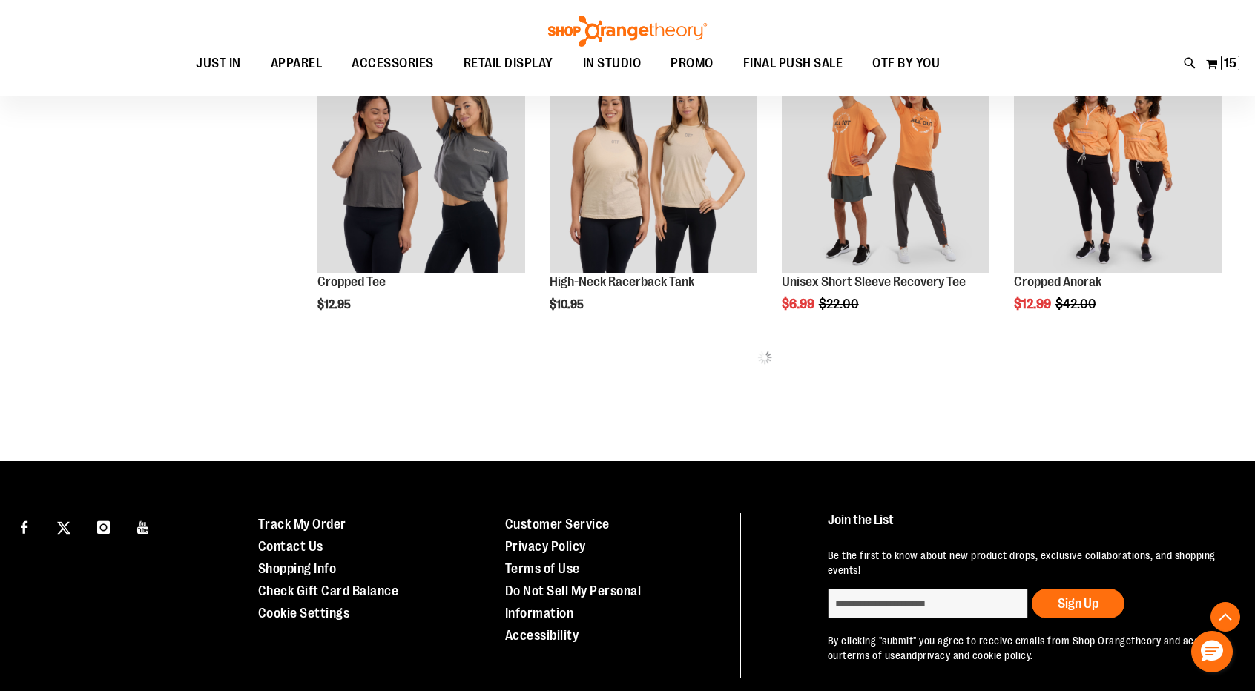
scroll to position [1470, 0]
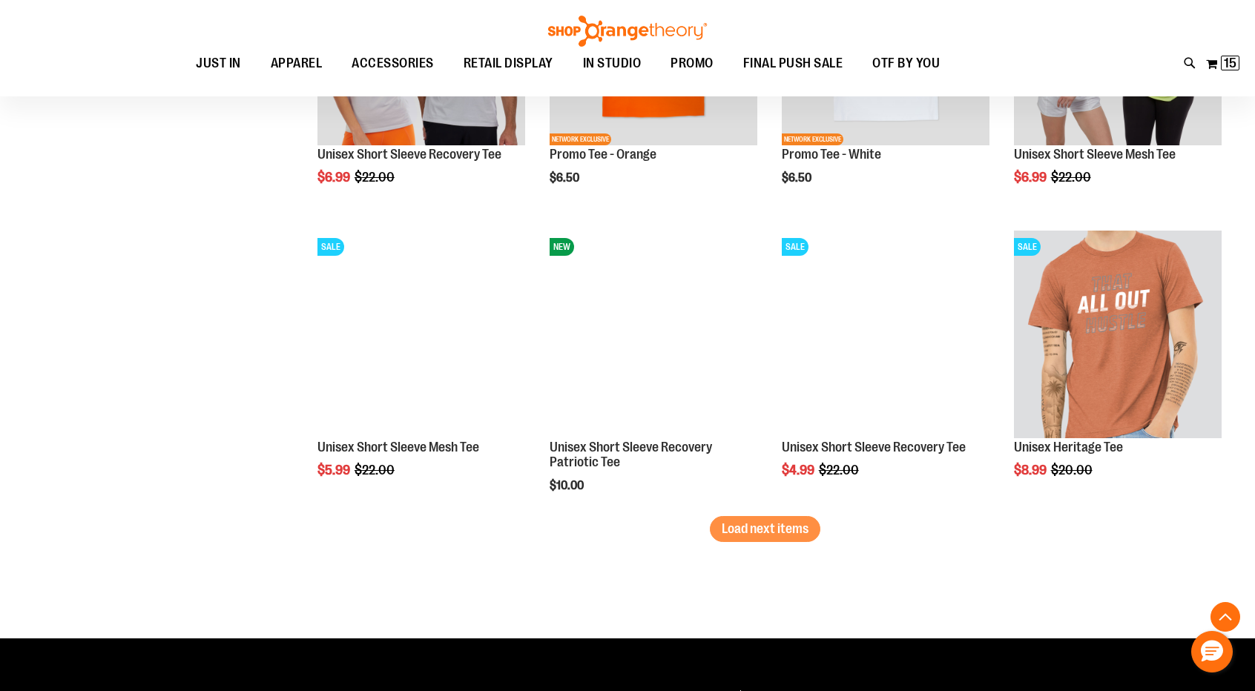
scroll to position [2475, 0]
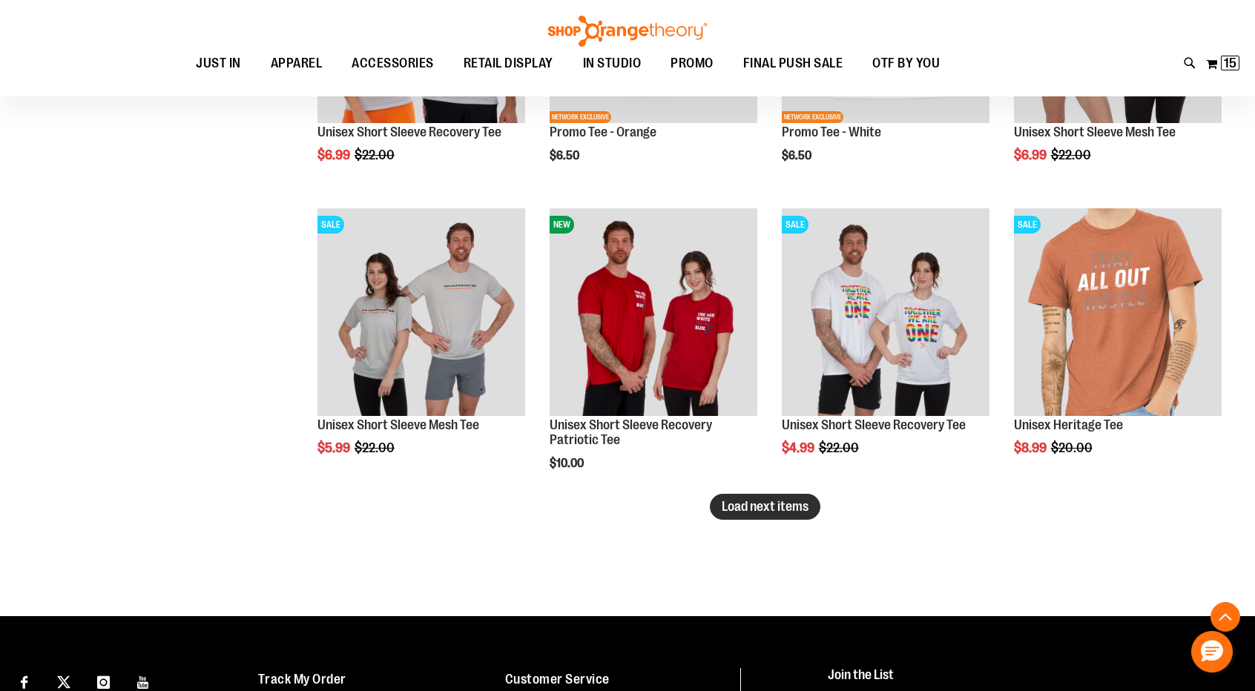
click at [750, 495] on button "Load next items" at bounding box center [765, 507] width 110 height 26
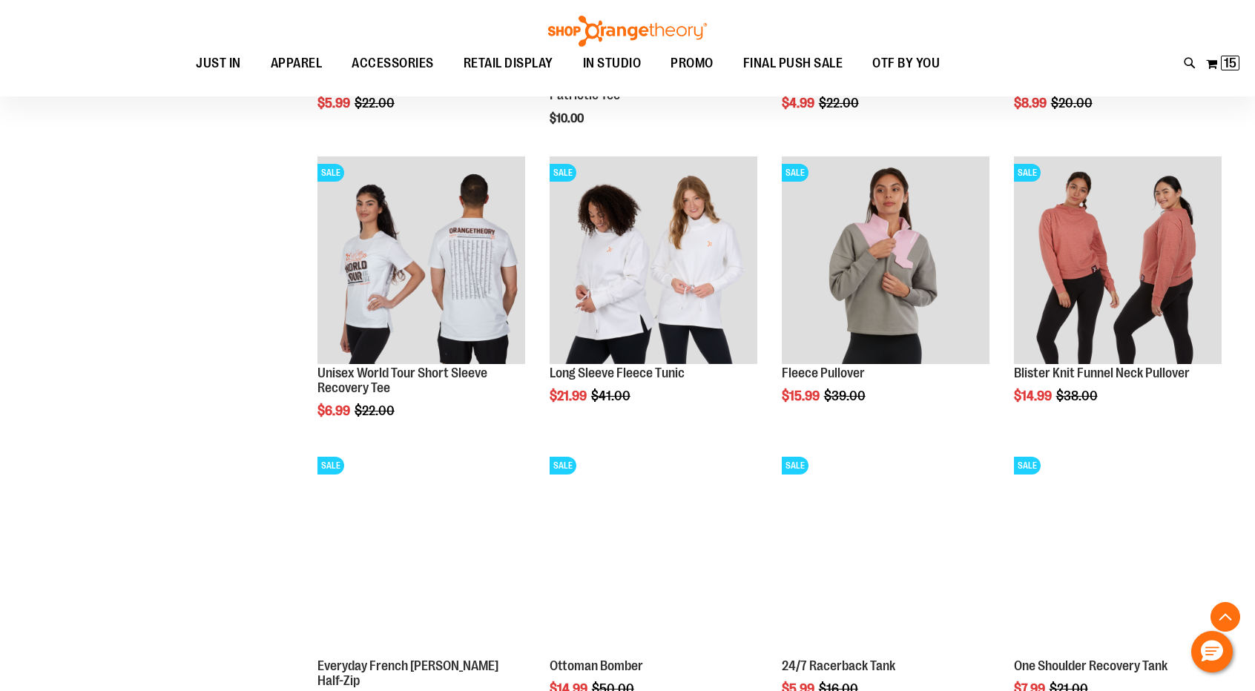
scroll to position [2842, 0]
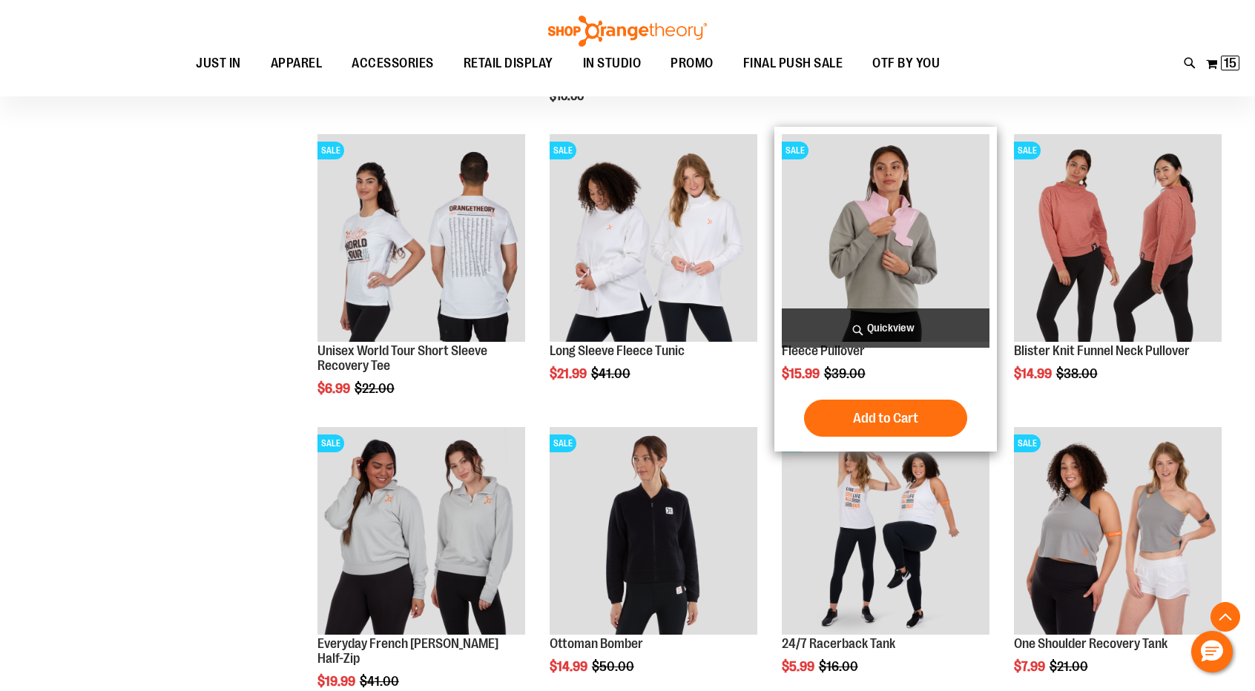
click at [922, 280] on img "product" at bounding box center [886, 238] width 208 height 208
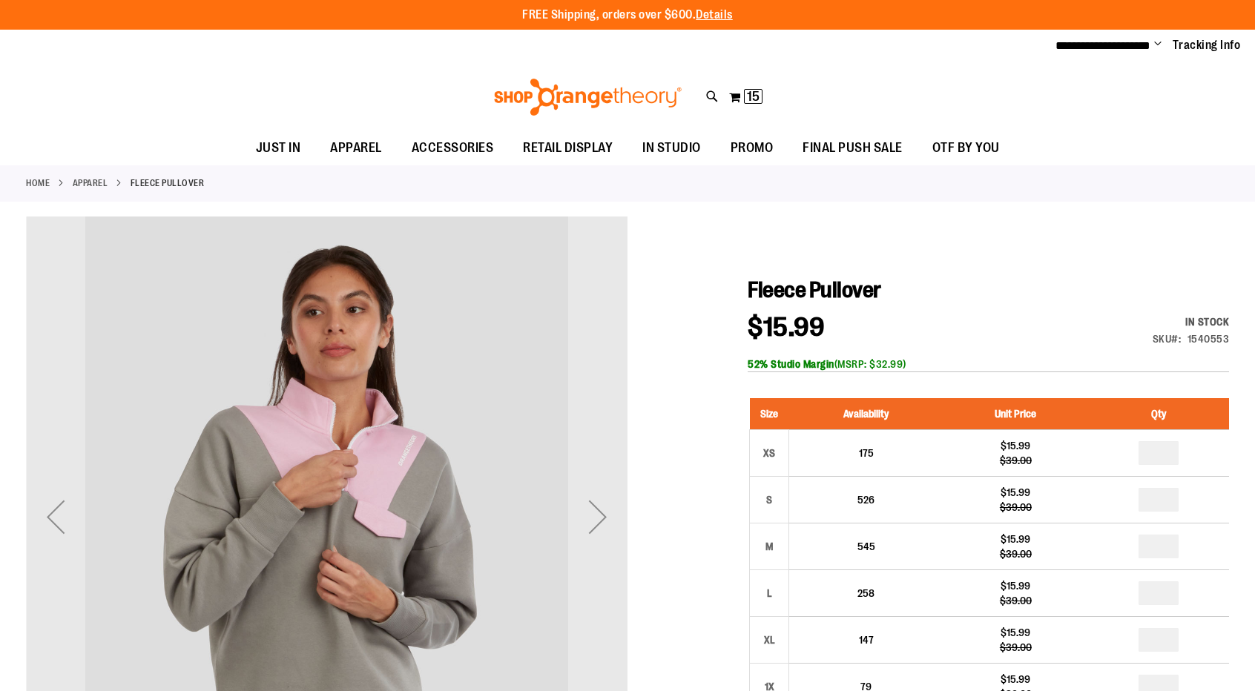
type input "**********"
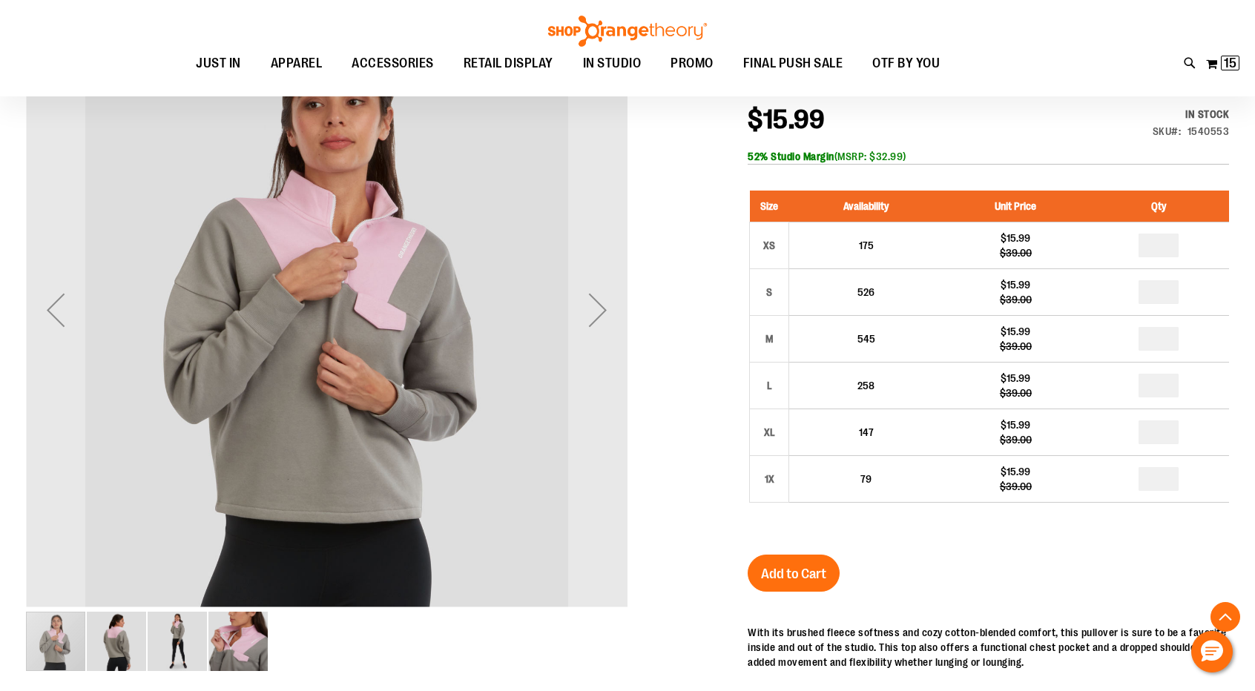
scroll to position [249, 0]
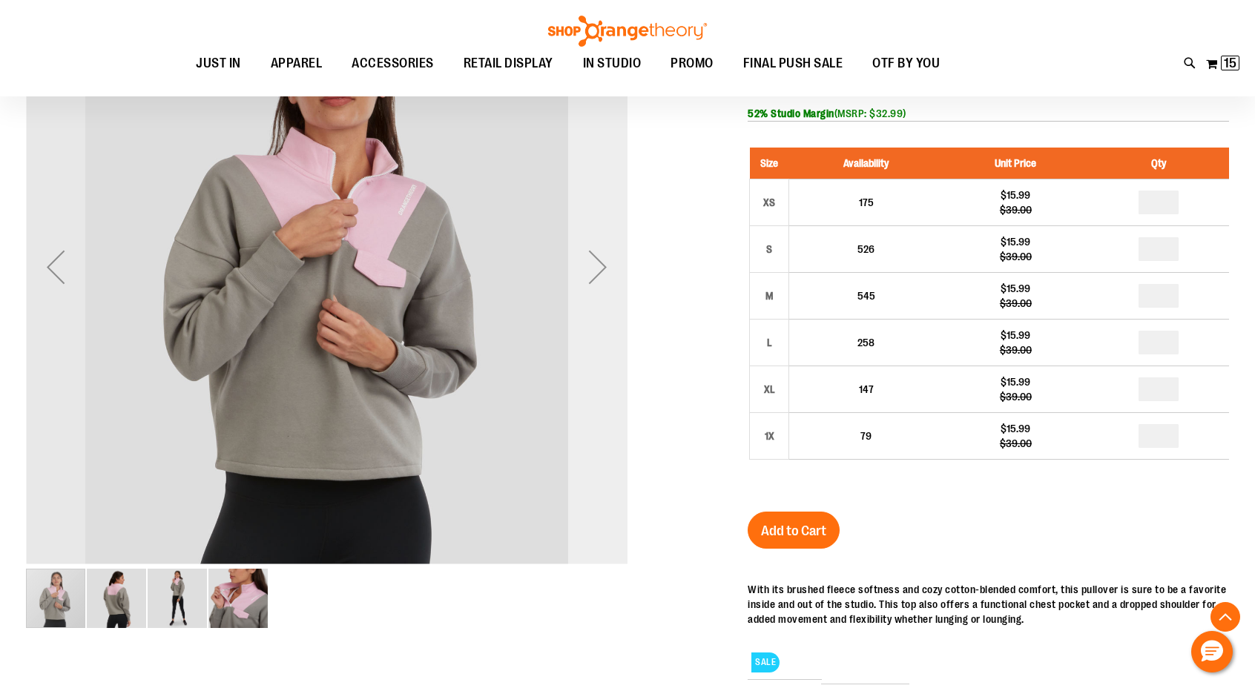
click at [609, 271] on div "Next" at bounding box center [597, 266] width 59 height 59
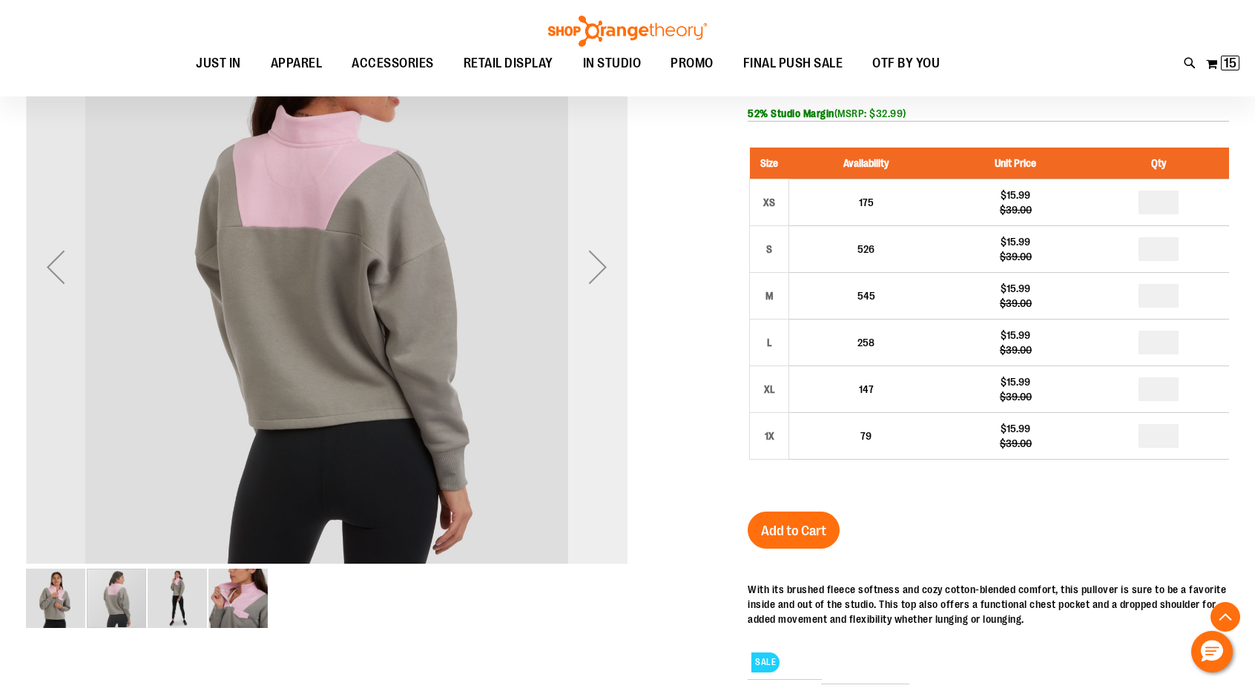
click at [609, 271] on div "Next" at bounding box center [597, 266] width 59 height 59
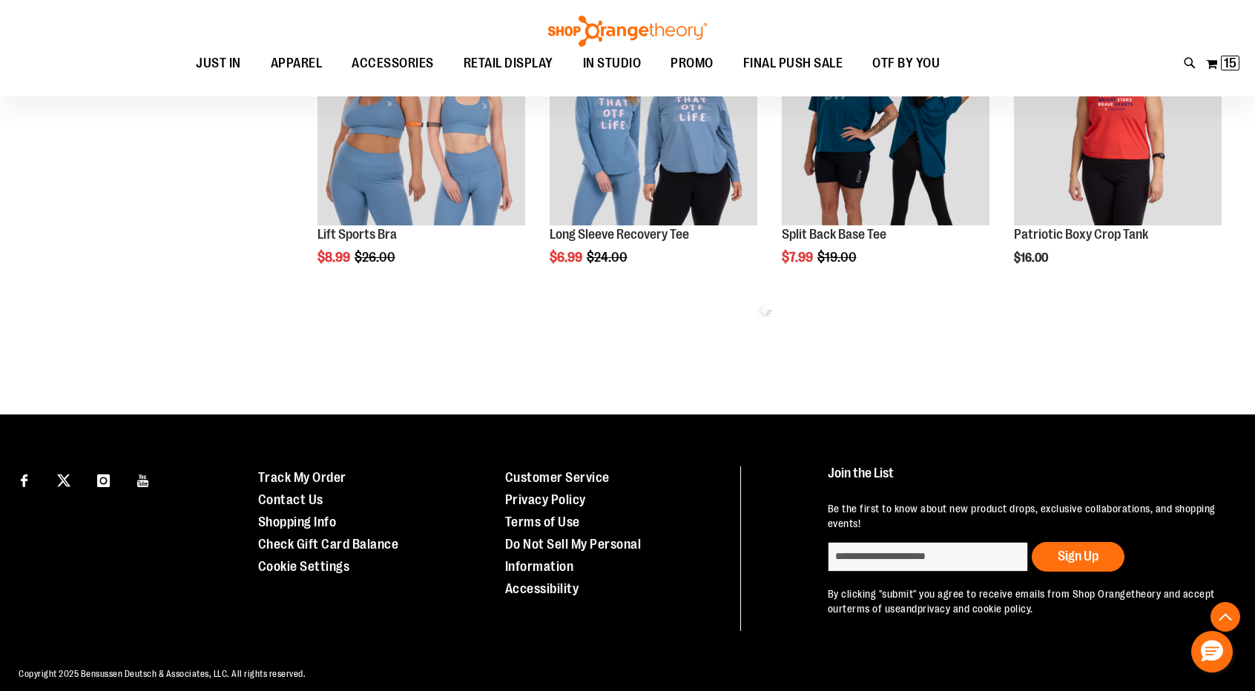
type input "**********"
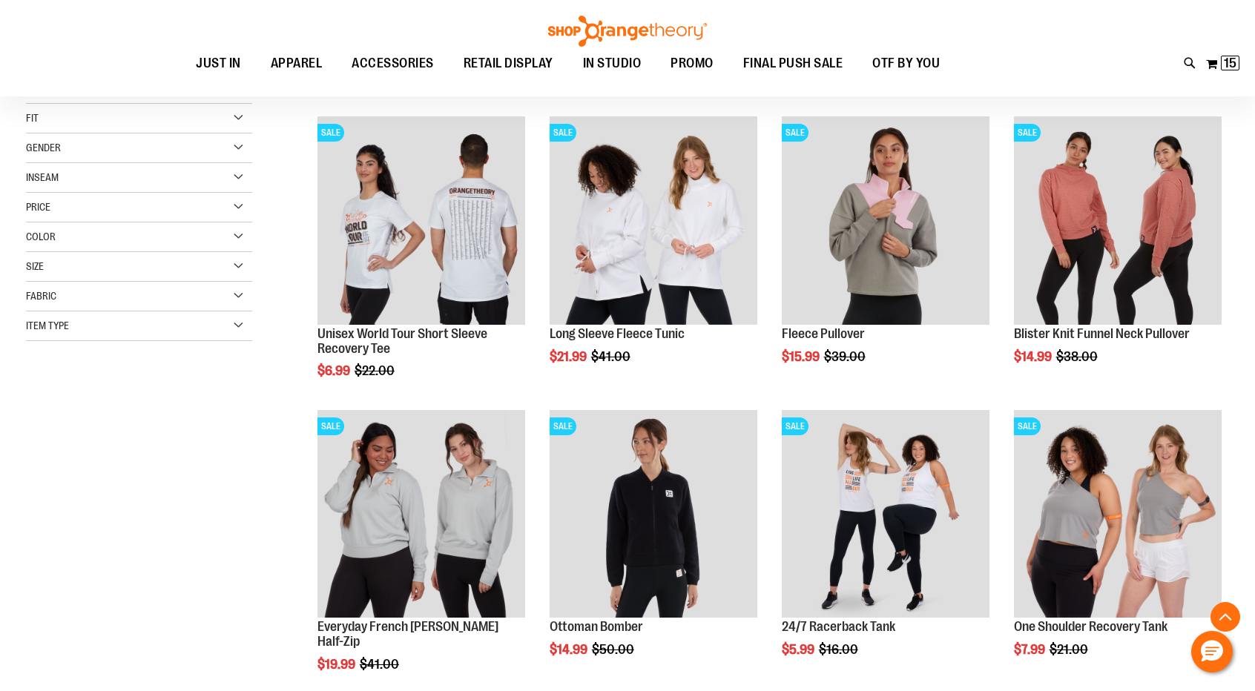
scroll to position [217, 0]
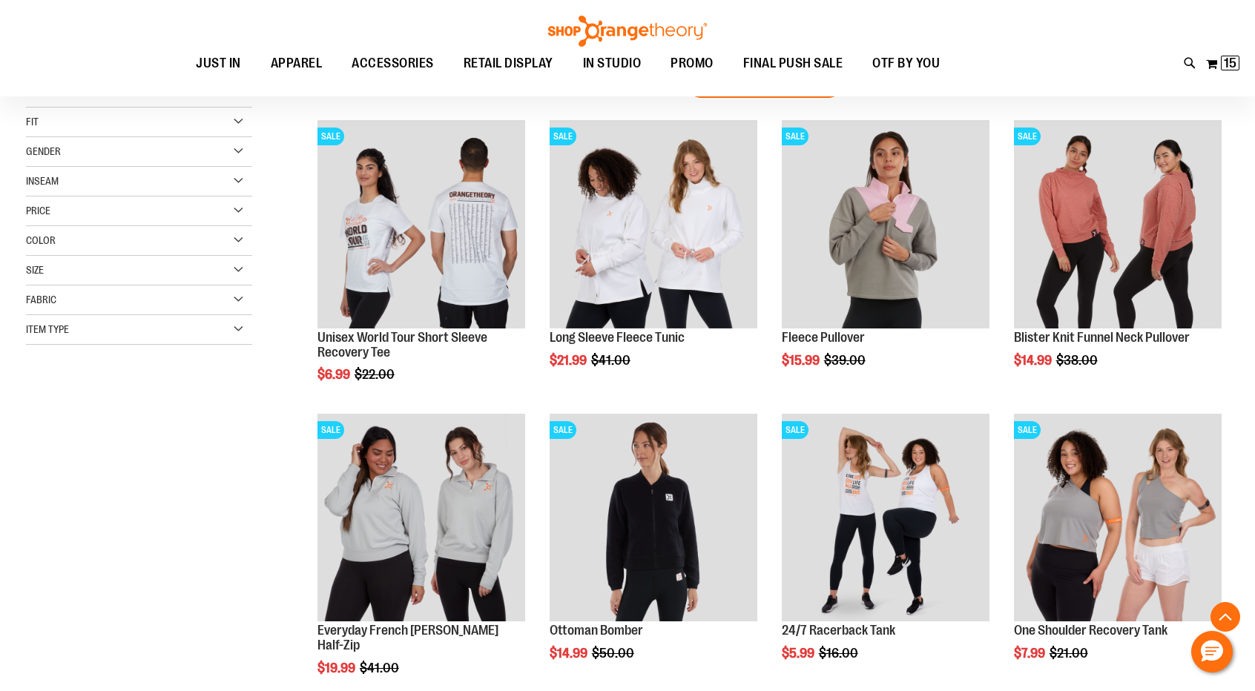
scroll to position [225, 0]
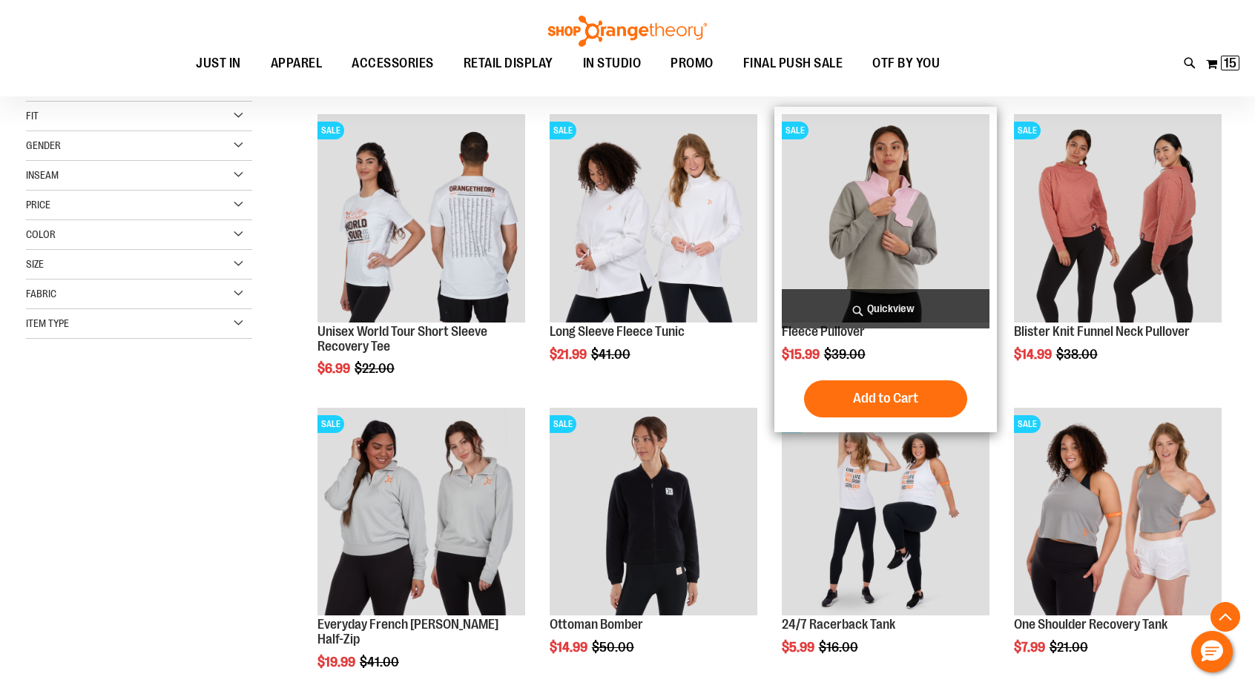
click at [884, 165] on img "product" at bounding box center [886, 218] width 208 height 208
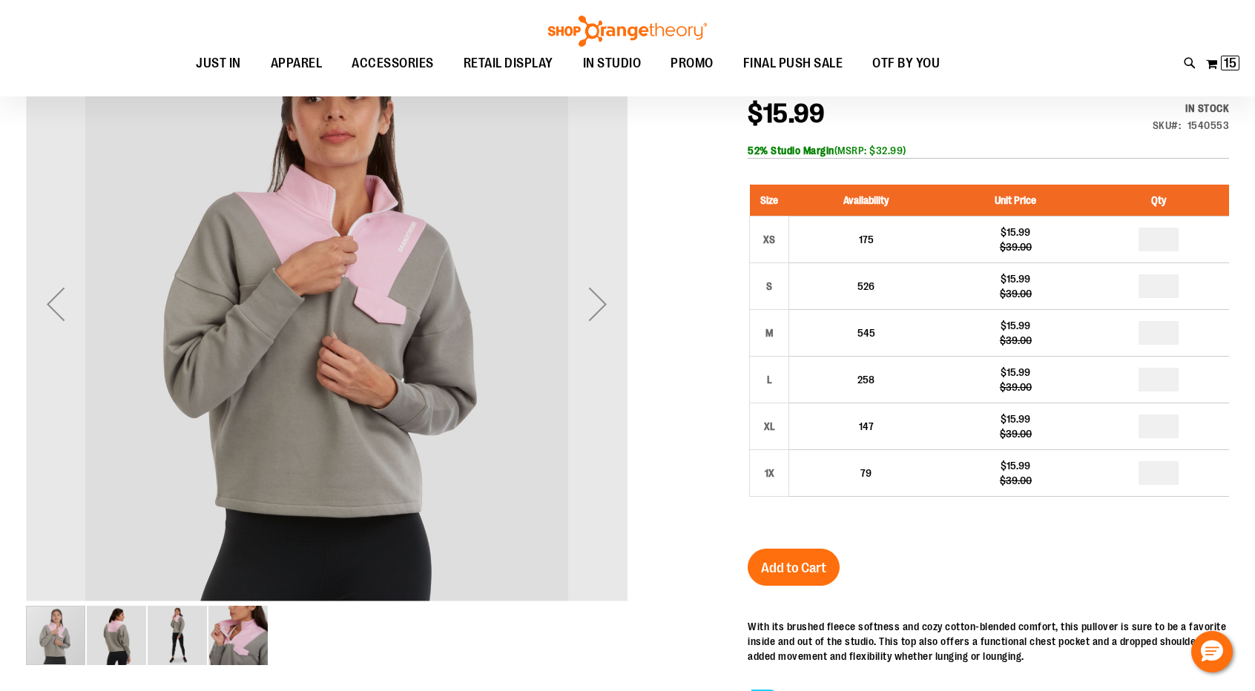
scroll to position [217, 0]
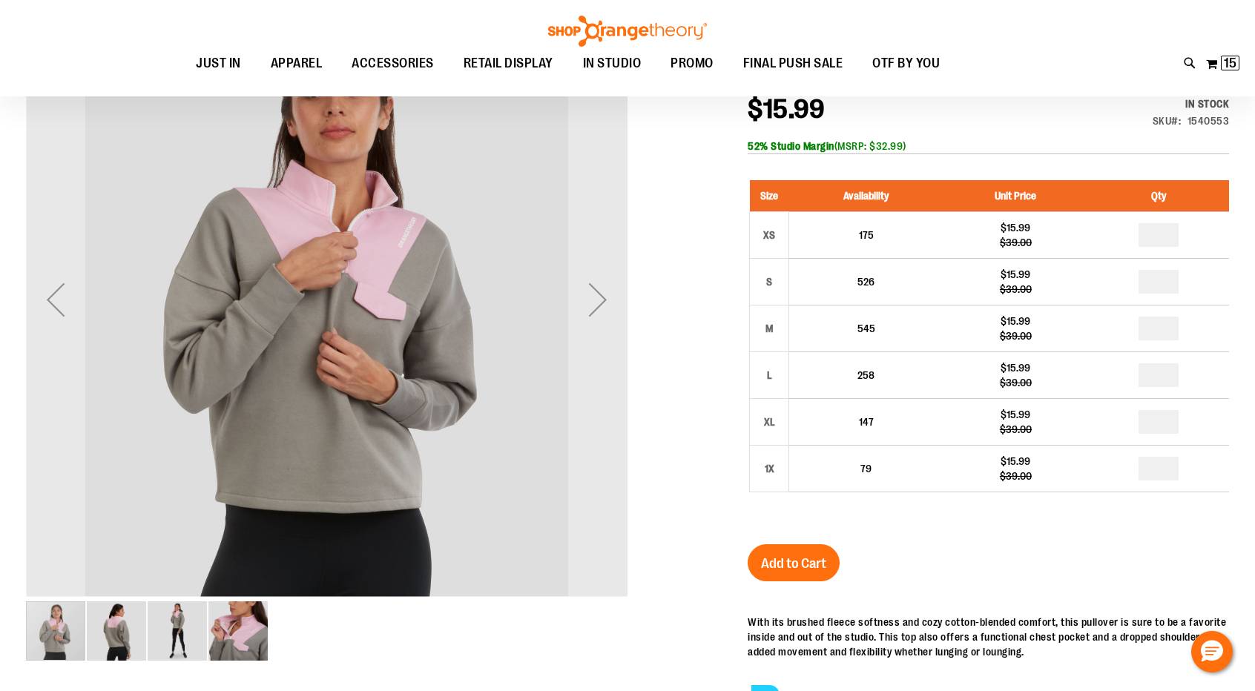
click at [1254, 255] on html "**********" at bounding box center [627, 128] width 1255 height 691
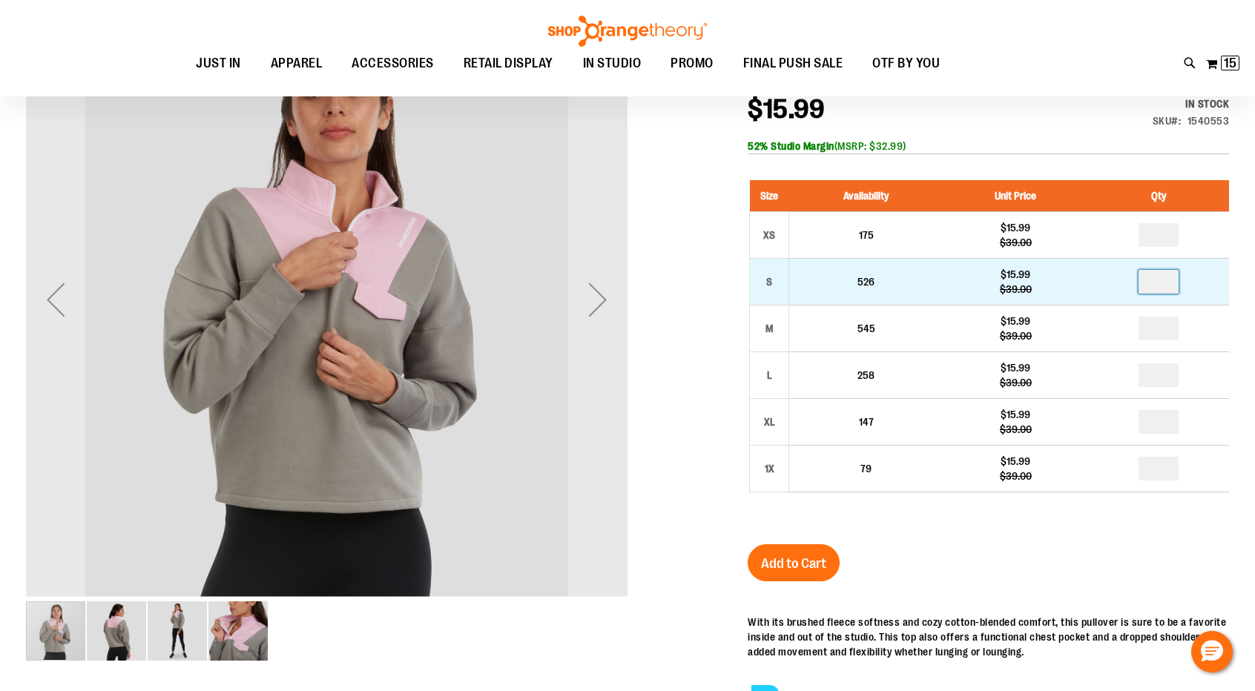
click at [1166, 284] on input "number" at bounding box center [1158, 282] width 40 height 24
type input "*"
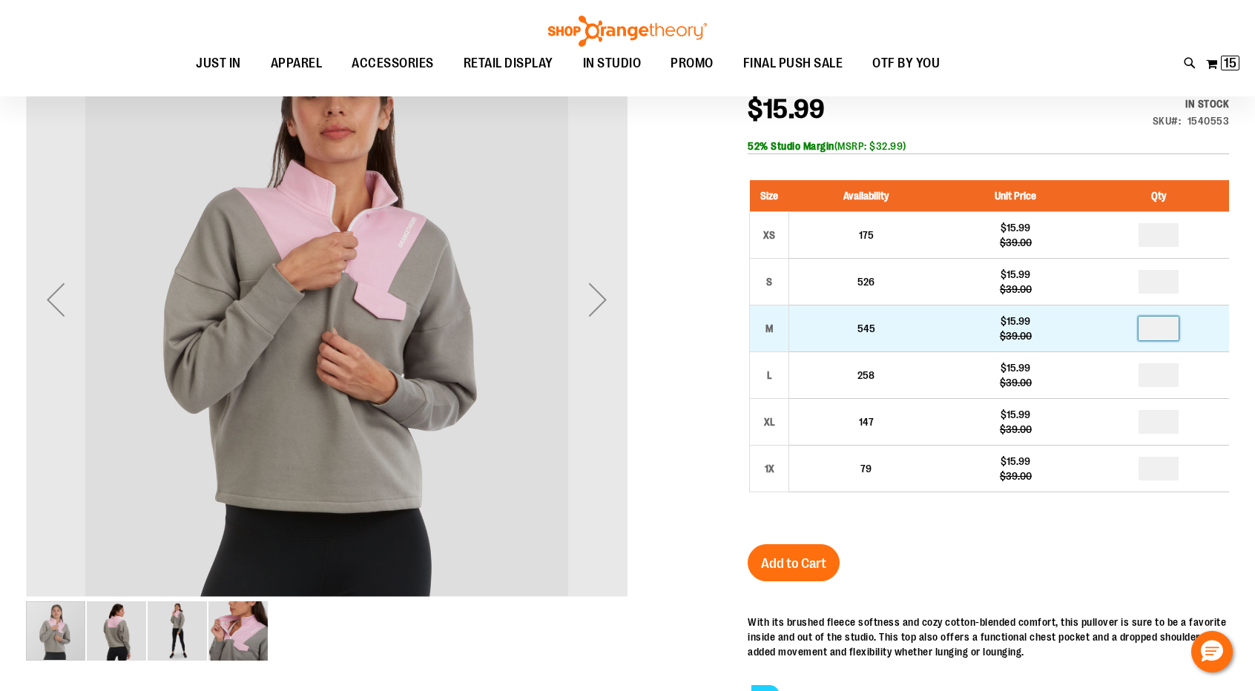
click at [1164, 339] on input "number" at bounding box center [1158, 329] width 40 height 24
type input "*"
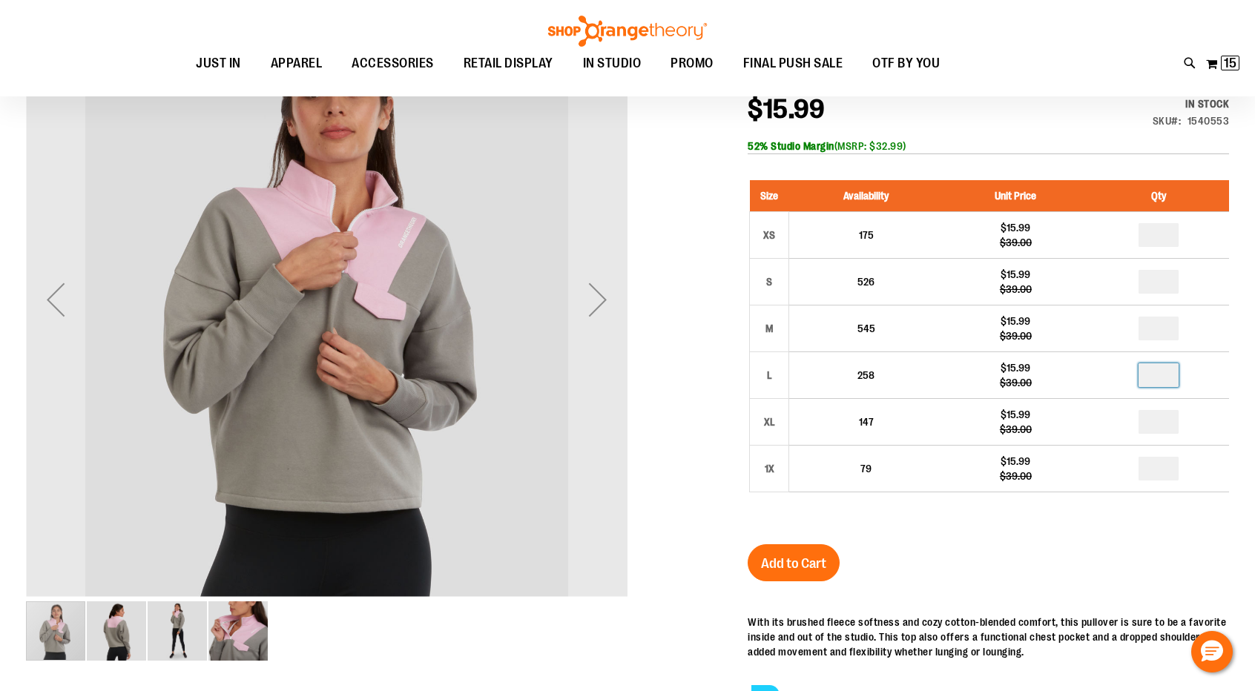
click at [1164, 380] on input "number" at bounding box center [1158, 375] width 40 height 24
type input "*"
click at [821, 549] on button "Add to Cart" at bounding box center [793, 562] width 92 height 37
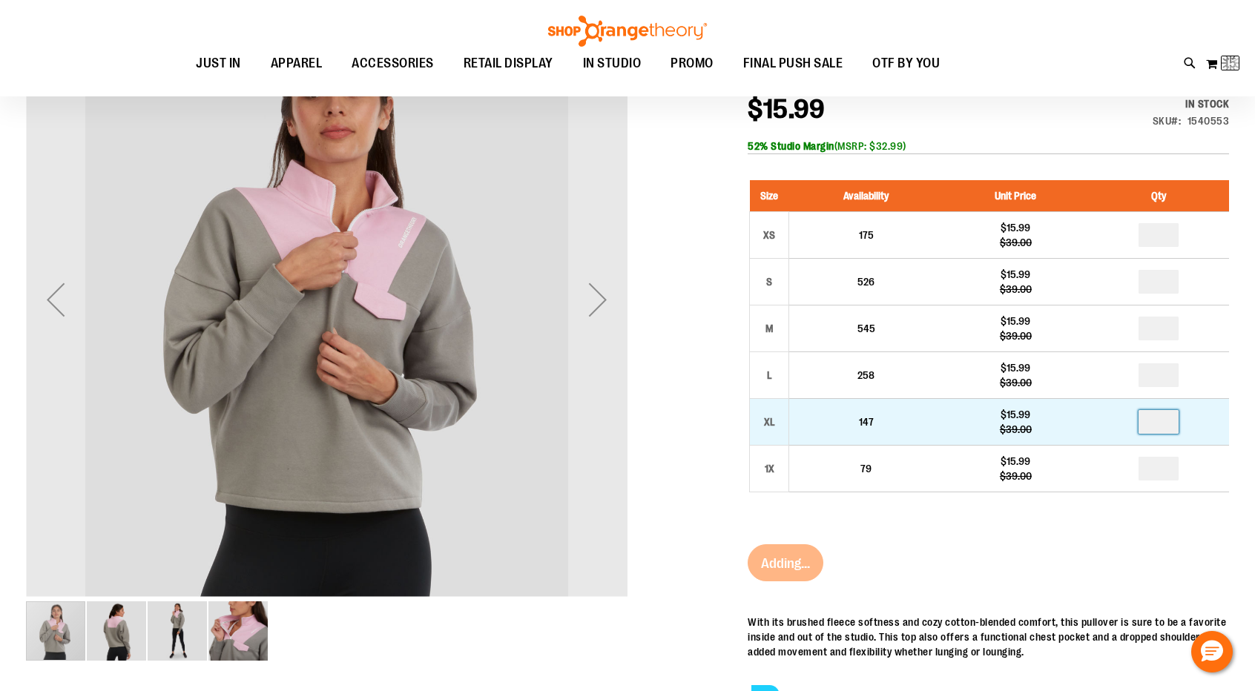
click at [1160, 423] on input "number" at bounding box center [1158, 422] width 40 height 24
type input "*"
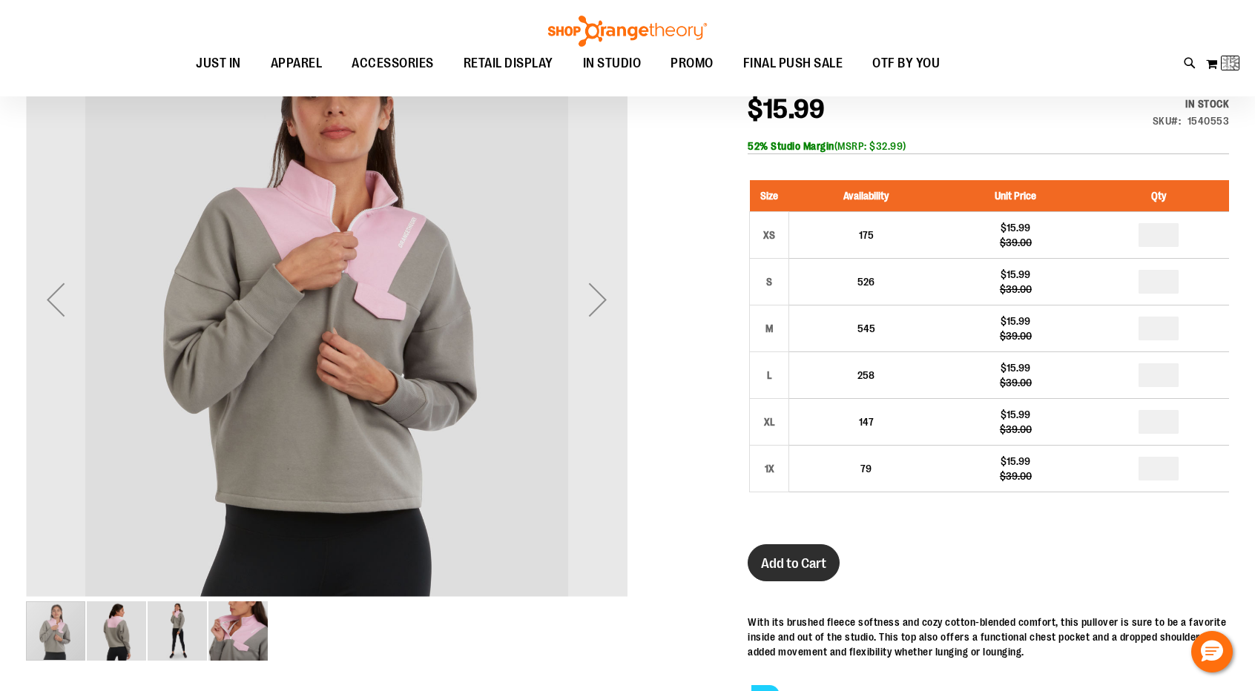
click at [768, 572] on button "Add to Cart" at bounding box center [793, 562] width 92 height 37
